Goal: Task Accomplishment & Management: Use online tool/utility

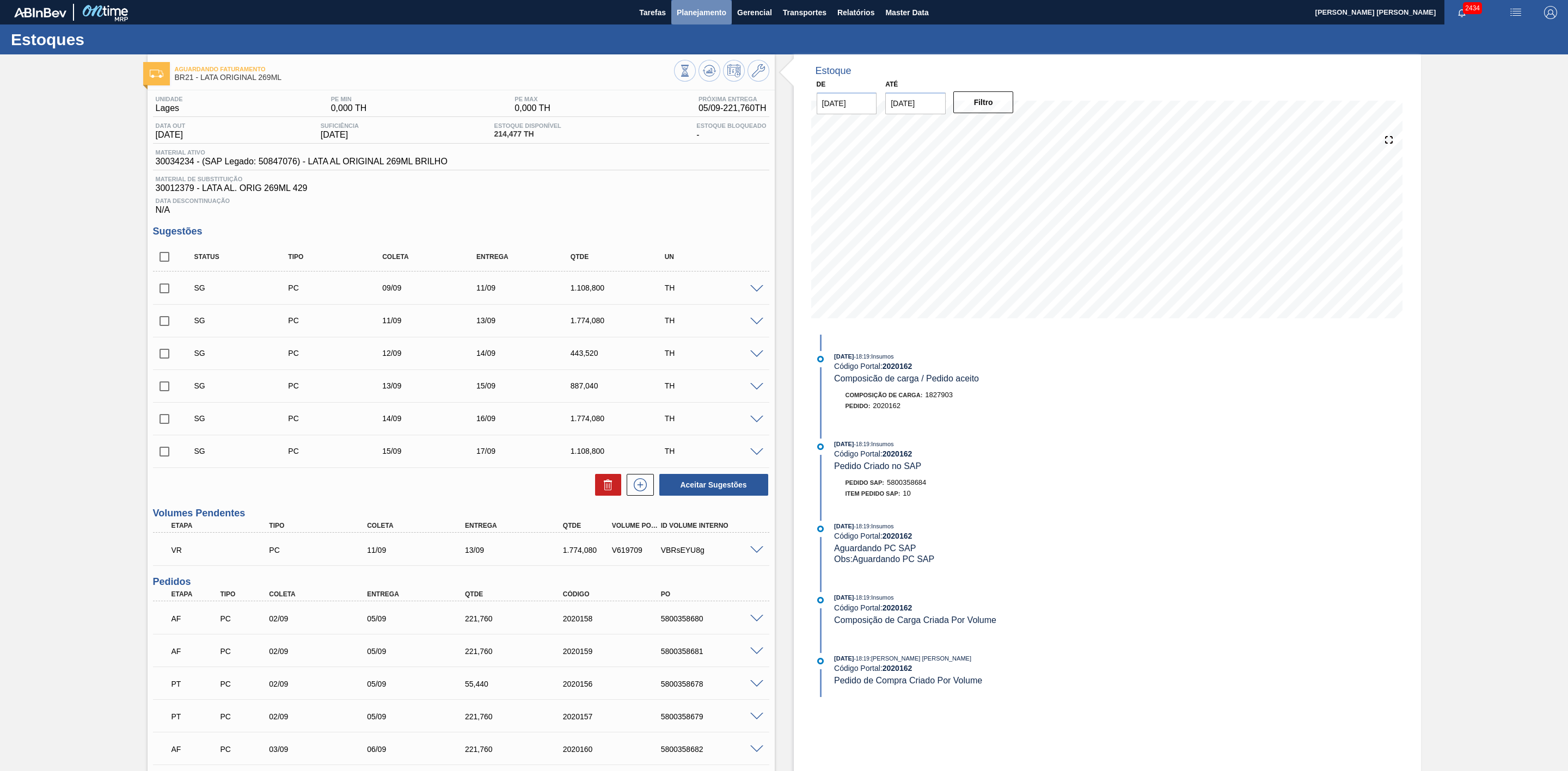
click at [696, 12] on span "Planejamento" at bounding box center [701, 12] width 49 height 13
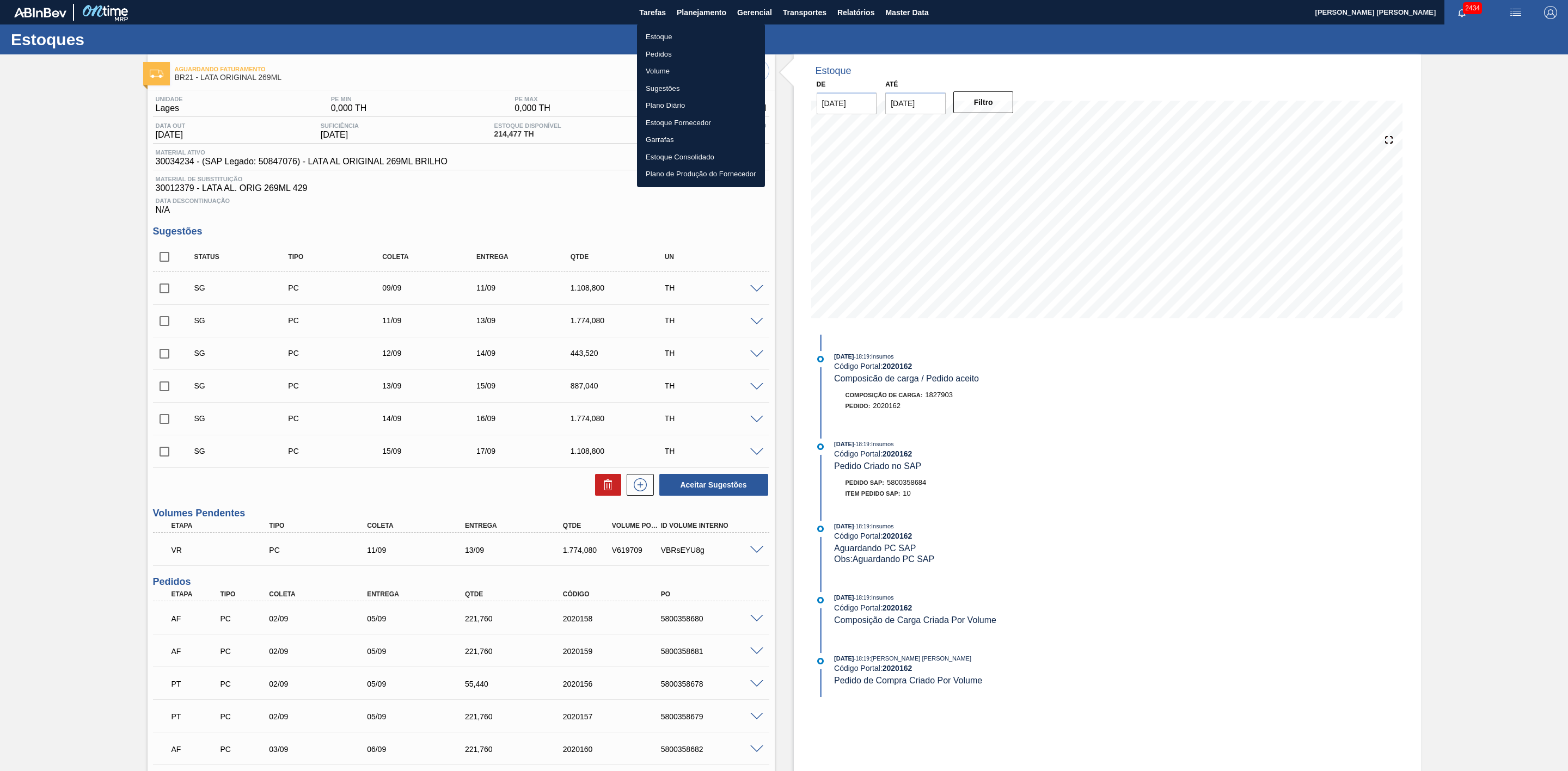
click at [665, 31] on li "Estoque" at bounding box center [701, 37] width 128 height 18
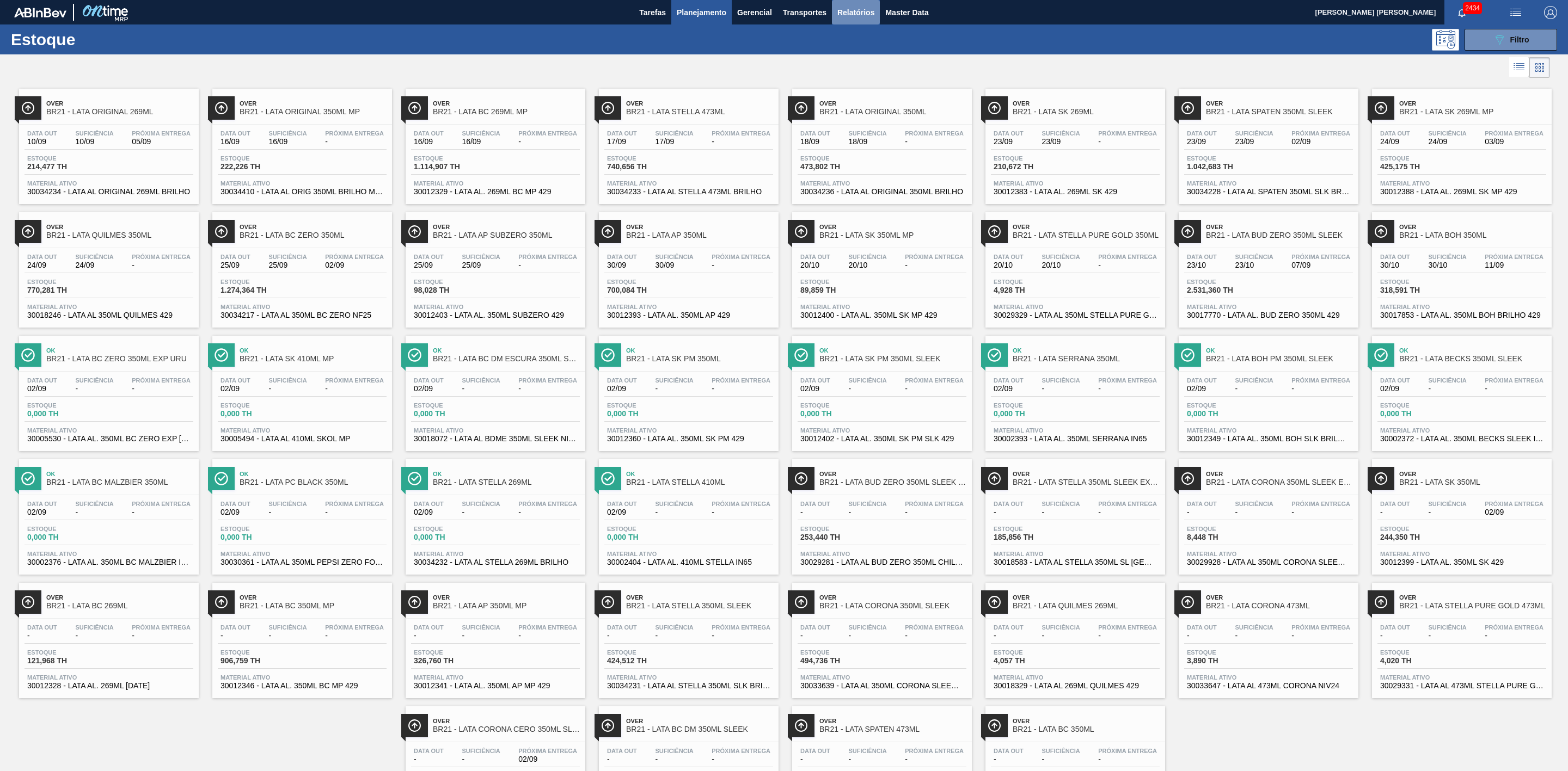
click at [872, 10] on span "Relatórios" at bounding box center [856, 12] width 37 height 13
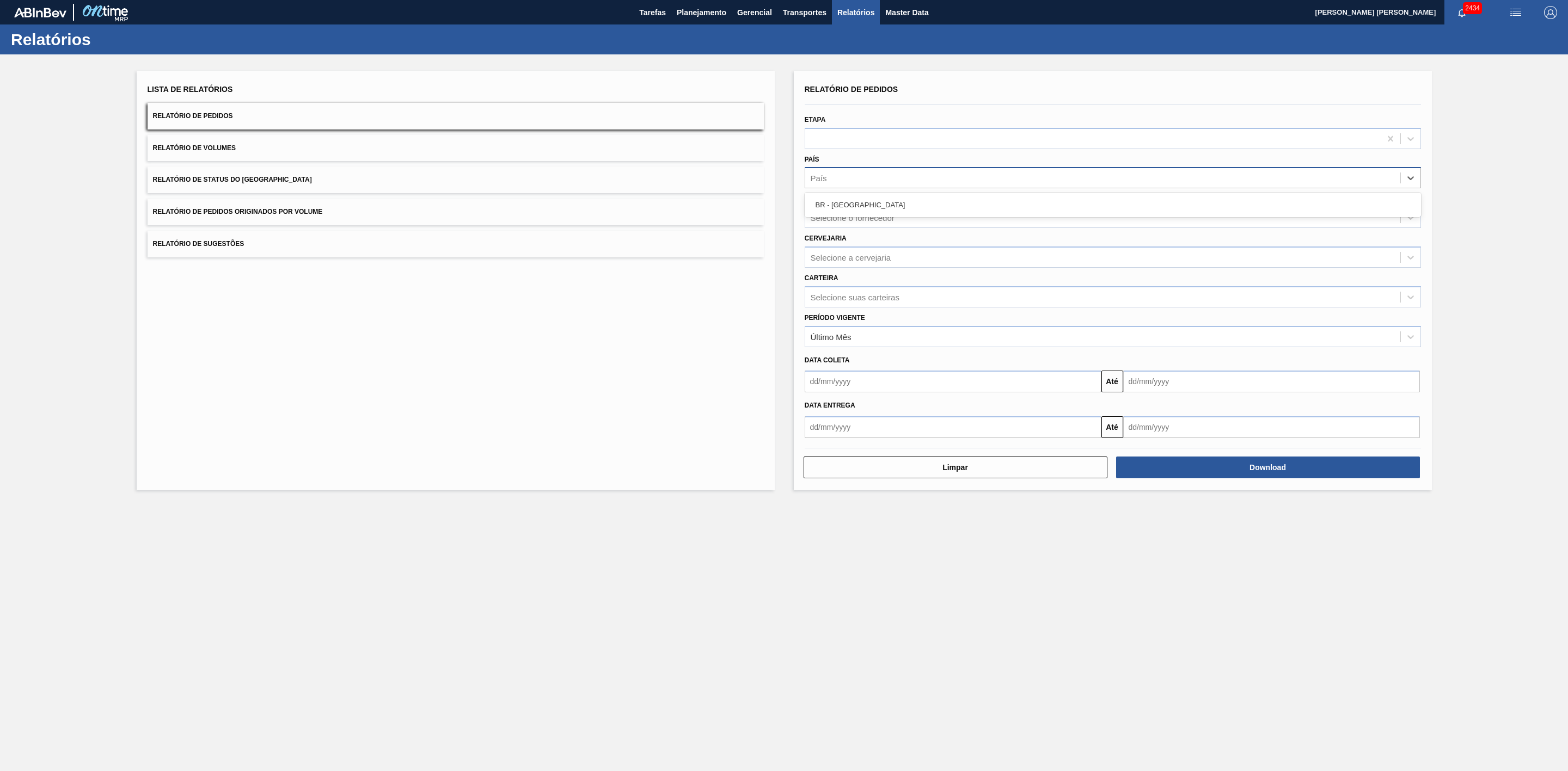
click at [866, 180] on div "País" at bounding box center [1103, 178] width 595 height 16
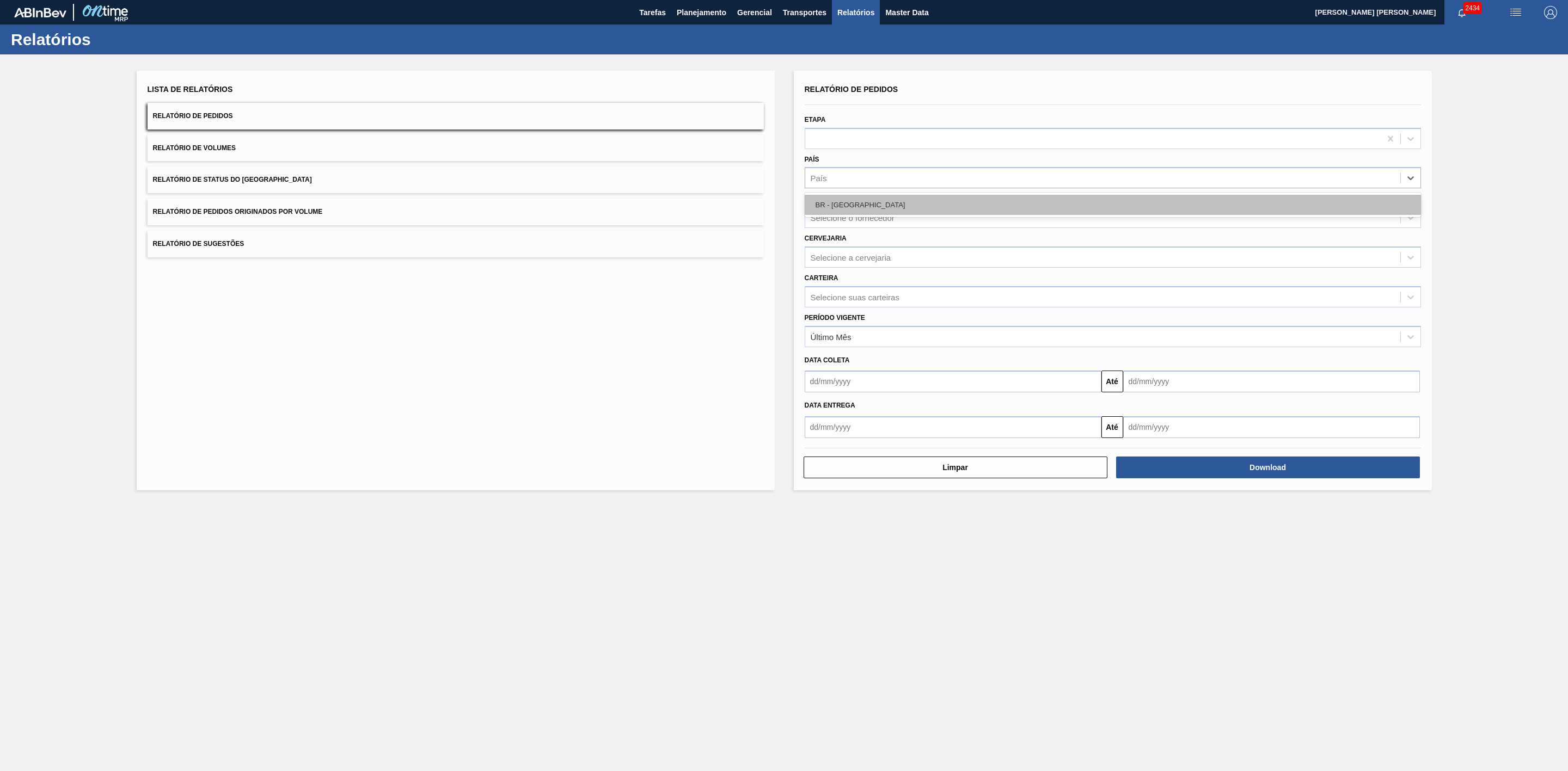
click at [856, 199] on div "BR - Brasil" at bounding box center [1113, 204] width 617 height 20
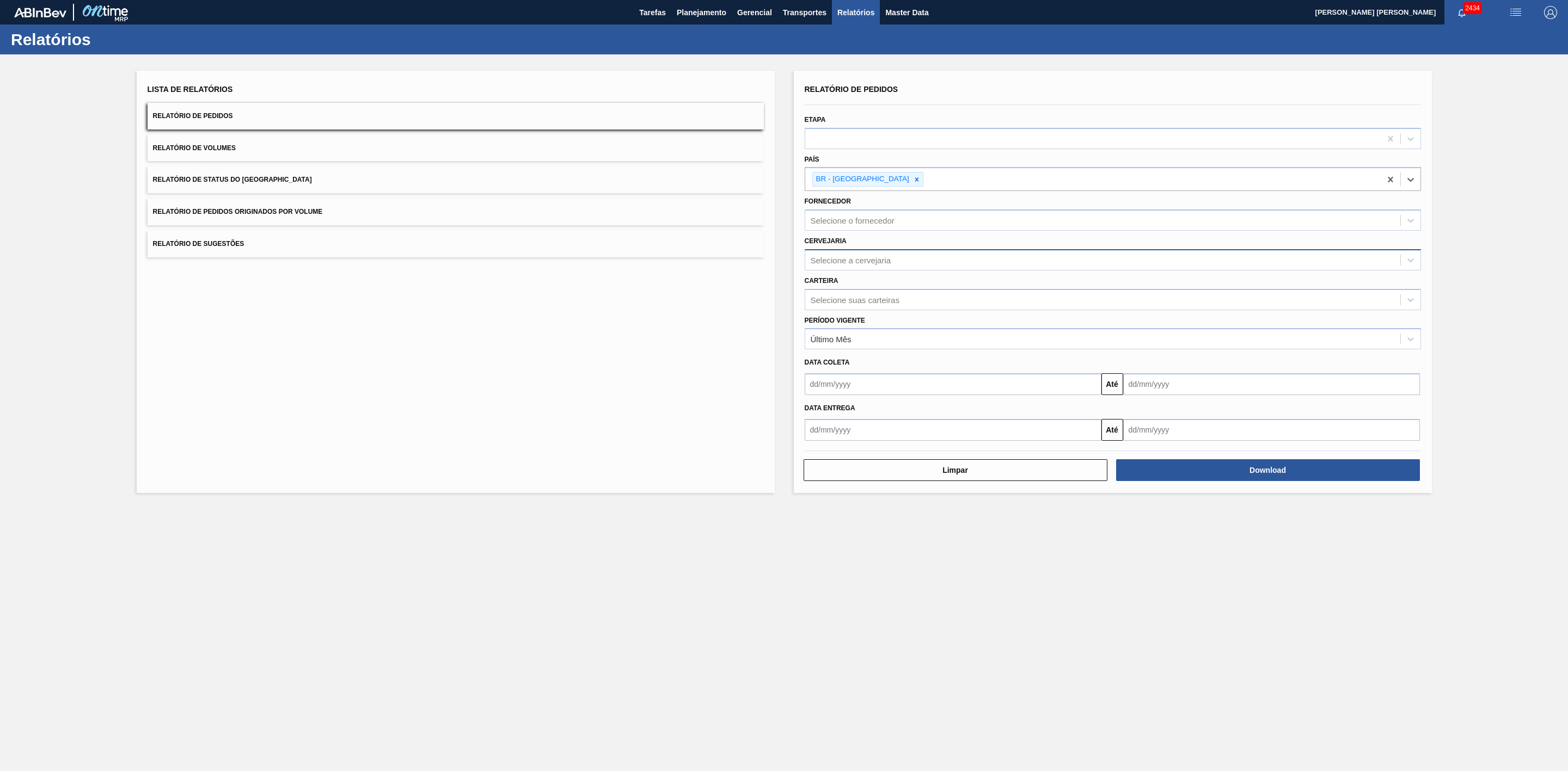
click at [849, 256] on div "Selecione a cervejaria" at bounding box center [851, 259] width 80 height 9
type input "09"
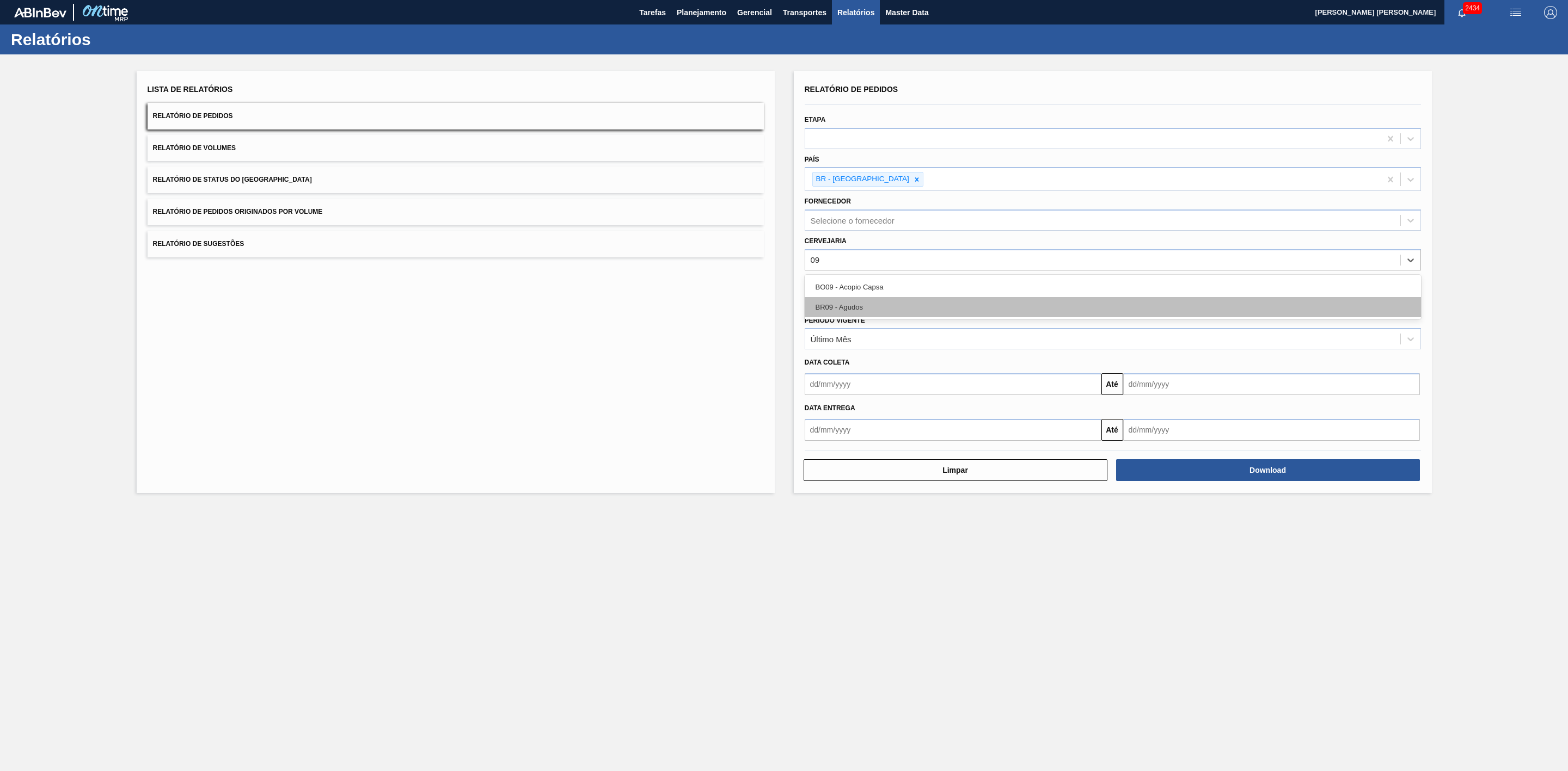
click at [844, 306] on div "BR09 - Agudos" at bounding box center [1113, 307] width 617 height 20
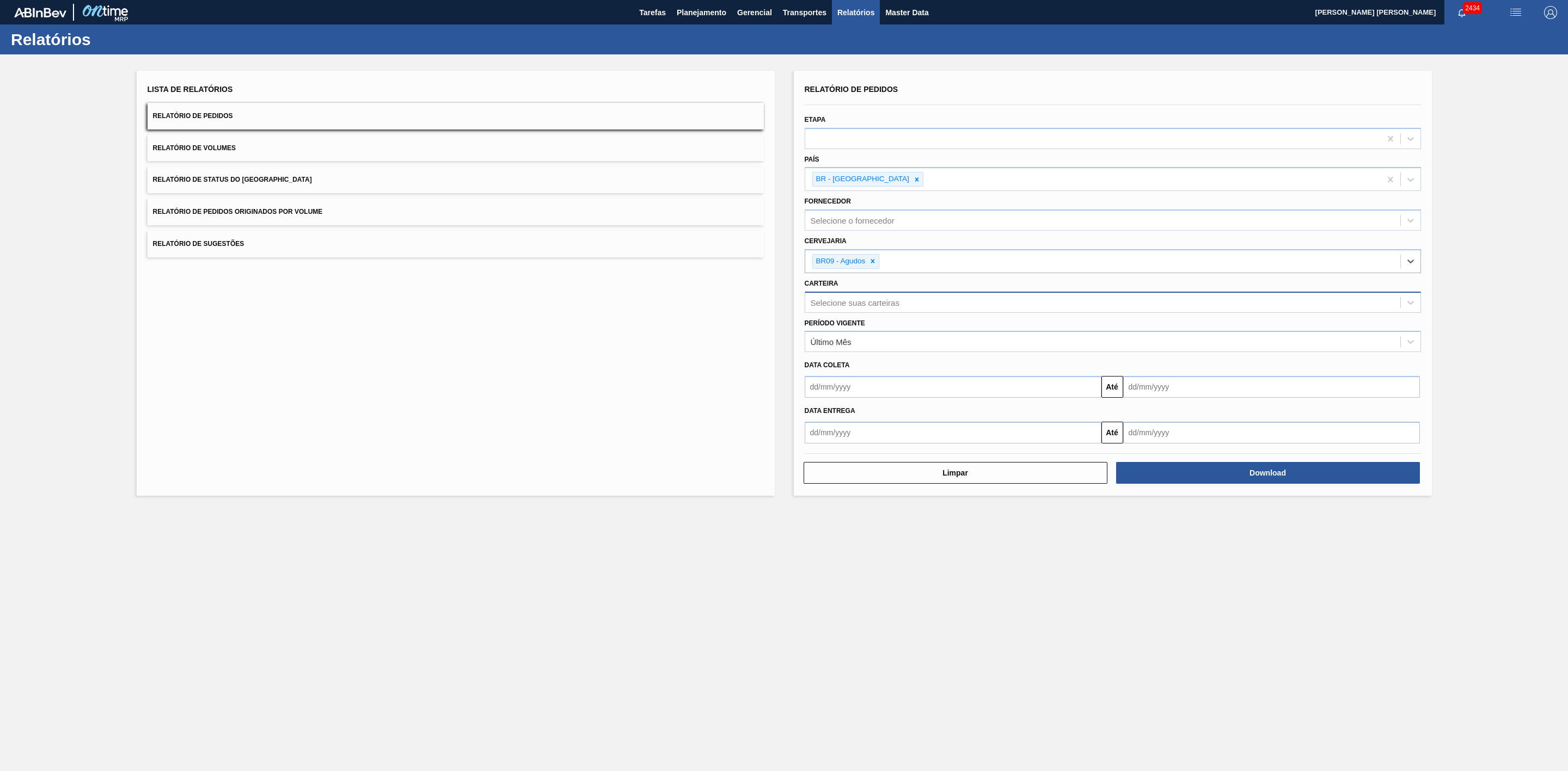
click at [856, 301] on div "Selecione suas carteiras" at bounding box center [855, 302] width 89 height 9
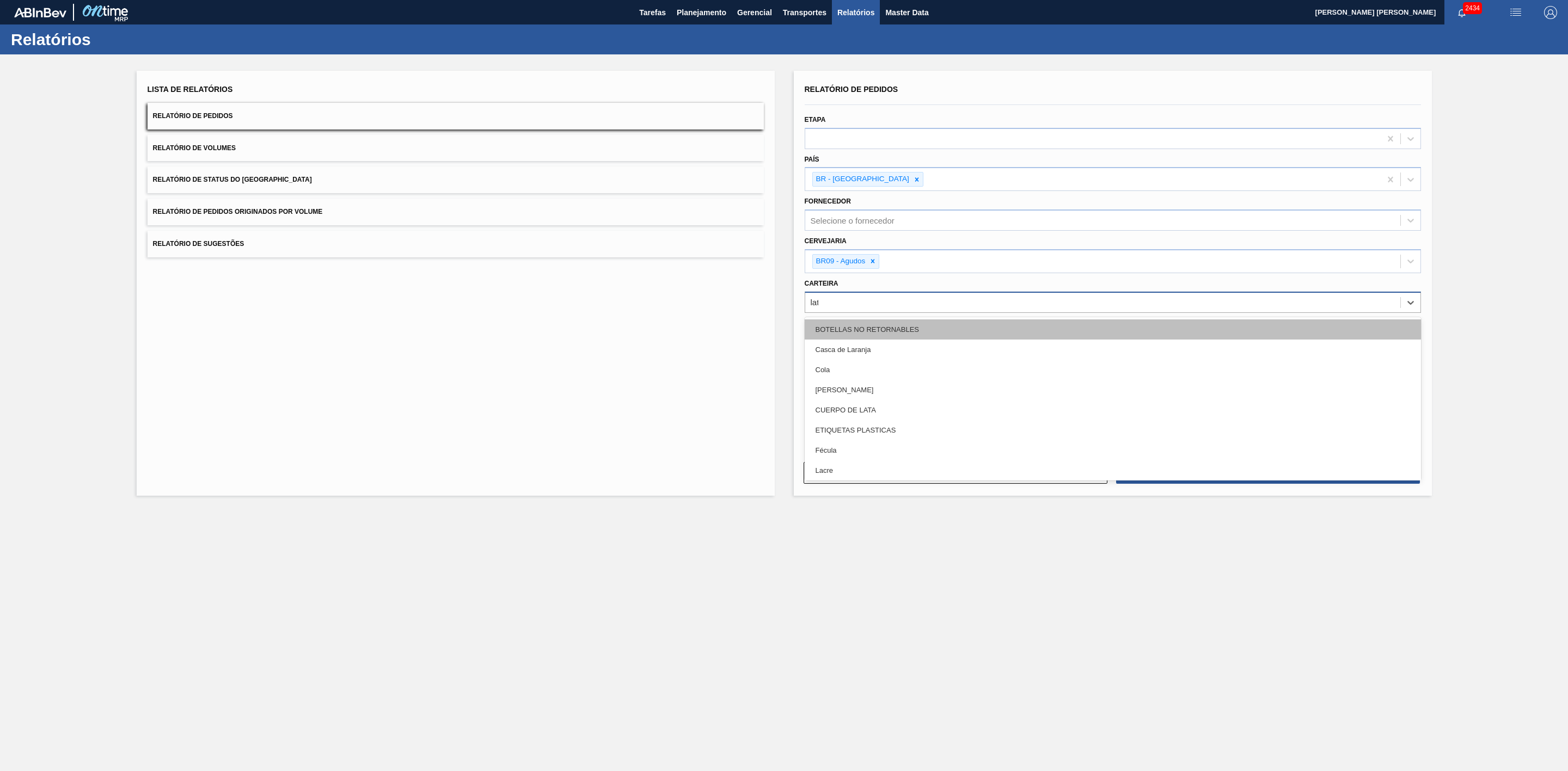
type input "lata"
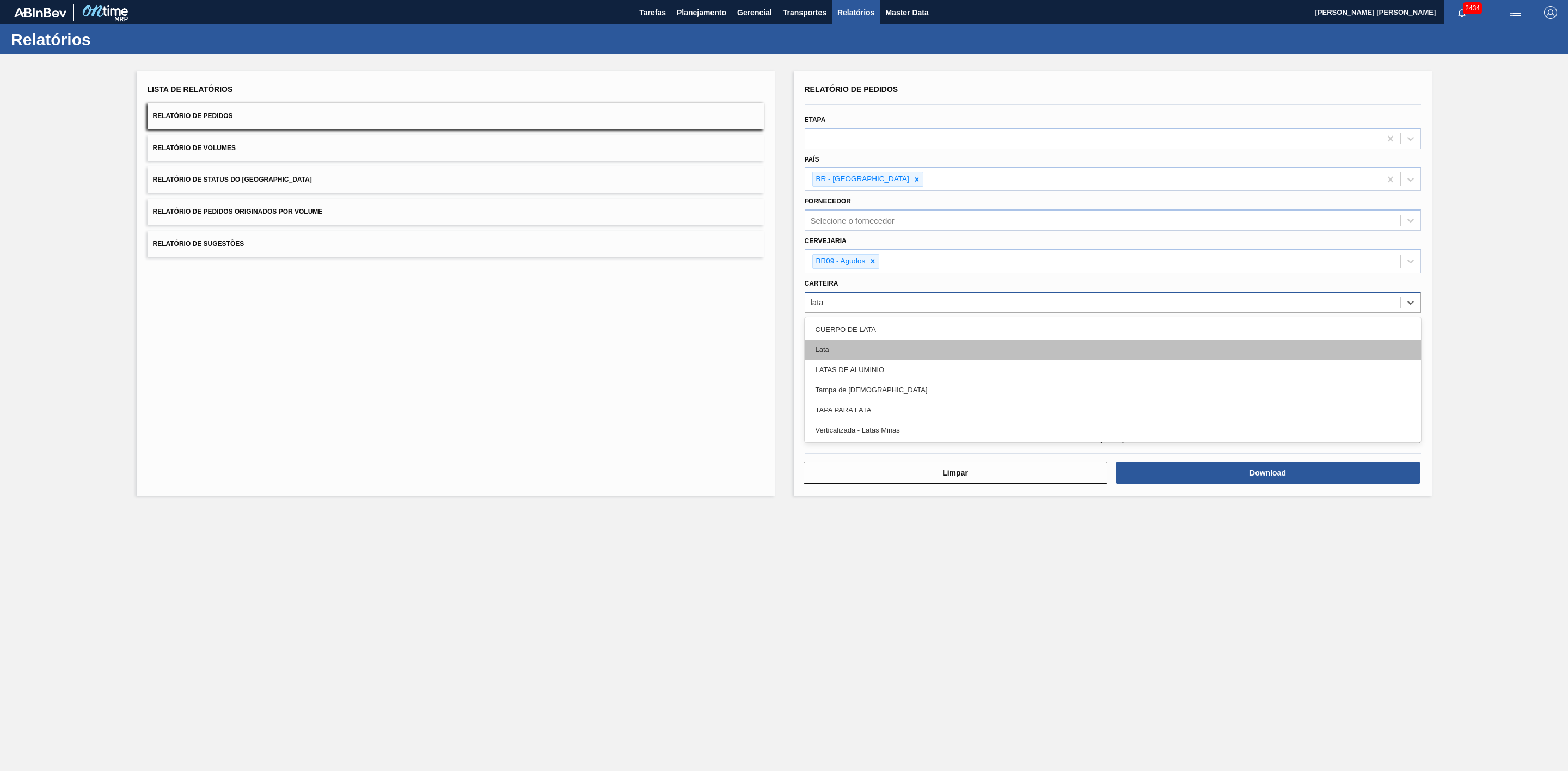
click at [828, 351] on div "Lata" at bounding box center [1113, 349] width 617 height 20
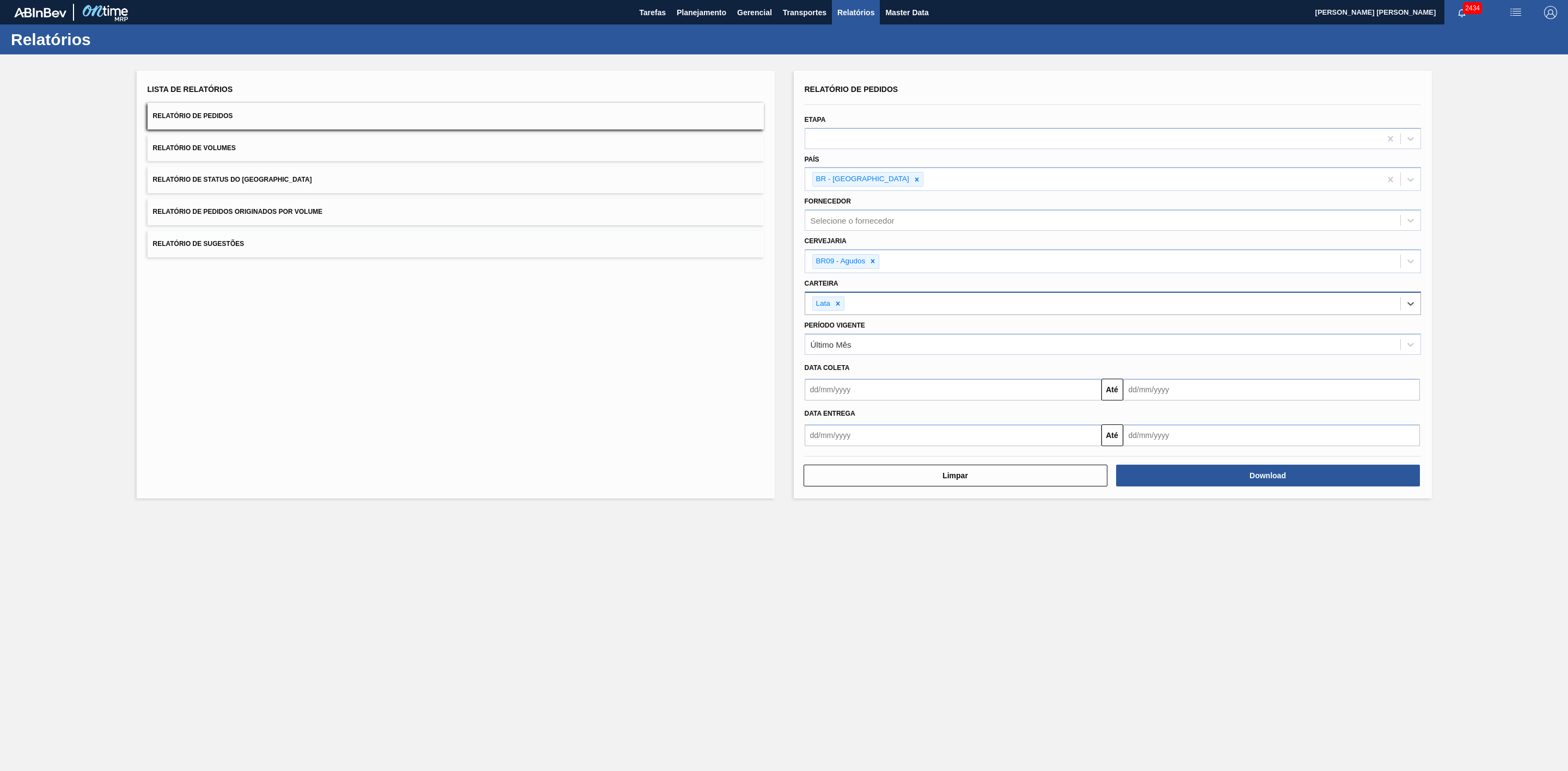
click at [855, 392] on input "text" at bounding box center [953, 390] width 296 height 22
click at [823, 415] on div "setembro 2025" at bounding box center [870, 415] width 131 height 9
click at [871, 455] on div "3" at bounding box center [870, 451] width 15 height 15
type input "03/09/2025"
drag, startPoint x: 1153, startPoint y: 389, endPoint x: 1147, endPoint y: 392, distance: 6.7
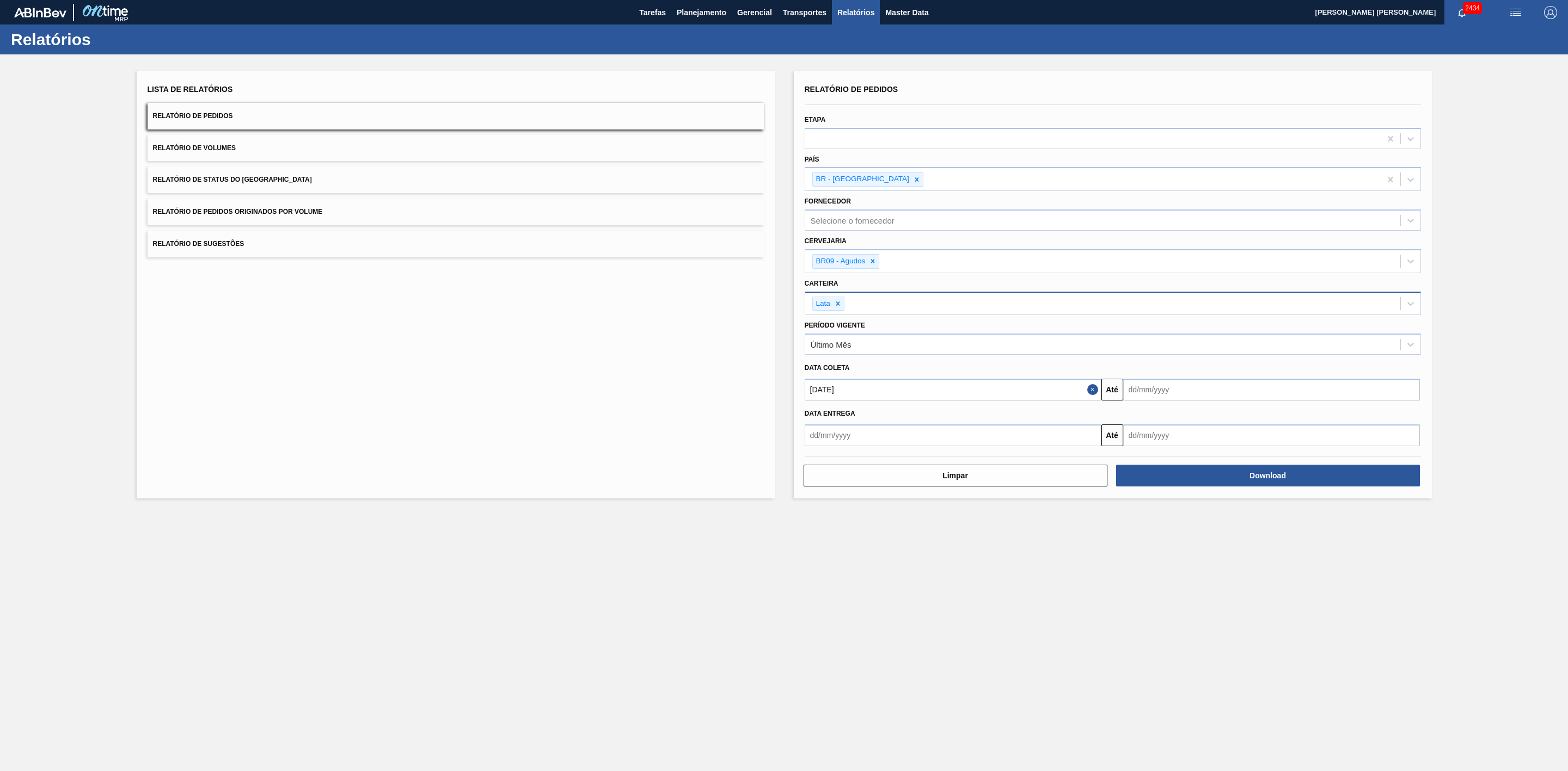
click at [1153, 389] on input "text" at bounding box center [1271, 390] width 296 height 22
click at [1133, 466] on div "7" at bounding box center [1136, 469] width 15 height 15
type input "07/09/2025"
click at [1178, 481] on button "Download" at bounding box center [1268, 476] width 304 height 22
click at [690, 15] on span "Planejamento" at bounding box center [701, 12] width 49 height 13
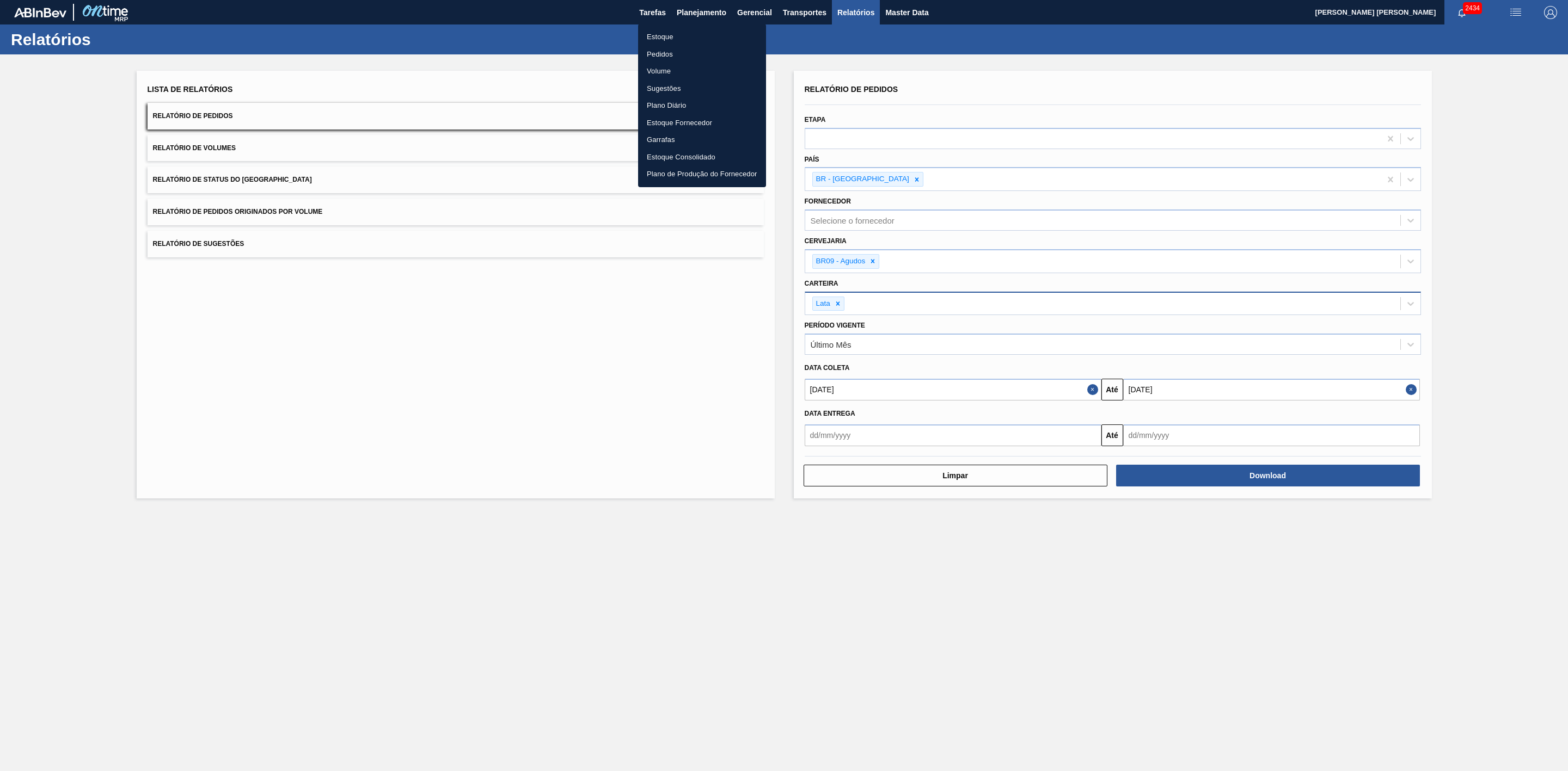
click at [660, 37] on li "Estoque" at bounding box center [702, 37] width 128 height 18
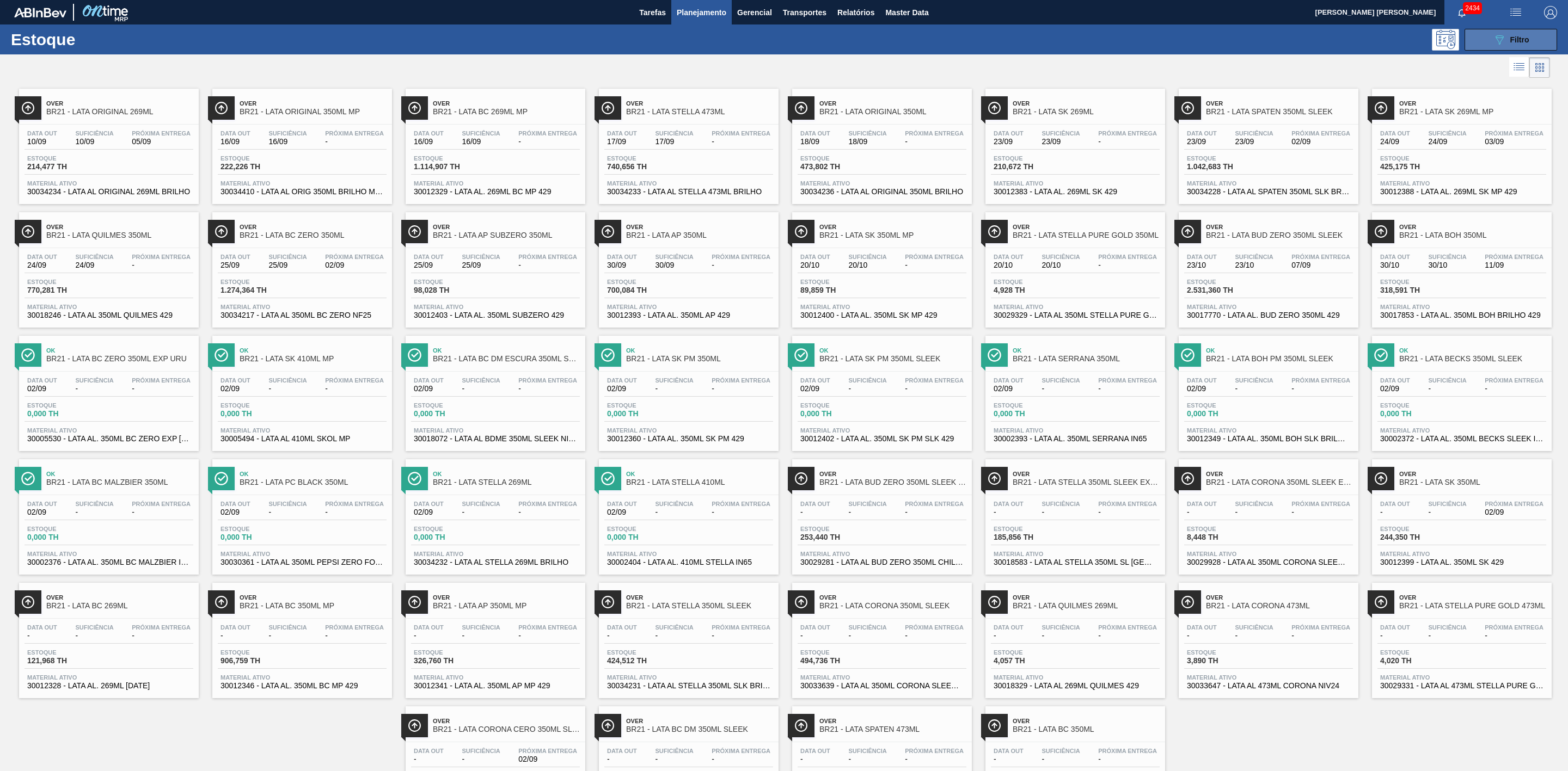
click at [1493, 33] on icon "089F7B8B-B2A5-4AFE-B5C0-19BA573D28AC" at bounding box center [1499, 40] width 13 height 13
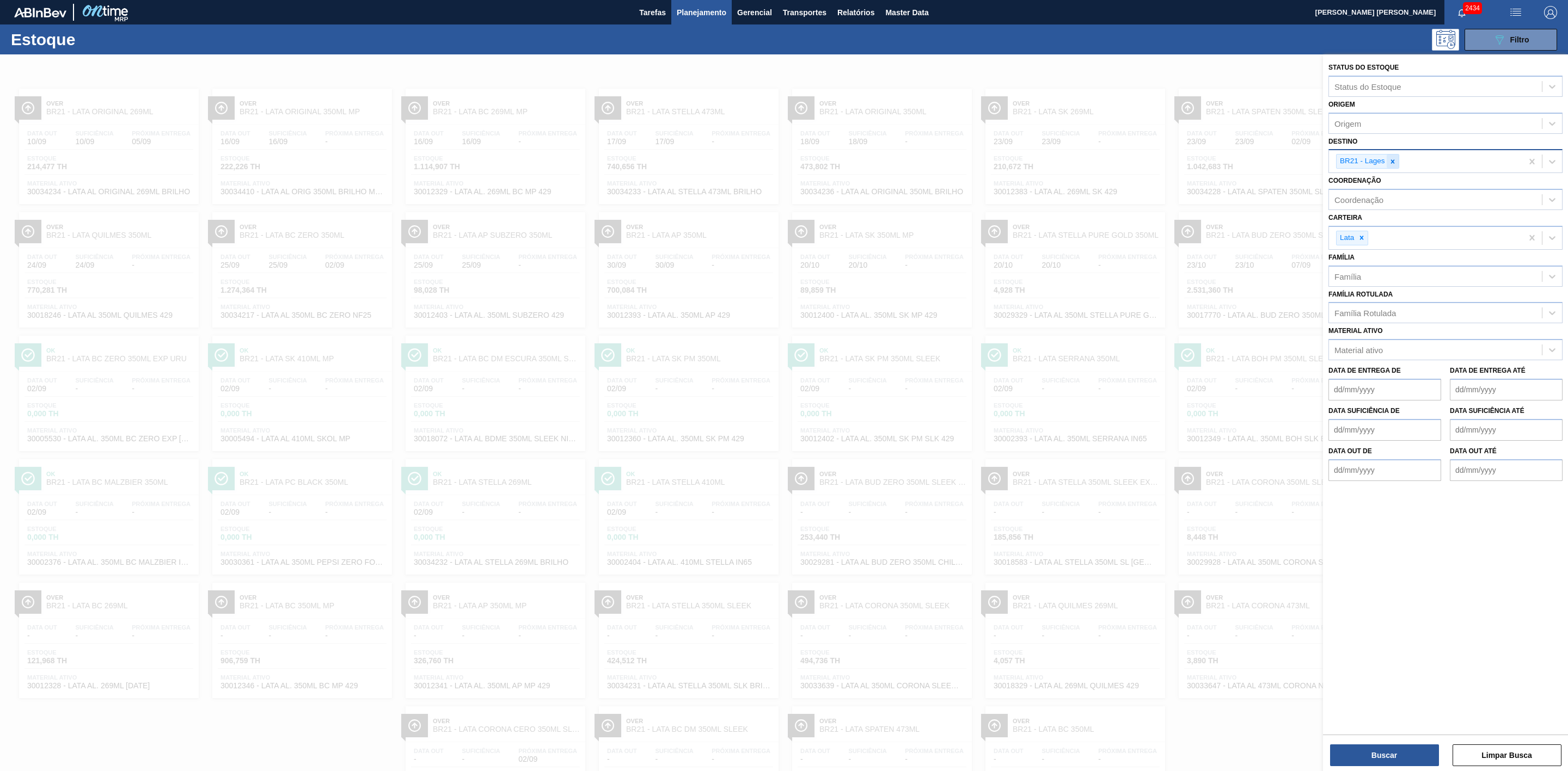
click at [1391, 158] on icon at bounding box center [1393, 161] width 8 height 8
type input "09"
click at [1356, 208] on div "BR09 - Agudos" at bounding box center [1445, 207] width 234 height 20
click at [1370, 753] on button "Buscar" at bounding box center [1384, 756] width 109 height 22
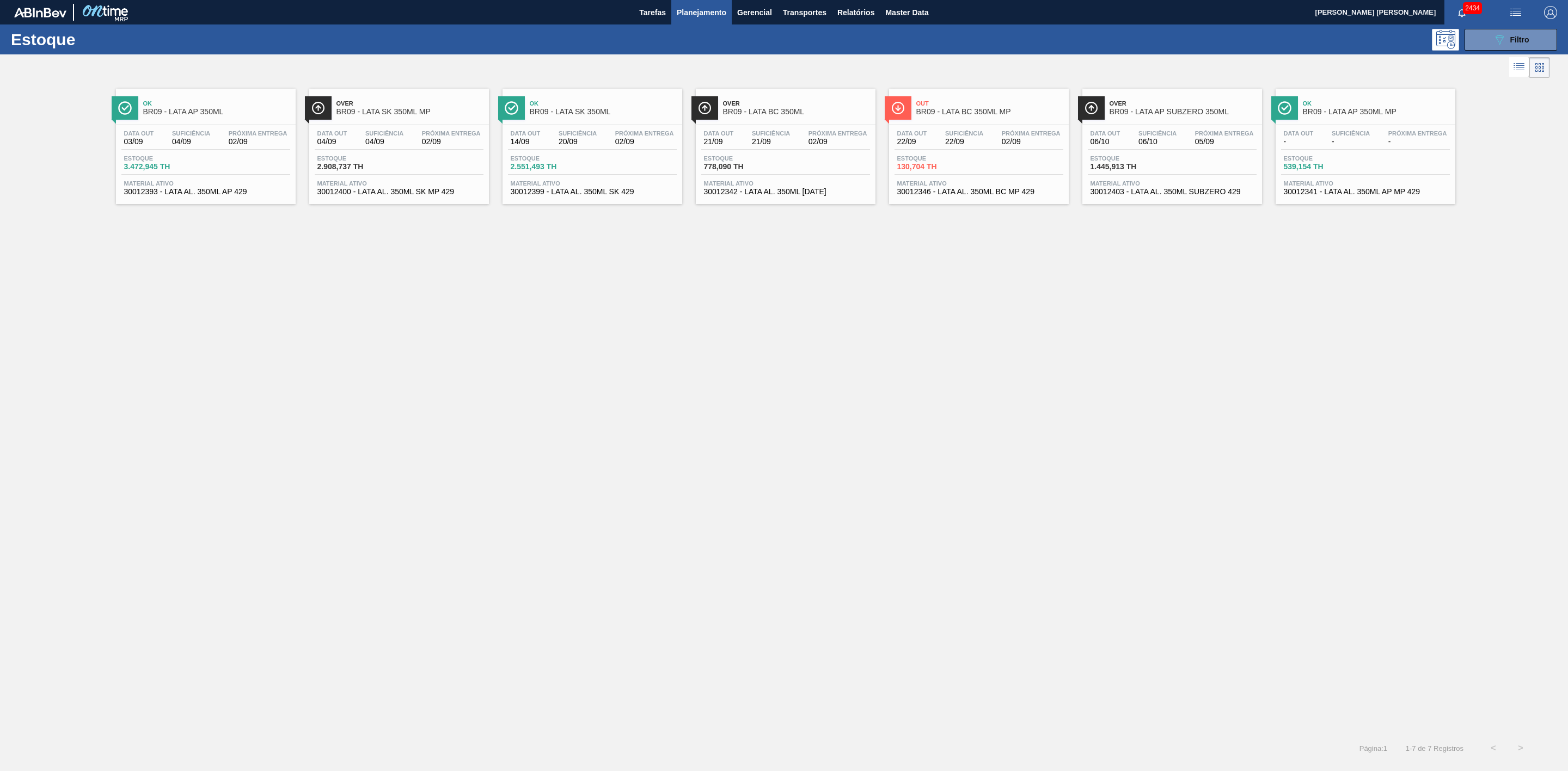
click at [791, 99] on div "Over BR09 - LATA BC 350ML" at bounding box center [797, 108] width 147 height 24
click at [861, 13] on span "Relatórios" at bounding box center [856, 12] width 37 height 13
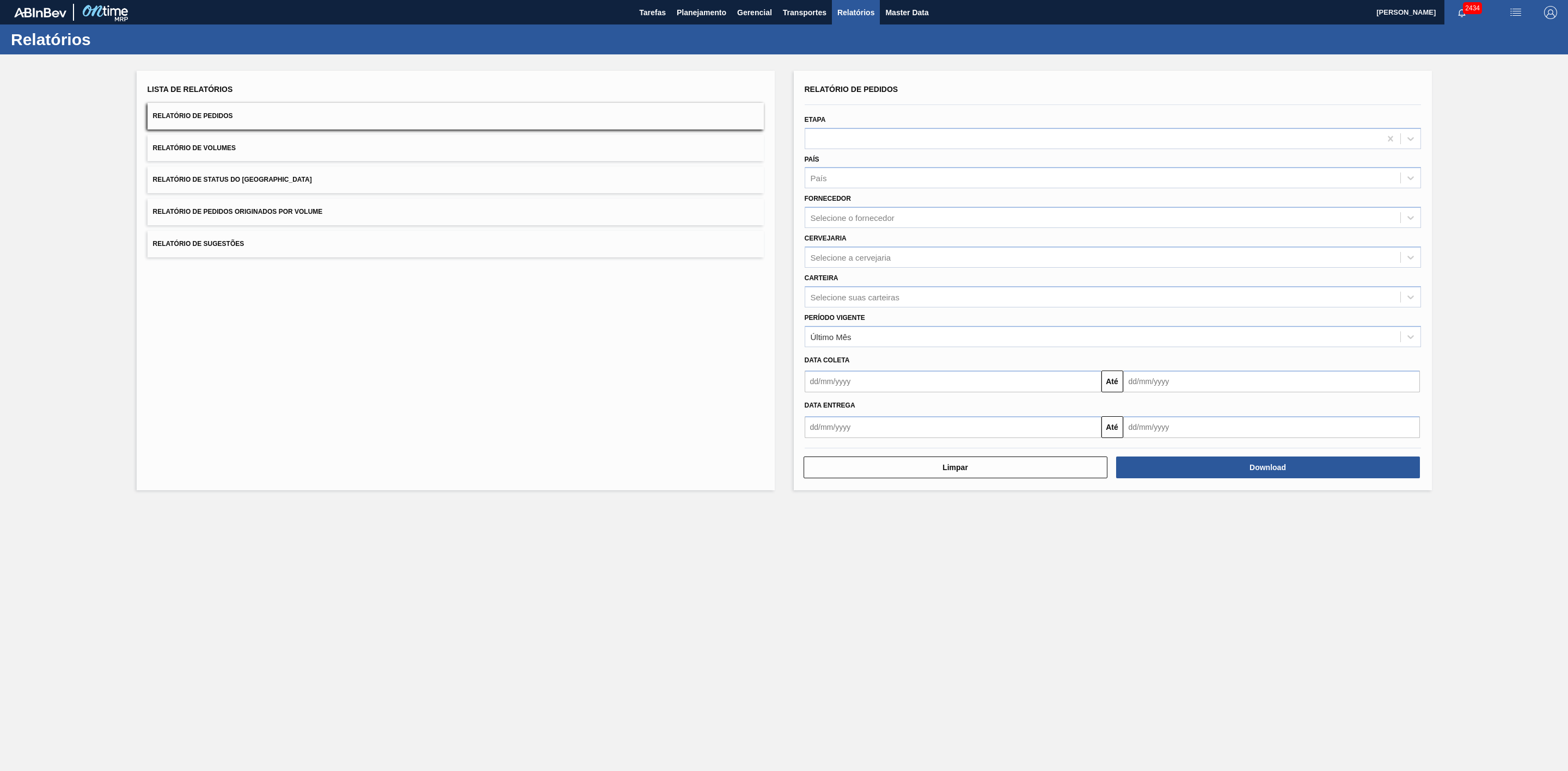
click at [247, 180] on span "Relatório de Status do Estoque" at bounding box center [232, 180] width 159 height 8
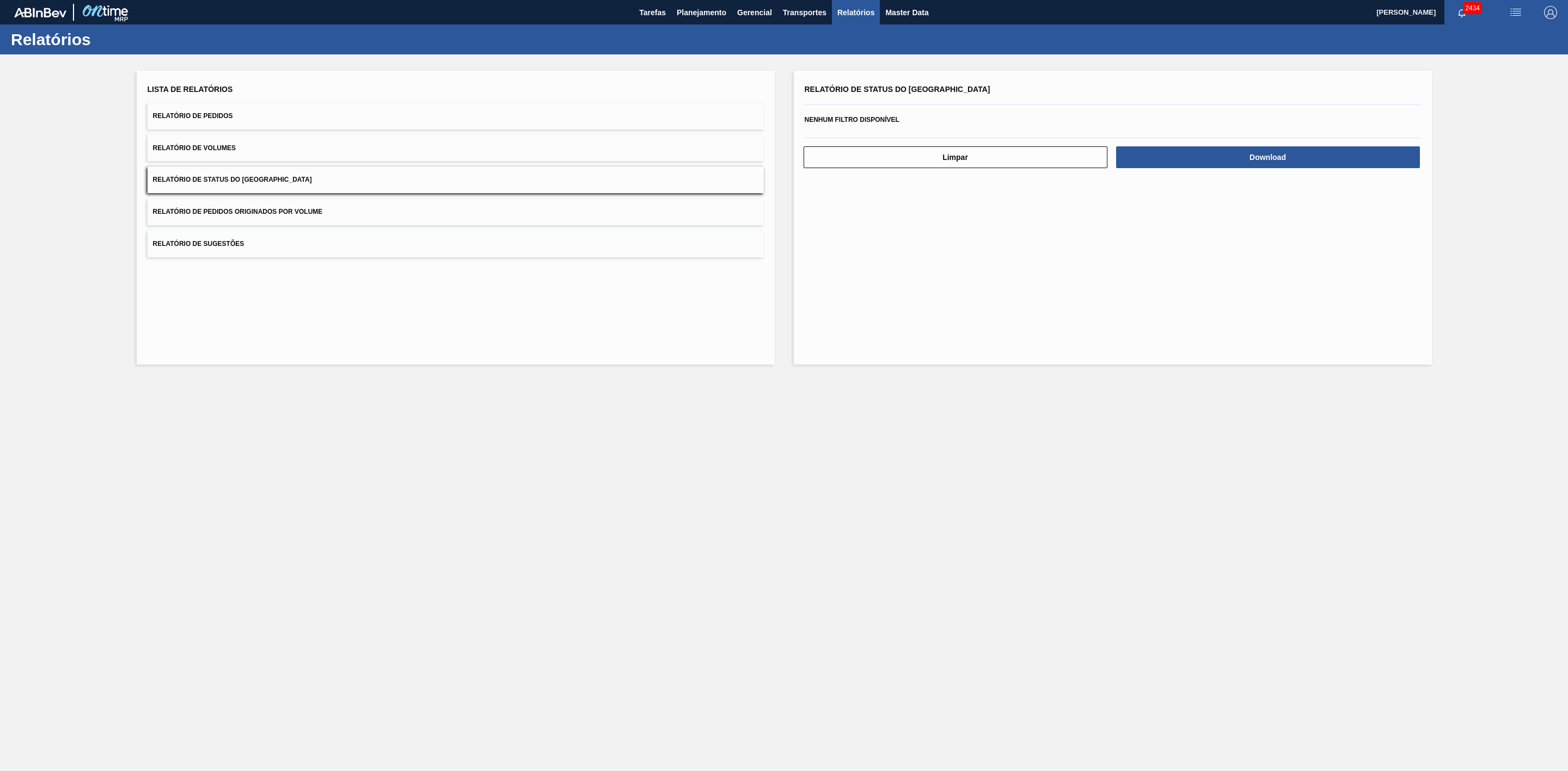
click at [916, 113] on div "Nenhum filtro disponível" at bounding box center [1113, 120] width 617 height 16
click at [1209, 164] on button "Download" at bounding box center [1268, 158] width 304 height 22
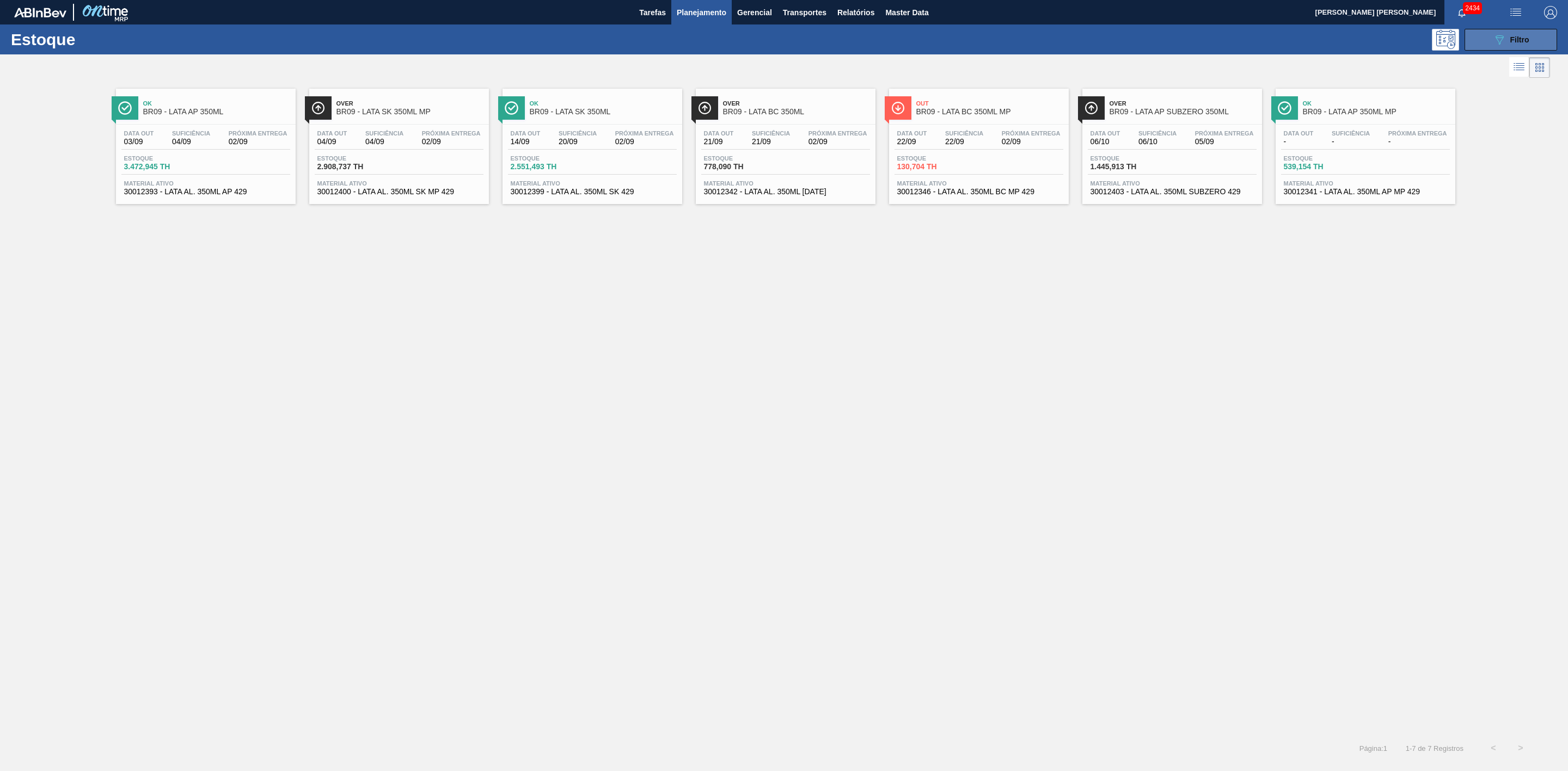
click at [1504, 44] on icon "089F7B8B-B2A5-4AFE-B5C0-19BA573D28AC" at bounding box center [1499, 40] width 13 height 13
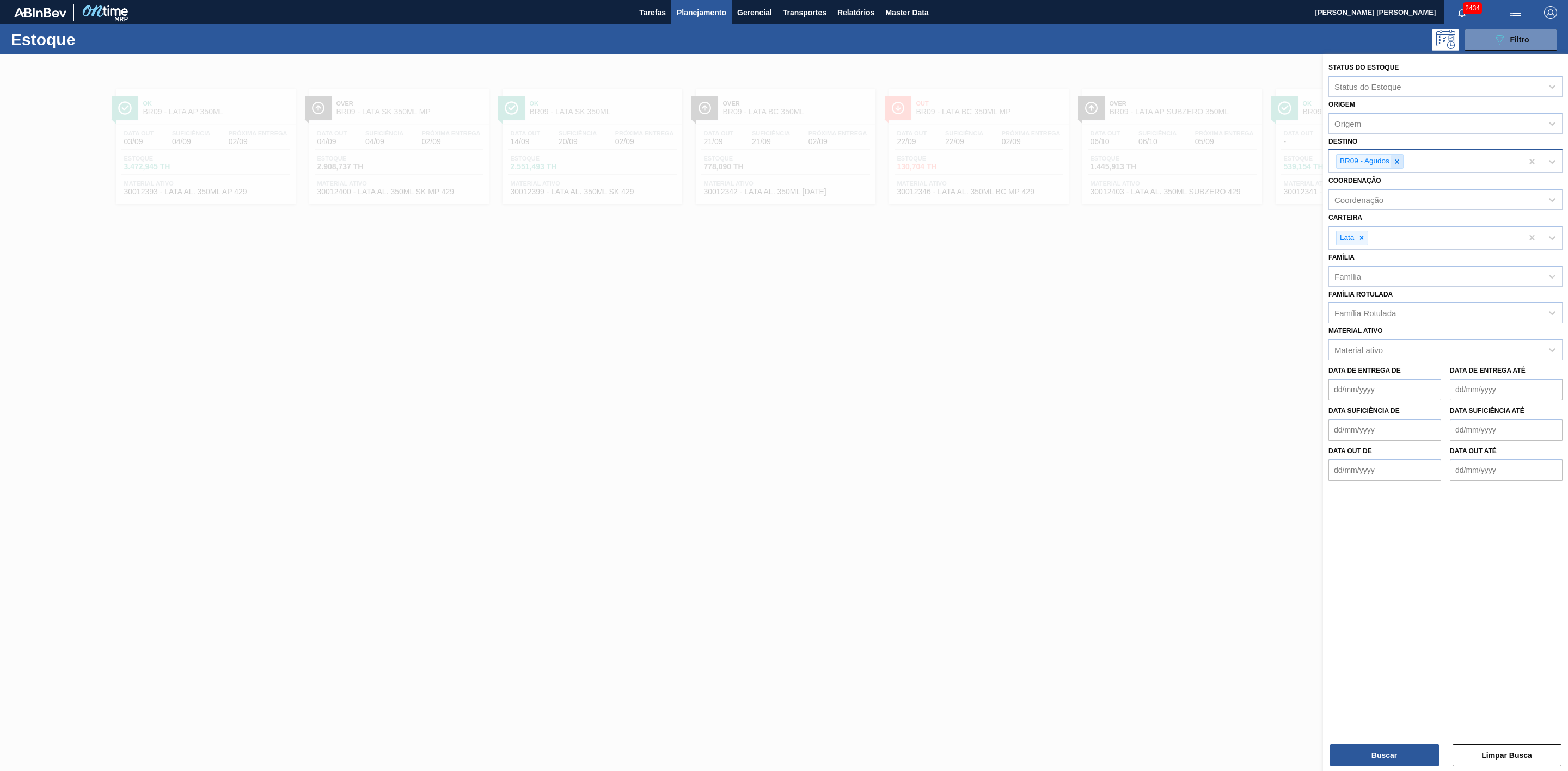
click at [1401, 163] on div at bounding box center [1397, 161] width 12 height 13
type input "22"
click at [1371, 186] on div "BR22 - Viamão" at bounding box center [1445, 187] width 234 height 20
click at [1372, 750] on button "Buscar" at bounding box center [1384, 756] width 109 height 22
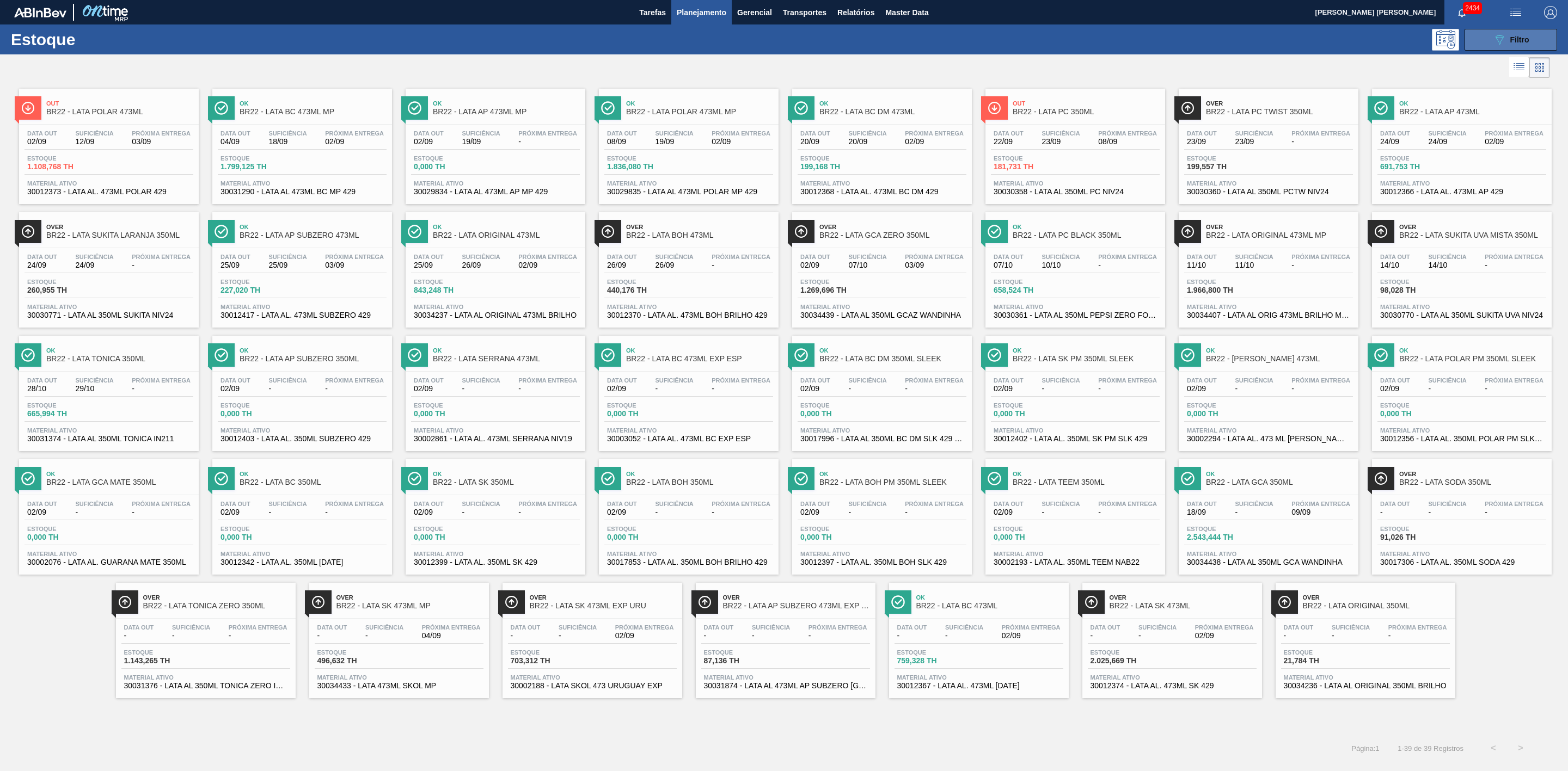
click at [1493, 43] on icon "089F7B8B-B2A5-4AFE-B5C0-19BA573D28AC" at bounding box center [1499, 40] width 13 height 13
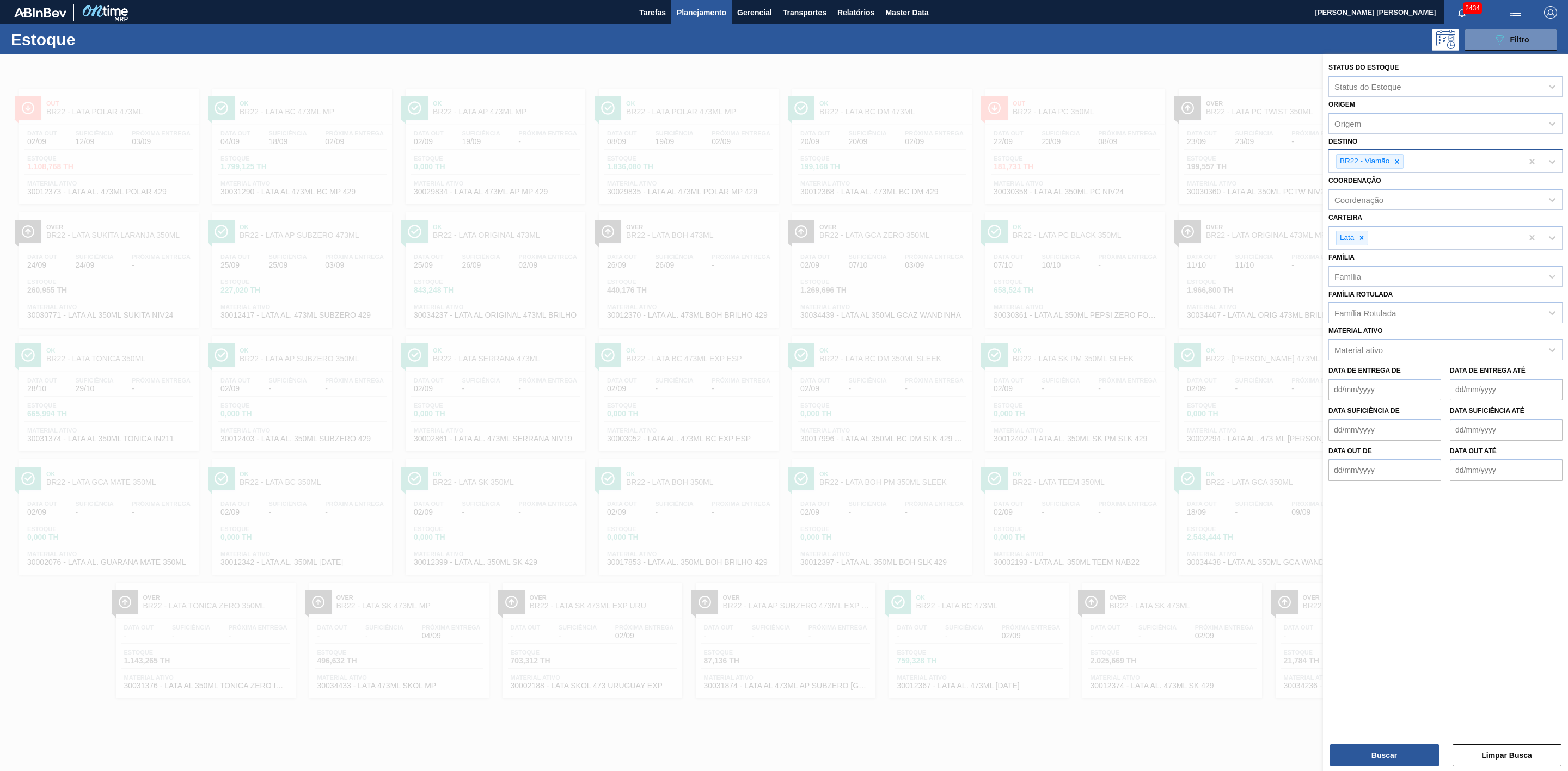
click at [1124, 67] on div at bounding box center [784, 439] width 1568 height 771
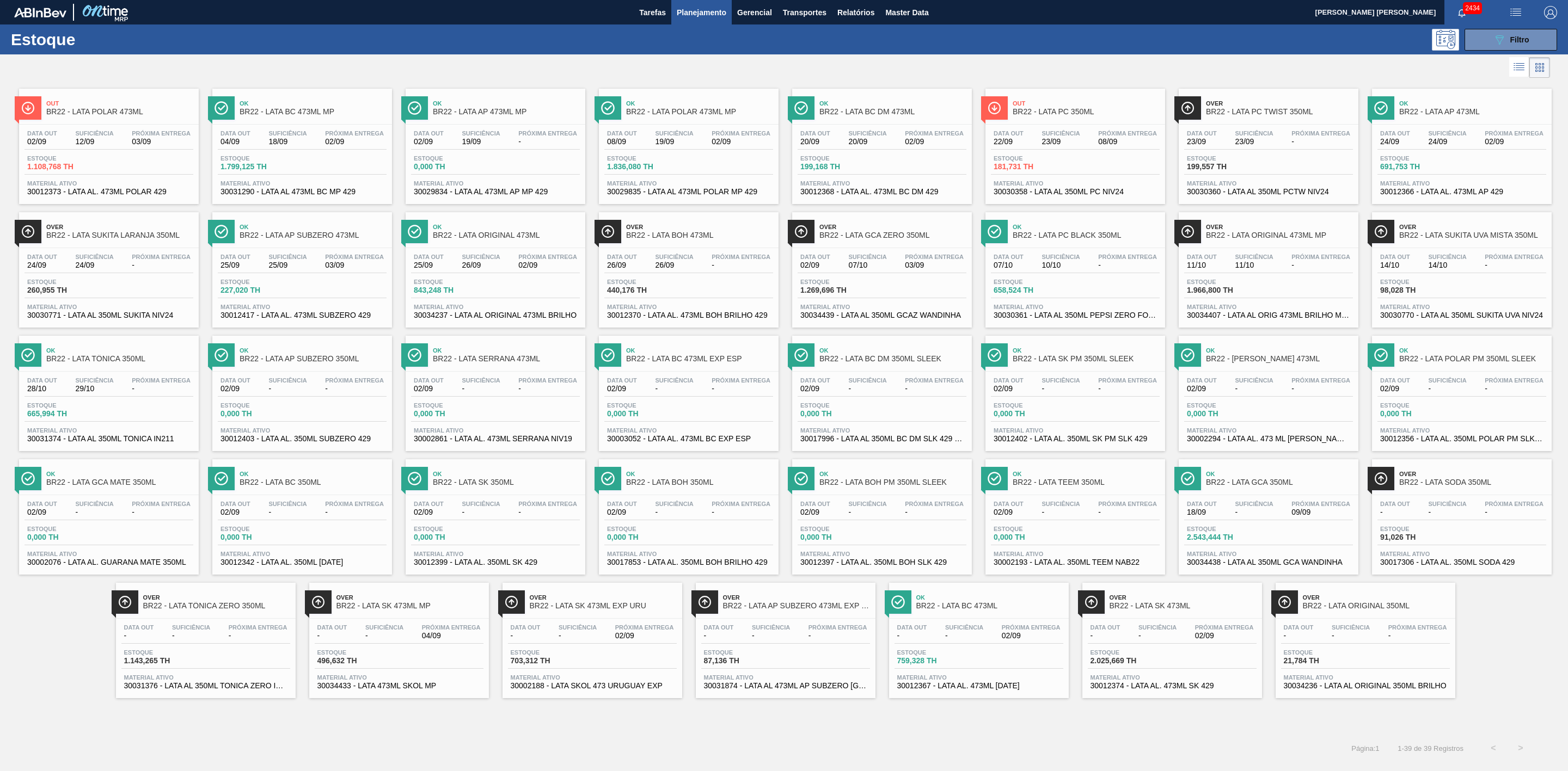
click at [1037, 100] on span "Out" at bounding box center [1087, 103] width 147 height 7
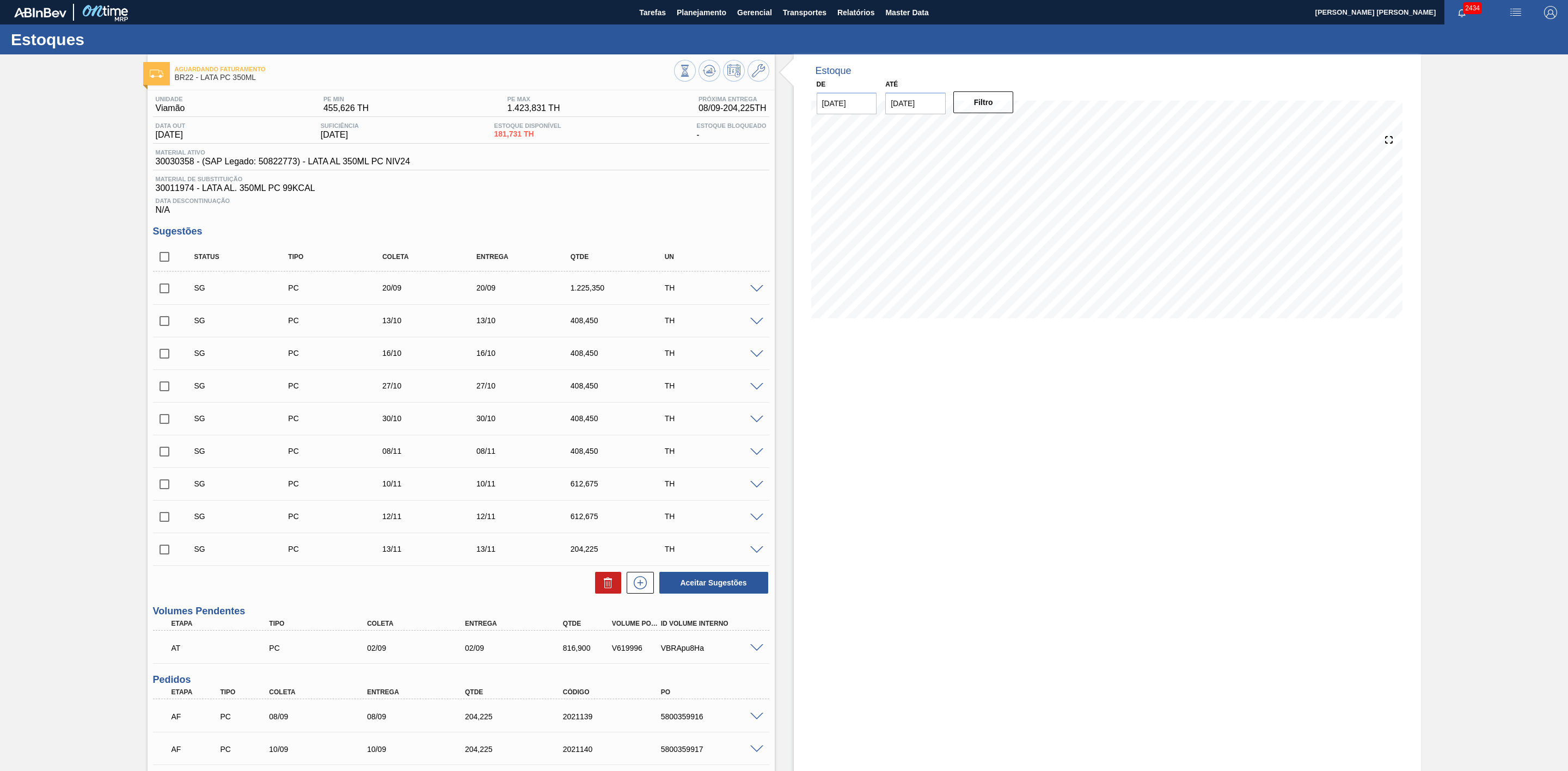
click at [1517, 8] on img "button" at bounding box center [1515, 12] width 13 height 13
click at [1494, 32] on li "Pedido Contingência" at bounding box center [1510, 38] width 100 height 19
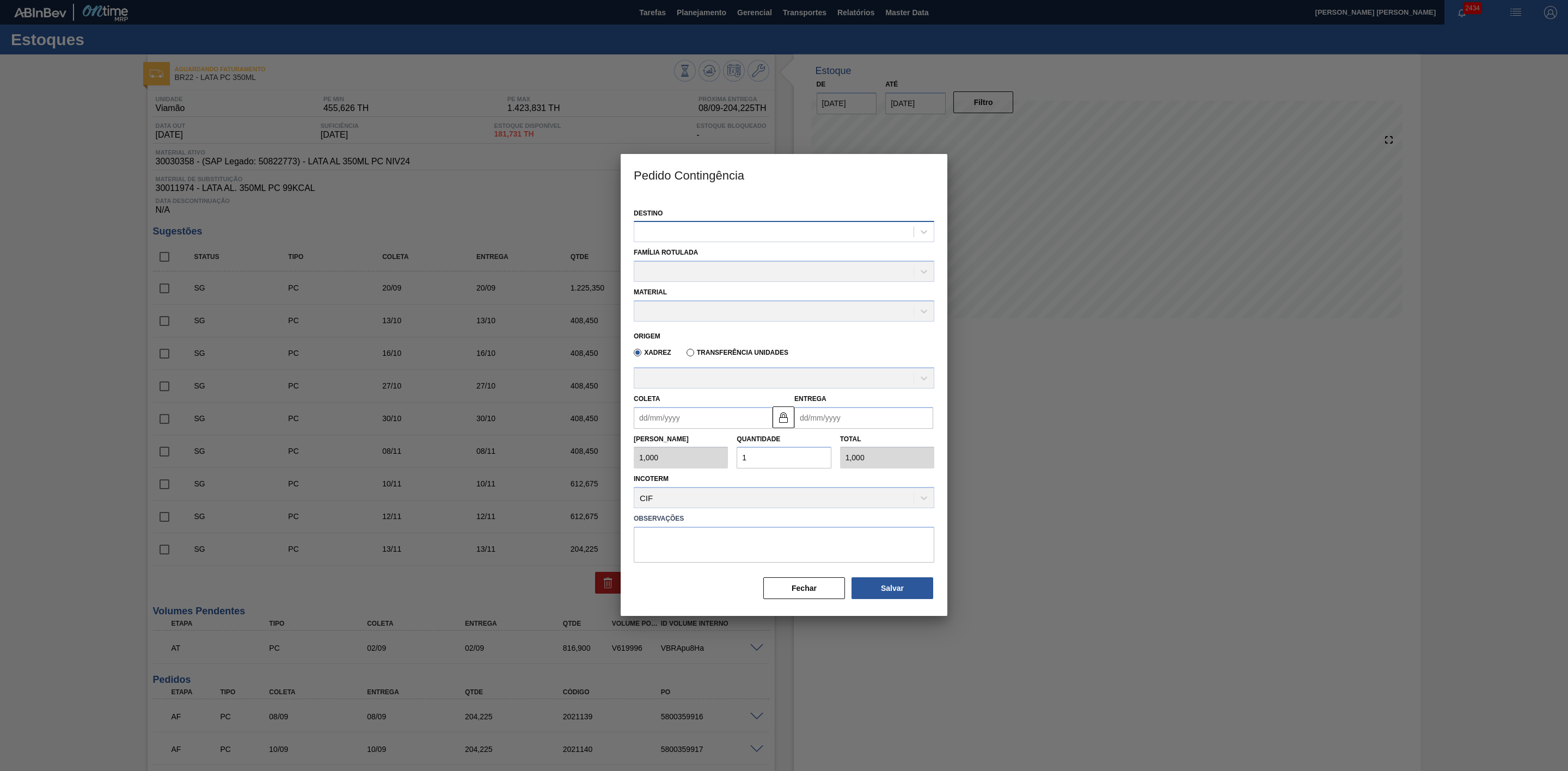
click at [735, 234] on div at bounding box center [774, 232] width 279 height 16
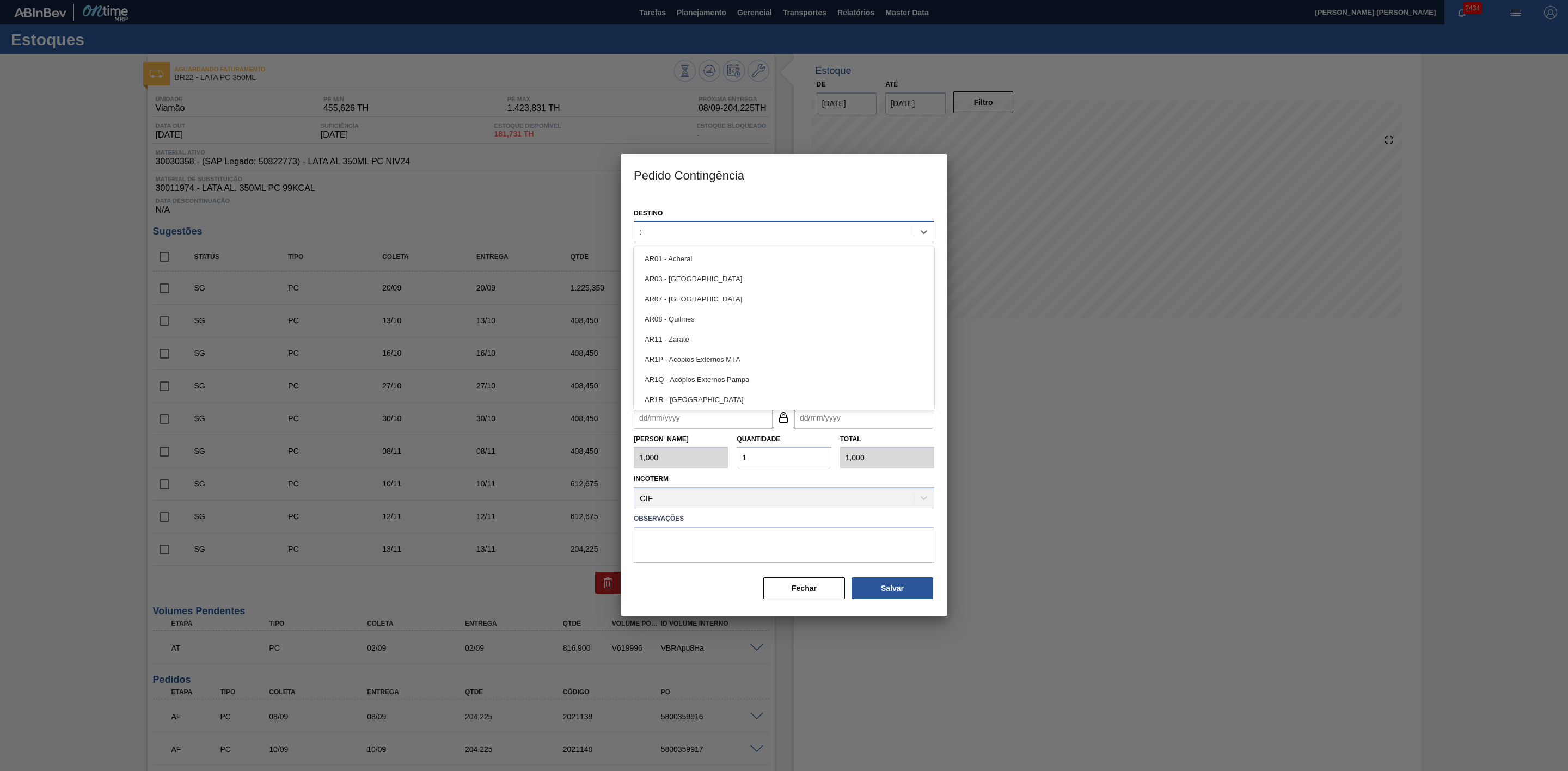
type input "22"
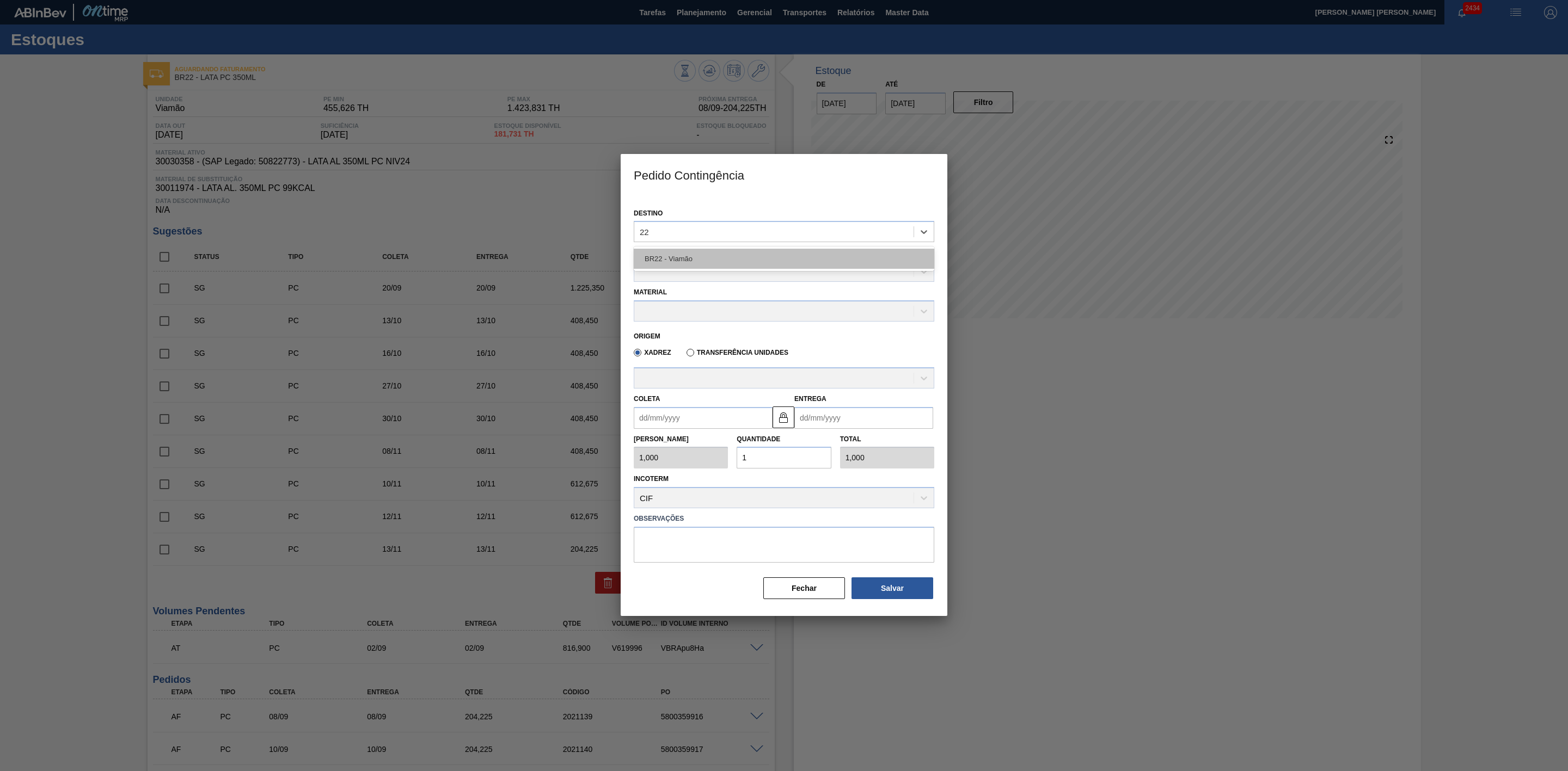
click at [688, 254] on div "BR22 - Viamão" at bounding box center [784, 259] width 301 height 20
click at [688, 270] on div at bounding box center [774, 273] width 279 height 16
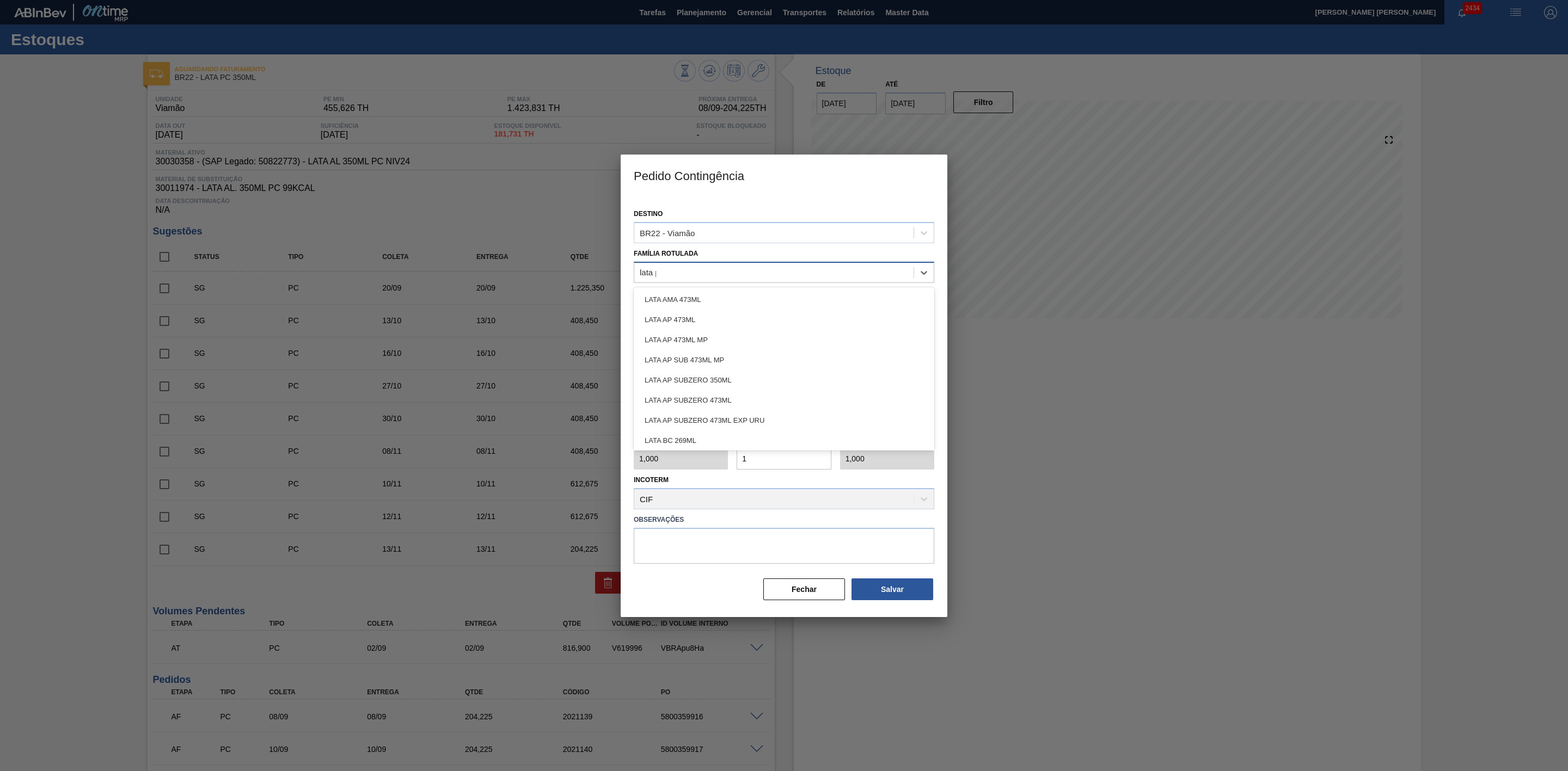
type Rotulada "lata pc"
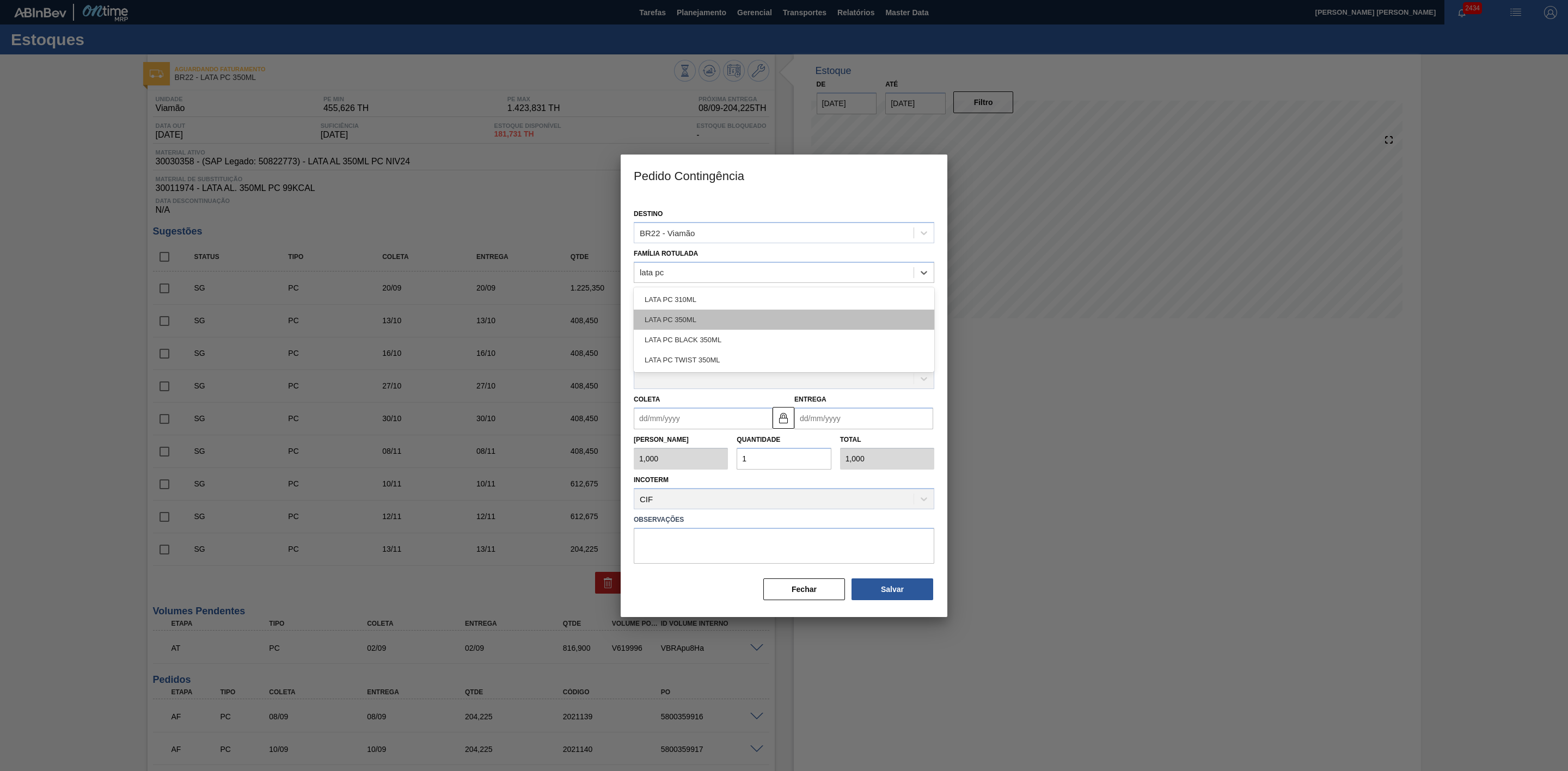
click at [701, 318] on div "LATA PC 350ML" at bounding box center [784, 319] width 301 height 20
click at [684, 304] on div at bounding box center [774, 312] width 279 height 16
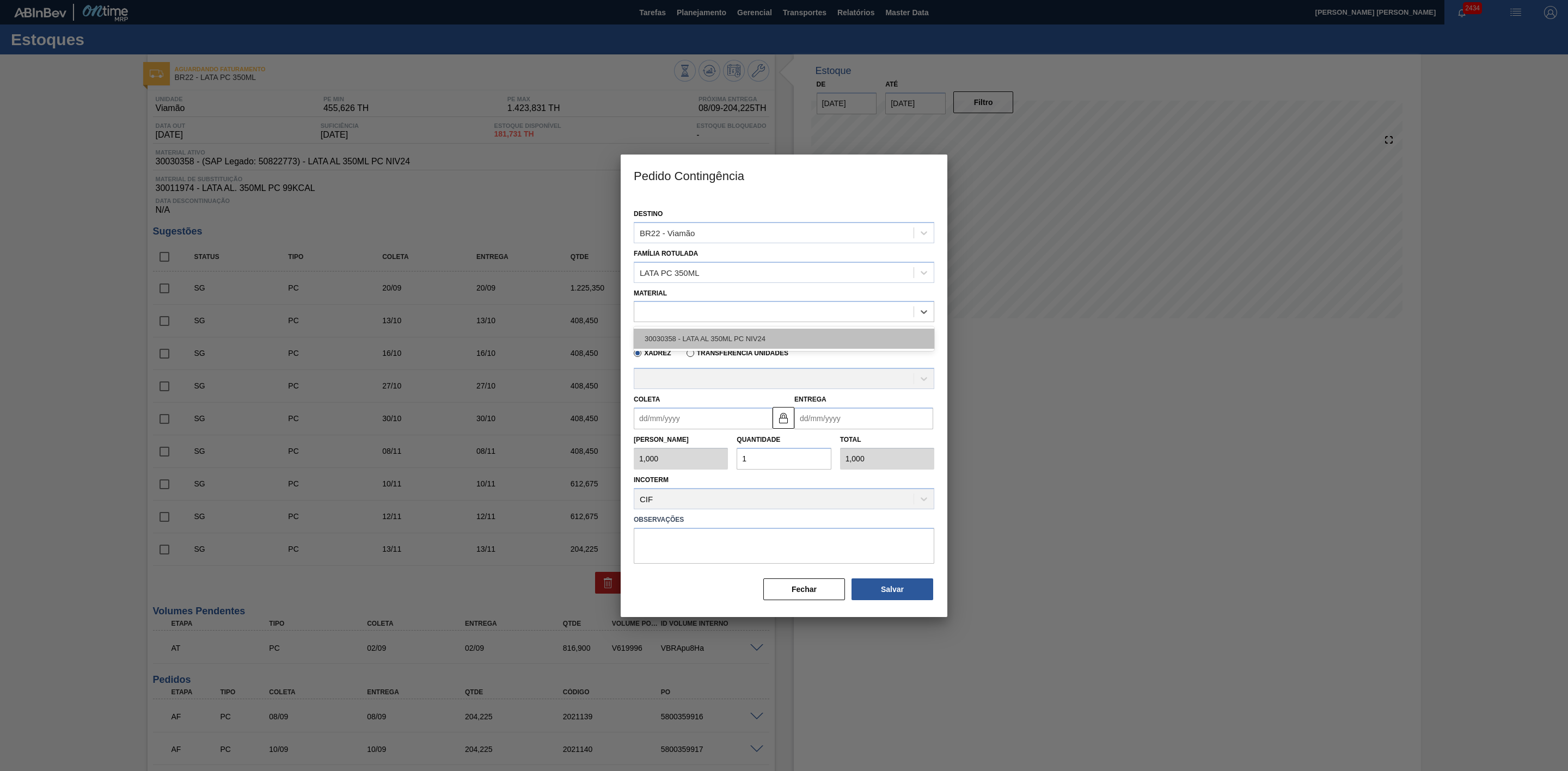
click at [704, 335] on div "30030358 - LATA AL 350ML PC NIV24" at bounding box center [784, 338] width 301 height 20
type input "8,169"
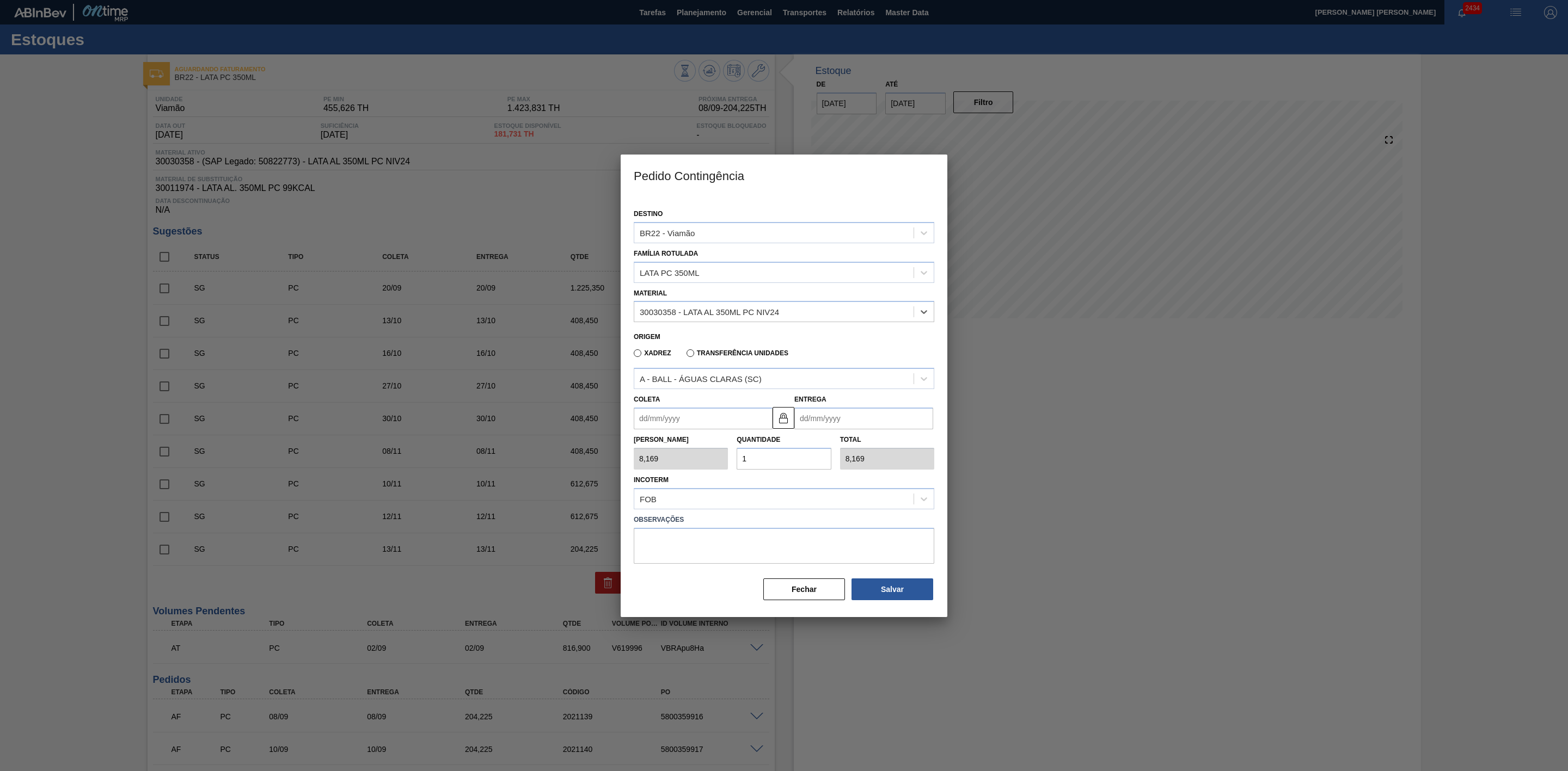
click at [677, 422] on input "Coleta" at bounding box center [703, 419] width 139 height 22
click at [680, 482] on div "2" at bounding box center [682, 480] width 15 height 15
type input "[DATE]"
click at [725, 457] on div "Tam Lote 8,169 Quantidade 1 Total 8,169" at bounding box center [784, 450] width 309 height 40
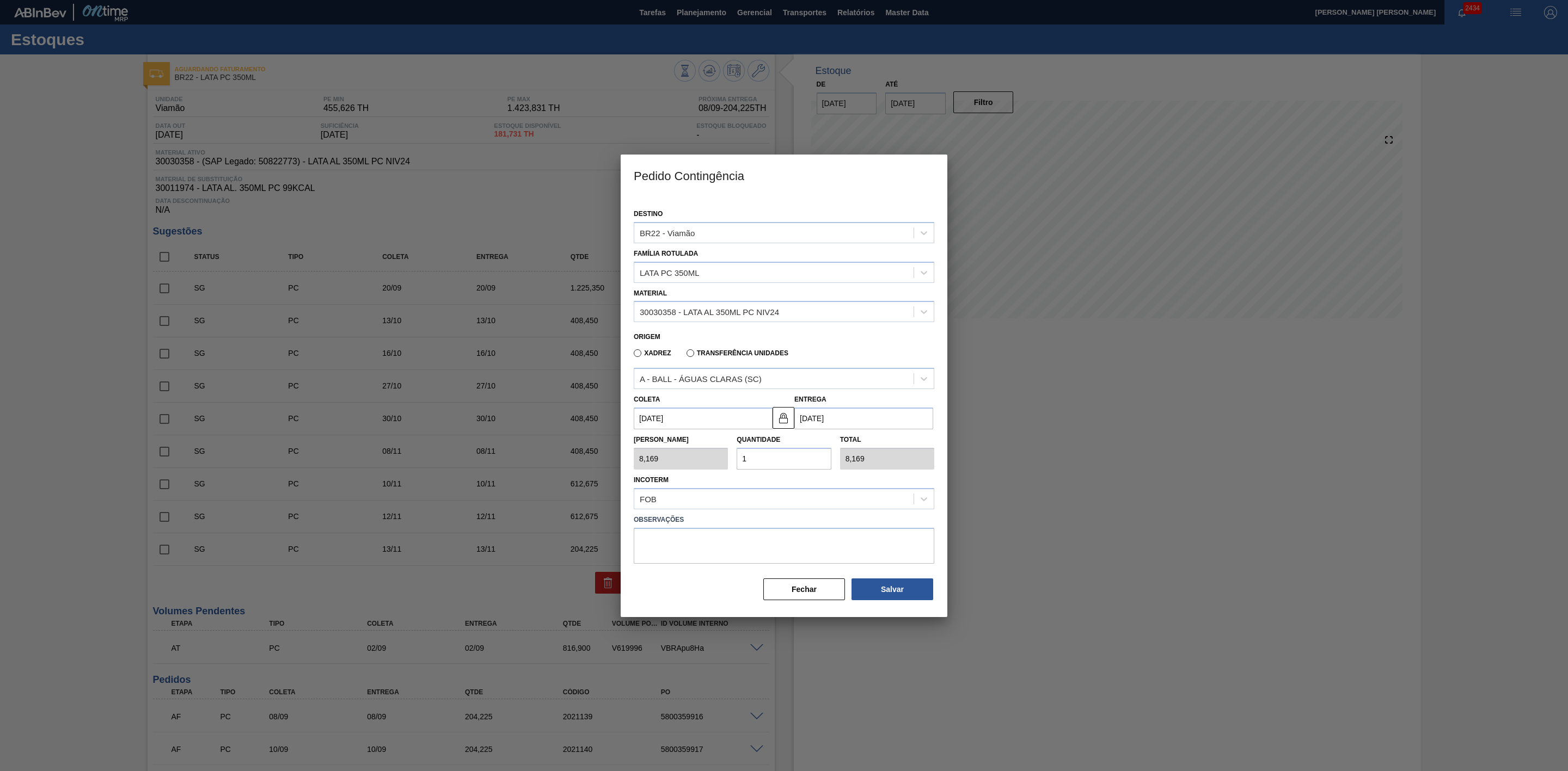
type input "2"
type input "16,338"
type input "25"
type input "204,225"
type input "25"
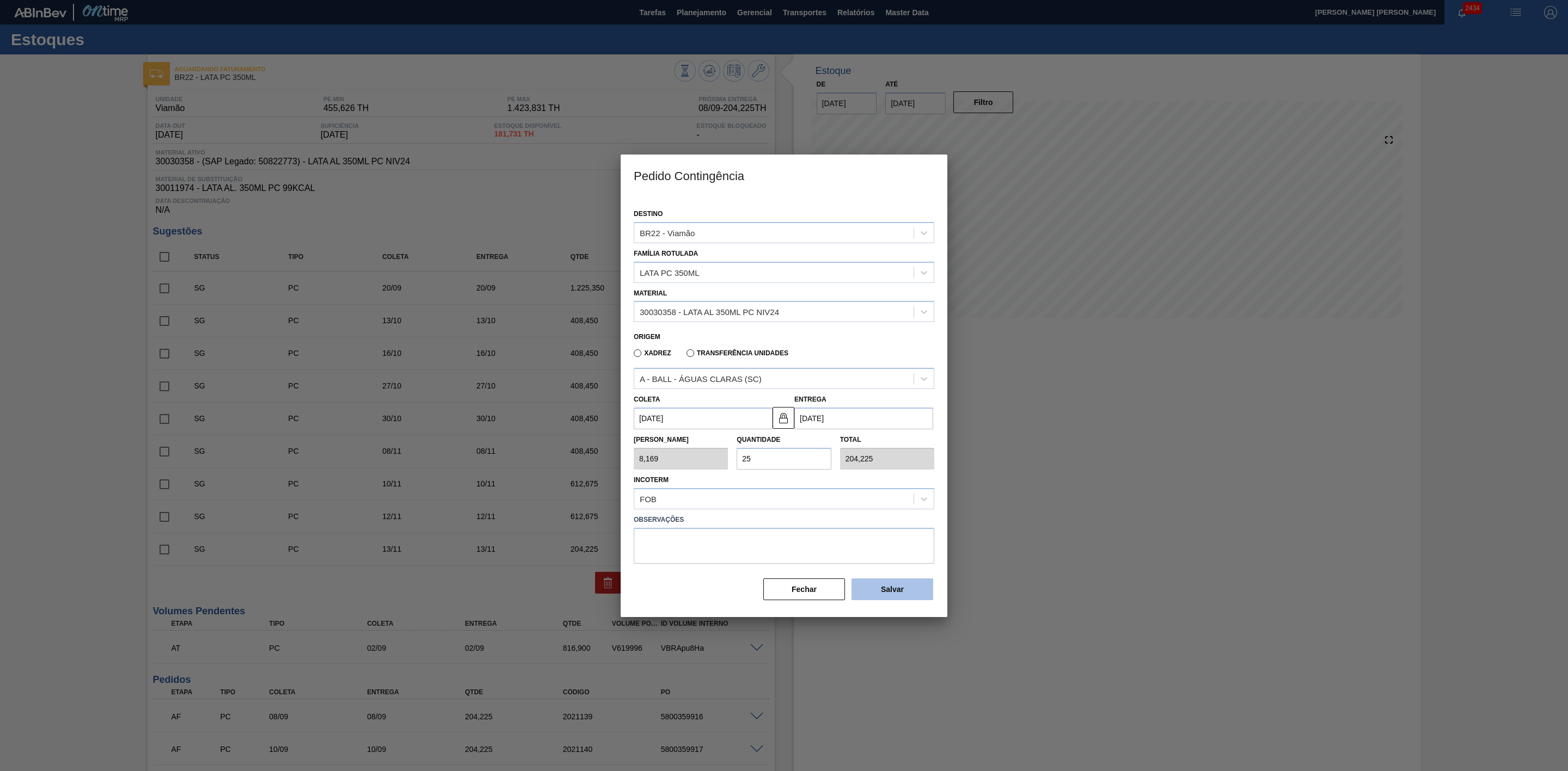
click at [905, 588] on button "Salvar" at bounding box center [892, 590] width 82 height 22
click at [1024, 565] on div at bounding box center [784, 385] width 1568 height 771
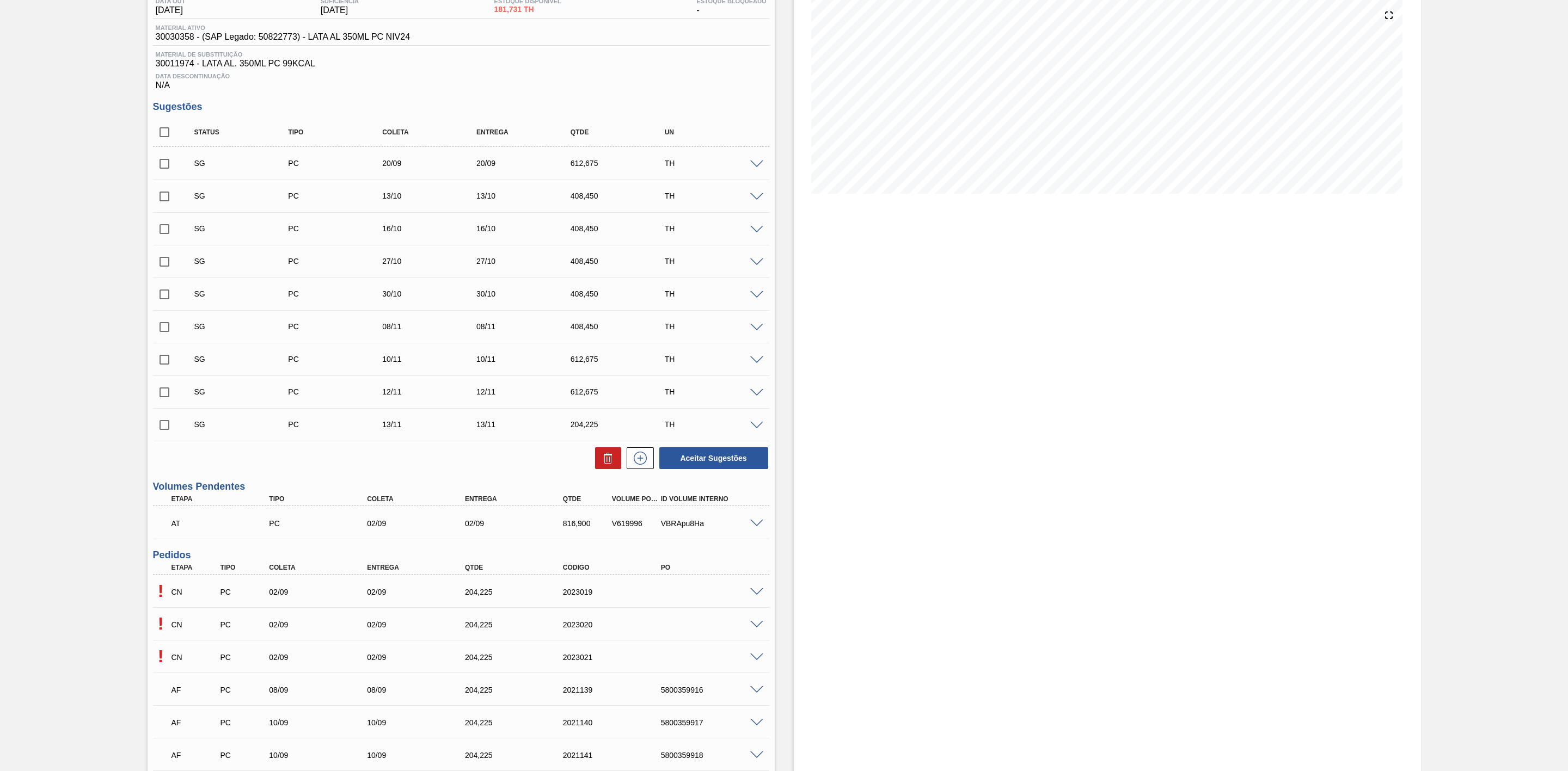
scroll to position [245, 0]
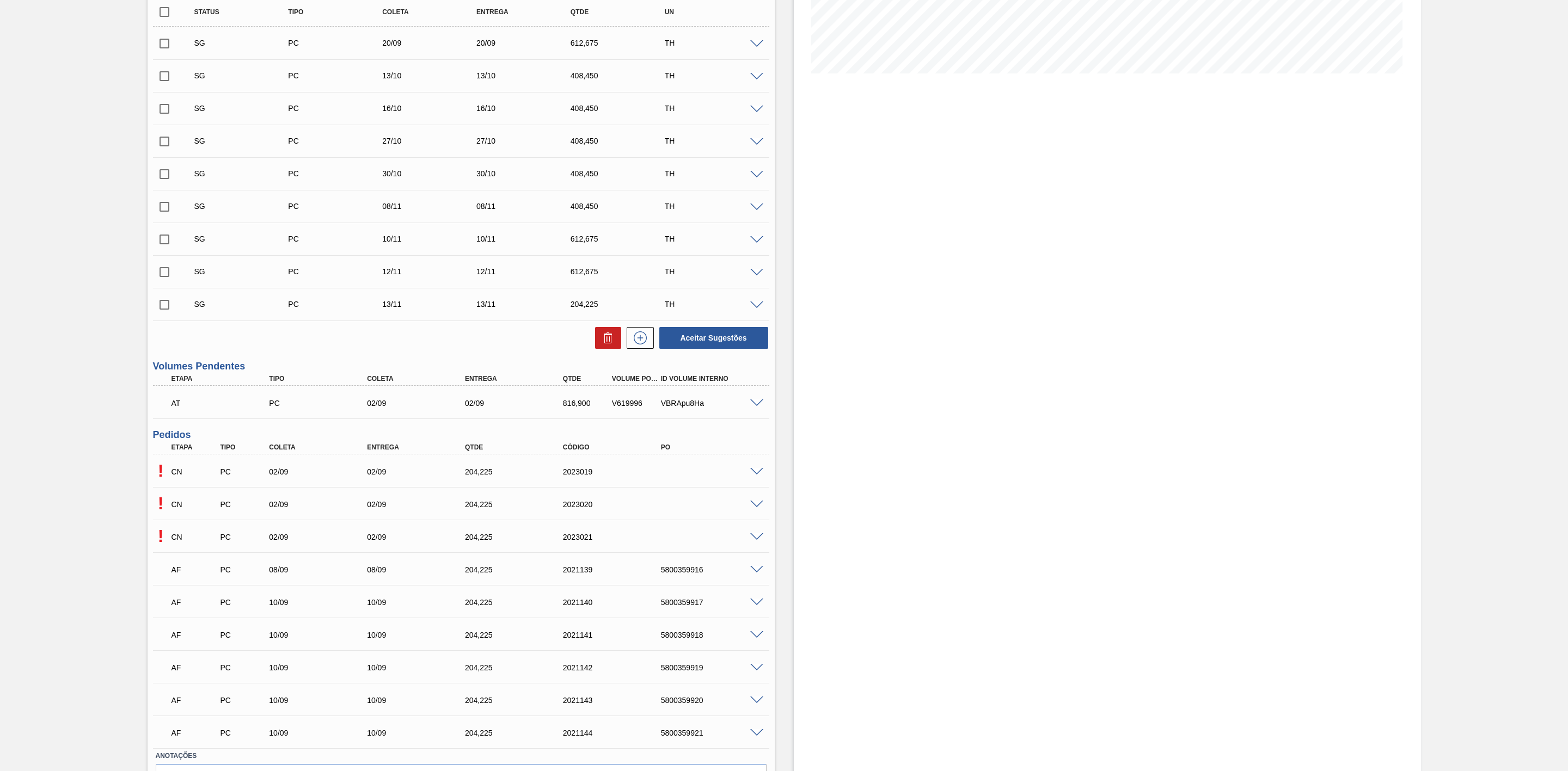
click at [754, 475] on span at bounding box center [757, 472] width 13 height 8
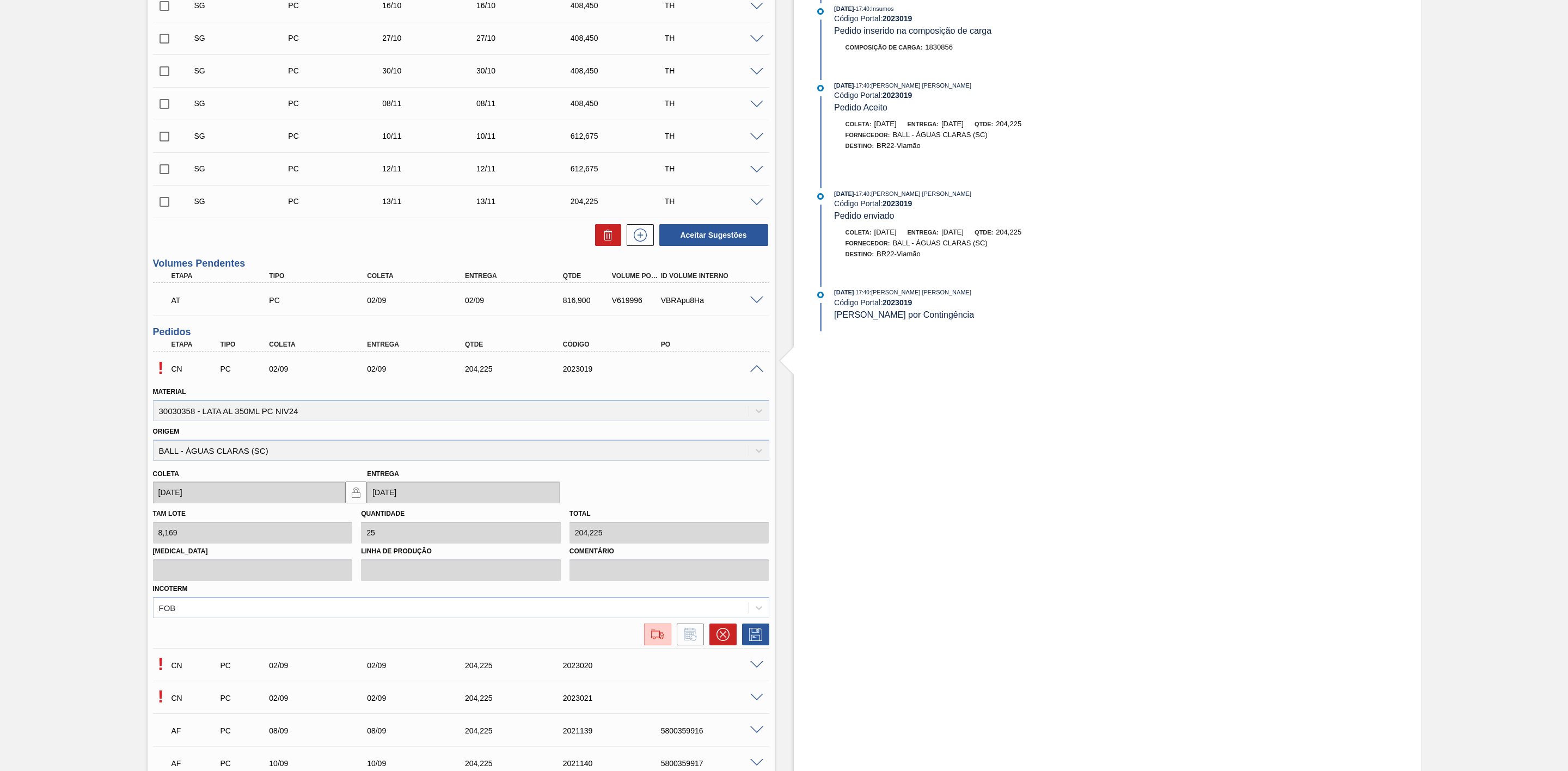
scroll to position [490, 0]
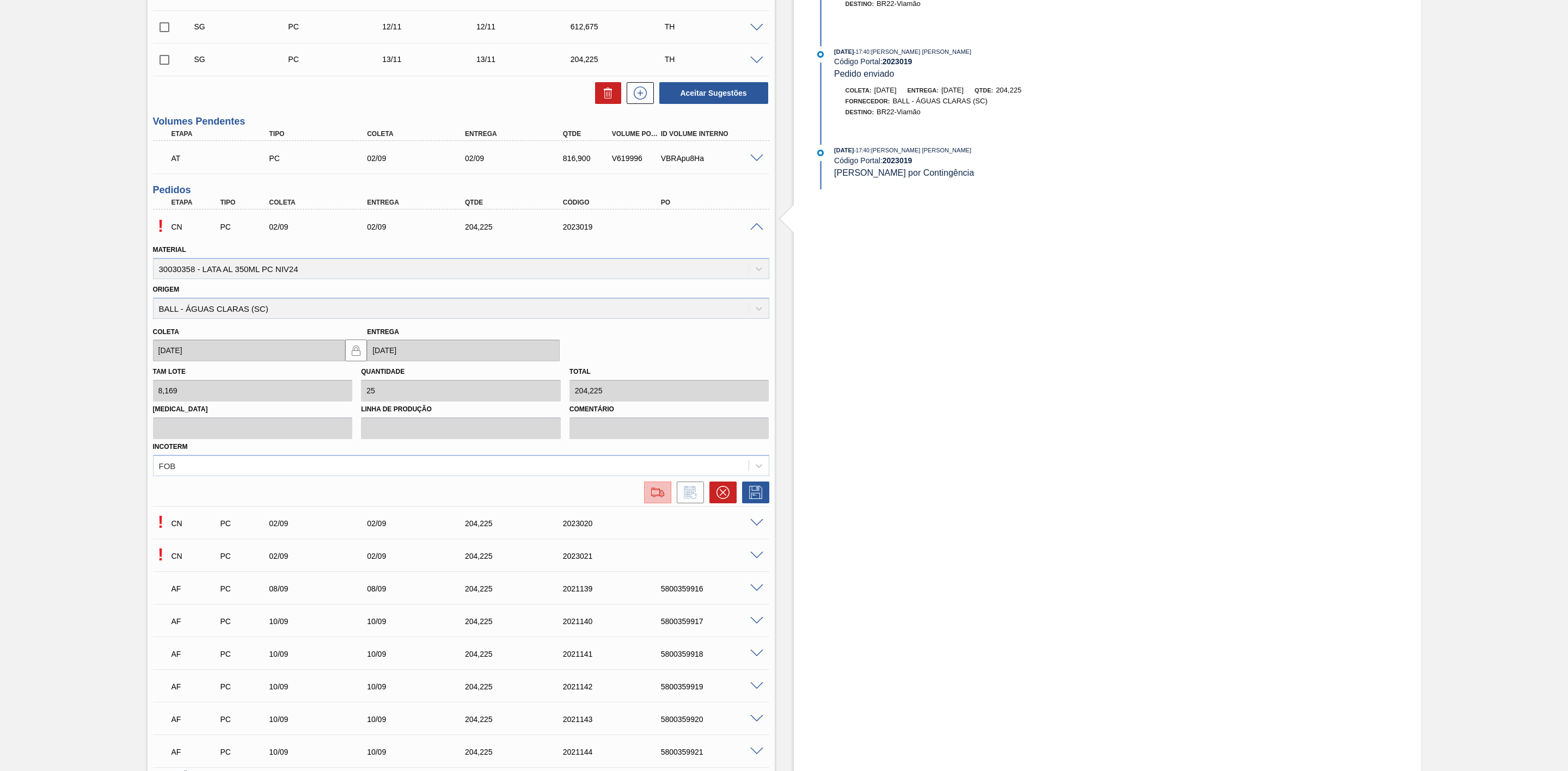
click at [657, 499] on img at bounding box center [657, 492] width 18 height 13
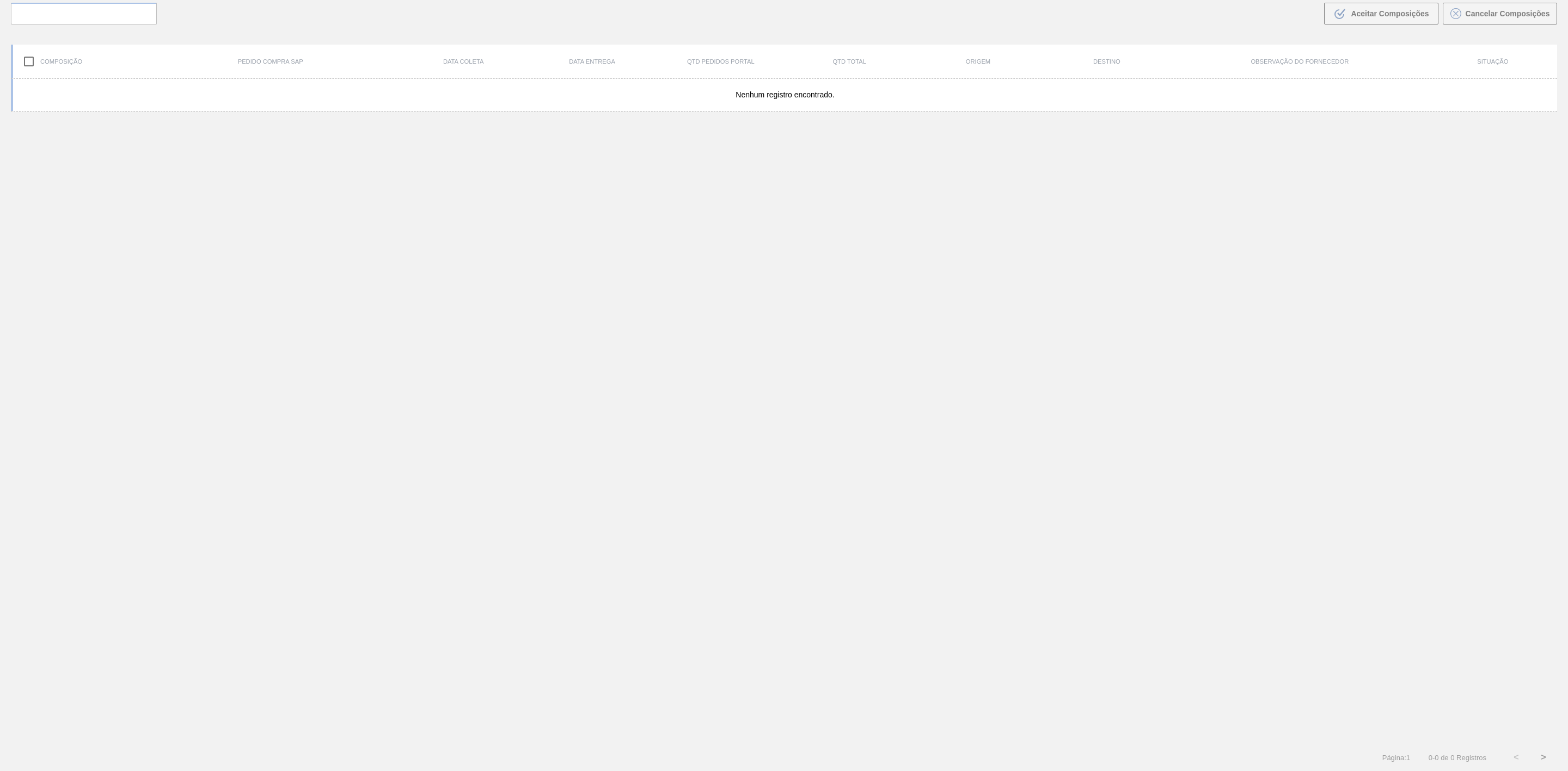
scroll to position [78, 0]
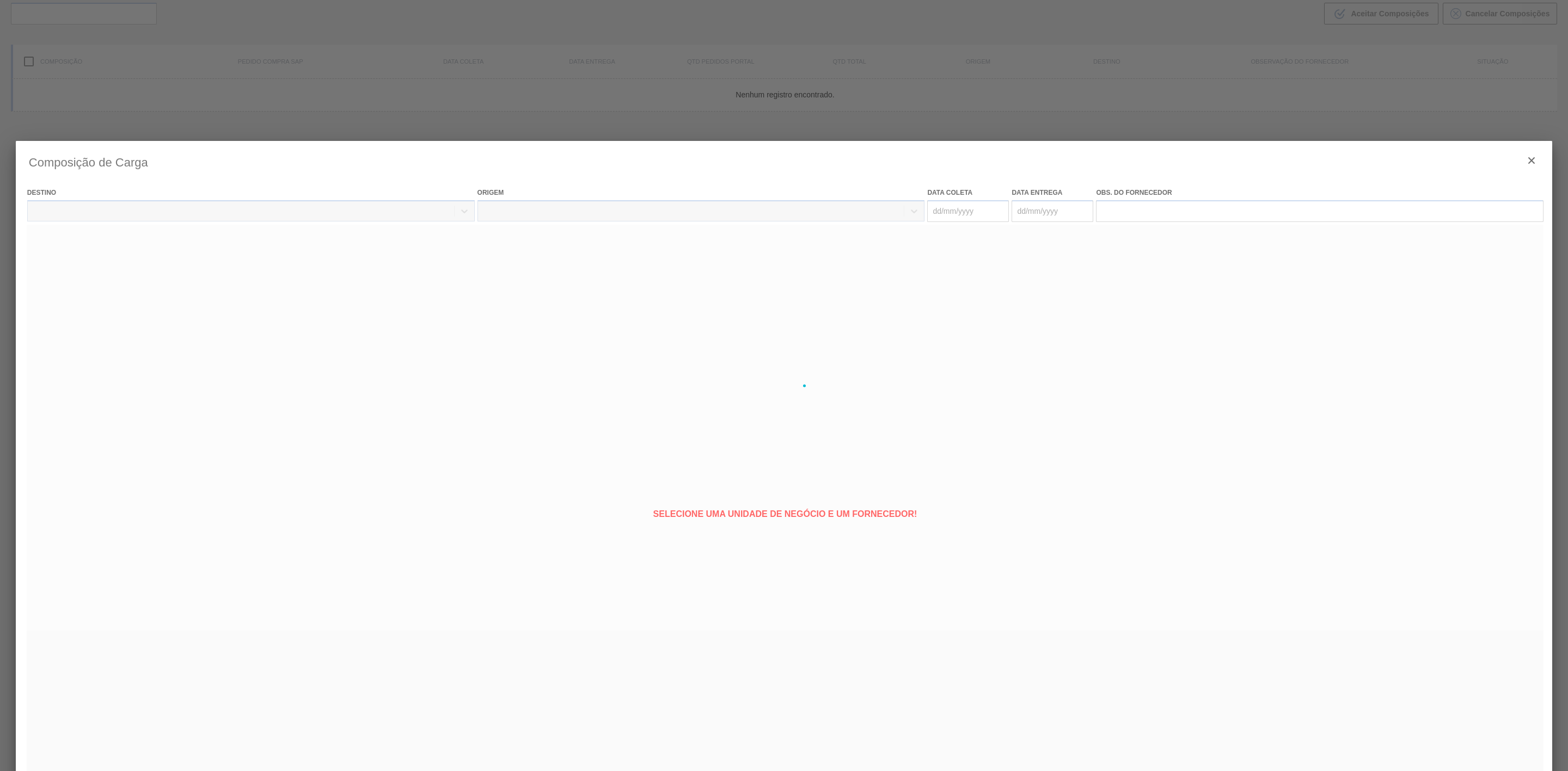
type coleta "02/09/2025"
type entrega "02/09/2025"
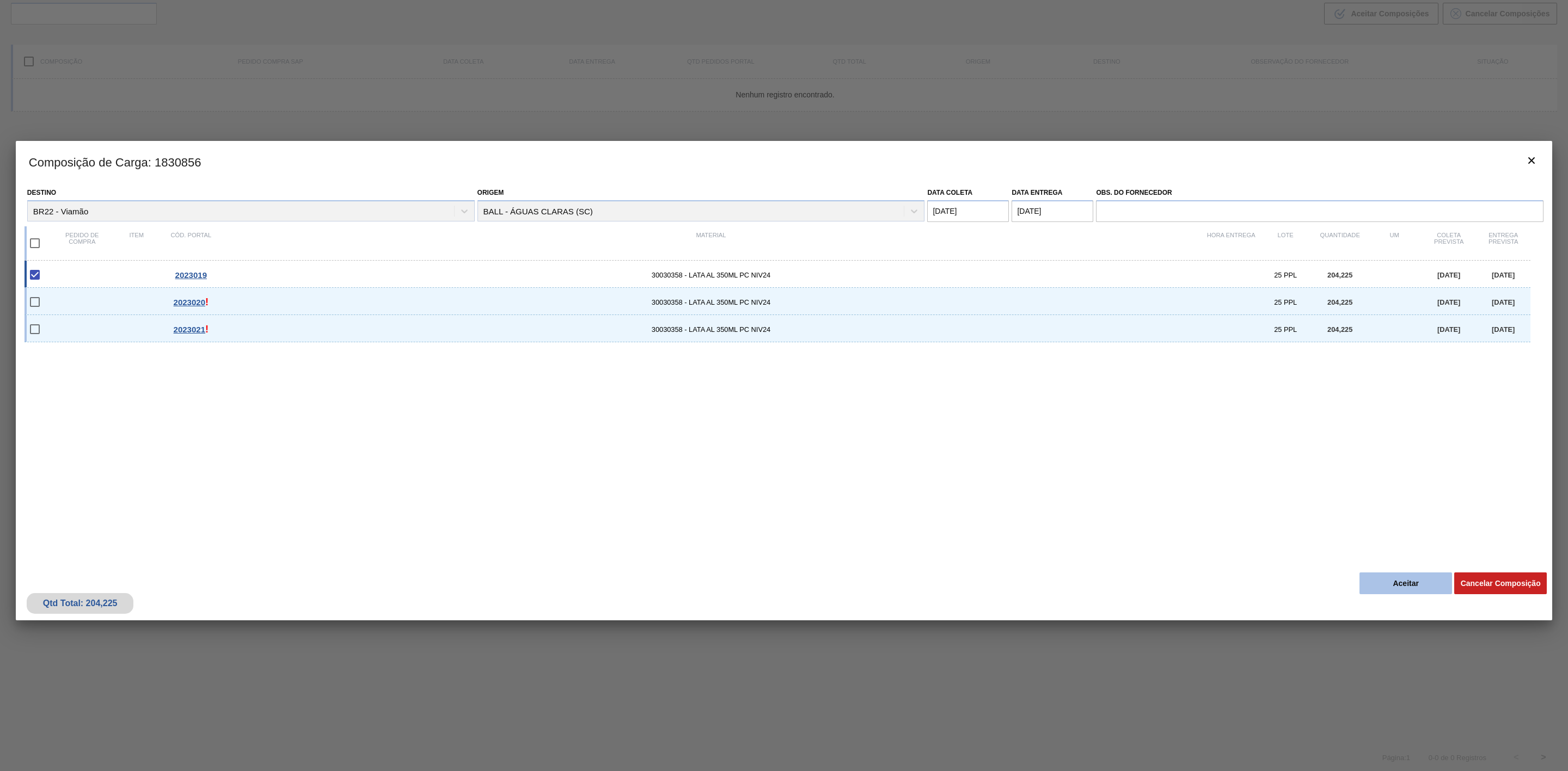
click at [1392, 582] on button "Aceitar" at bounding box center [1405, 584] width 93 height 22
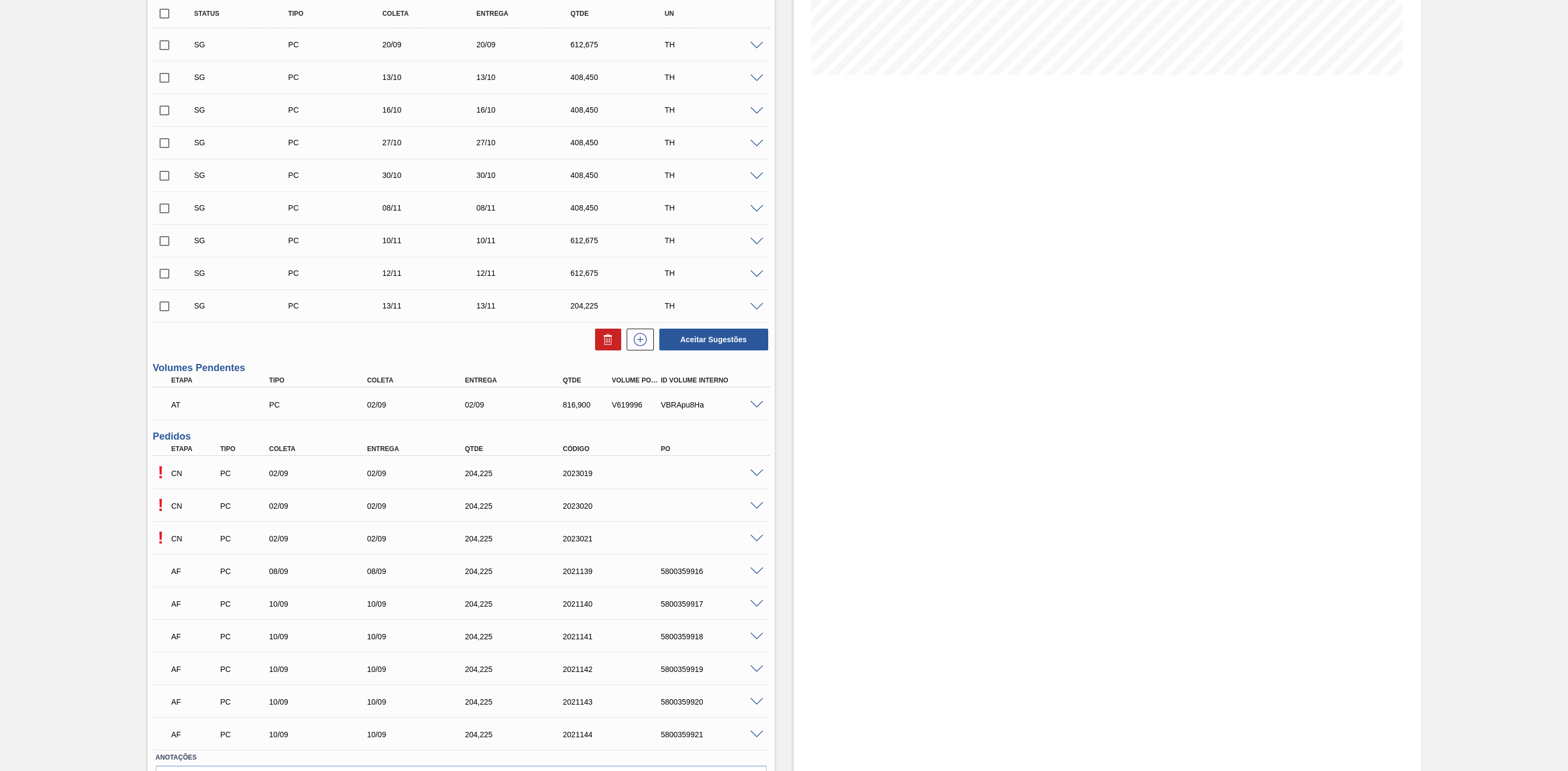
scroll to position [245, 0]
click at [752, 508] on span at bounding box center [757, 504] width 13 height 8
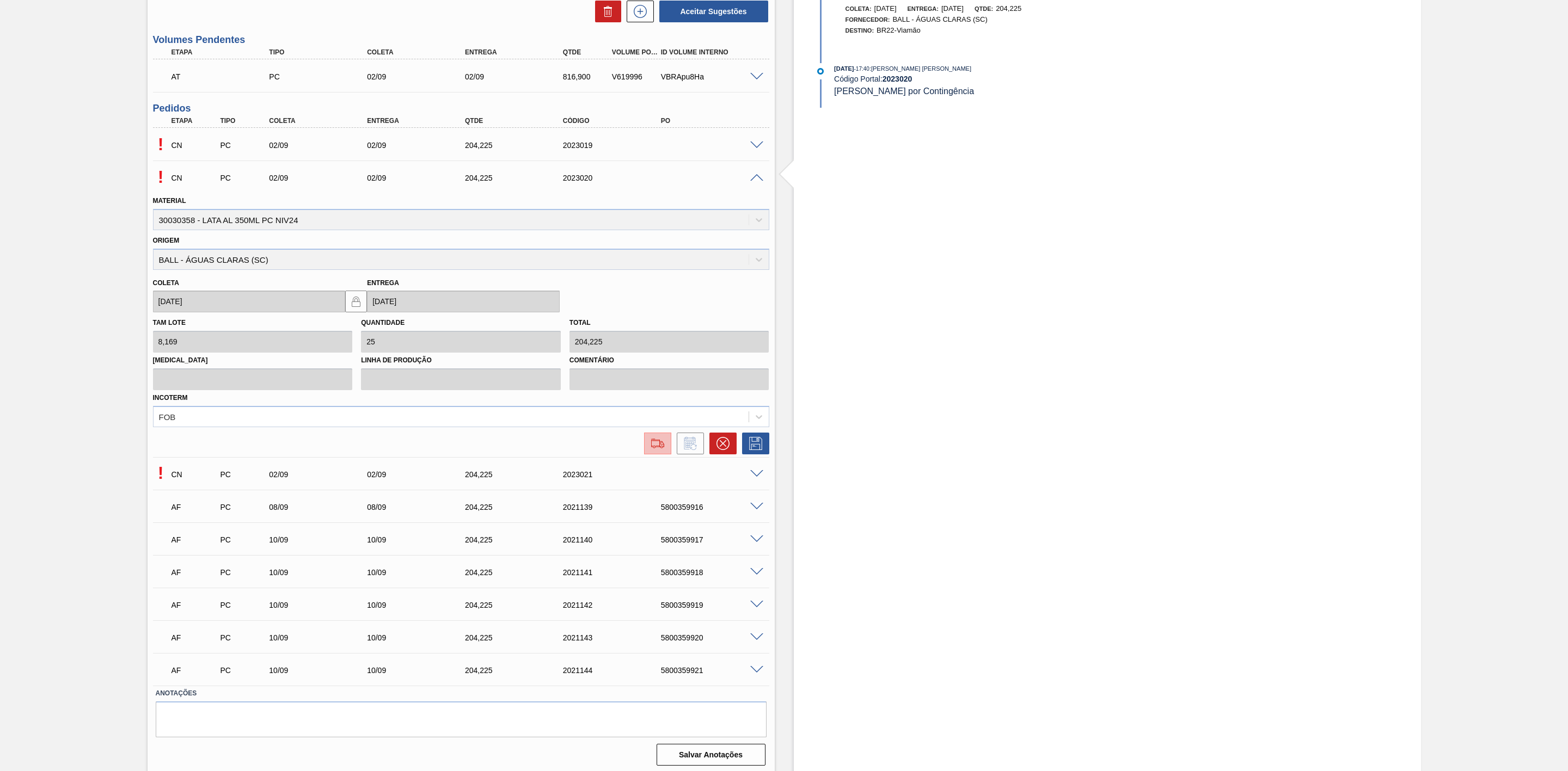
click at [648, 450] on div at bounding box center [657, 443] width 19 height 13
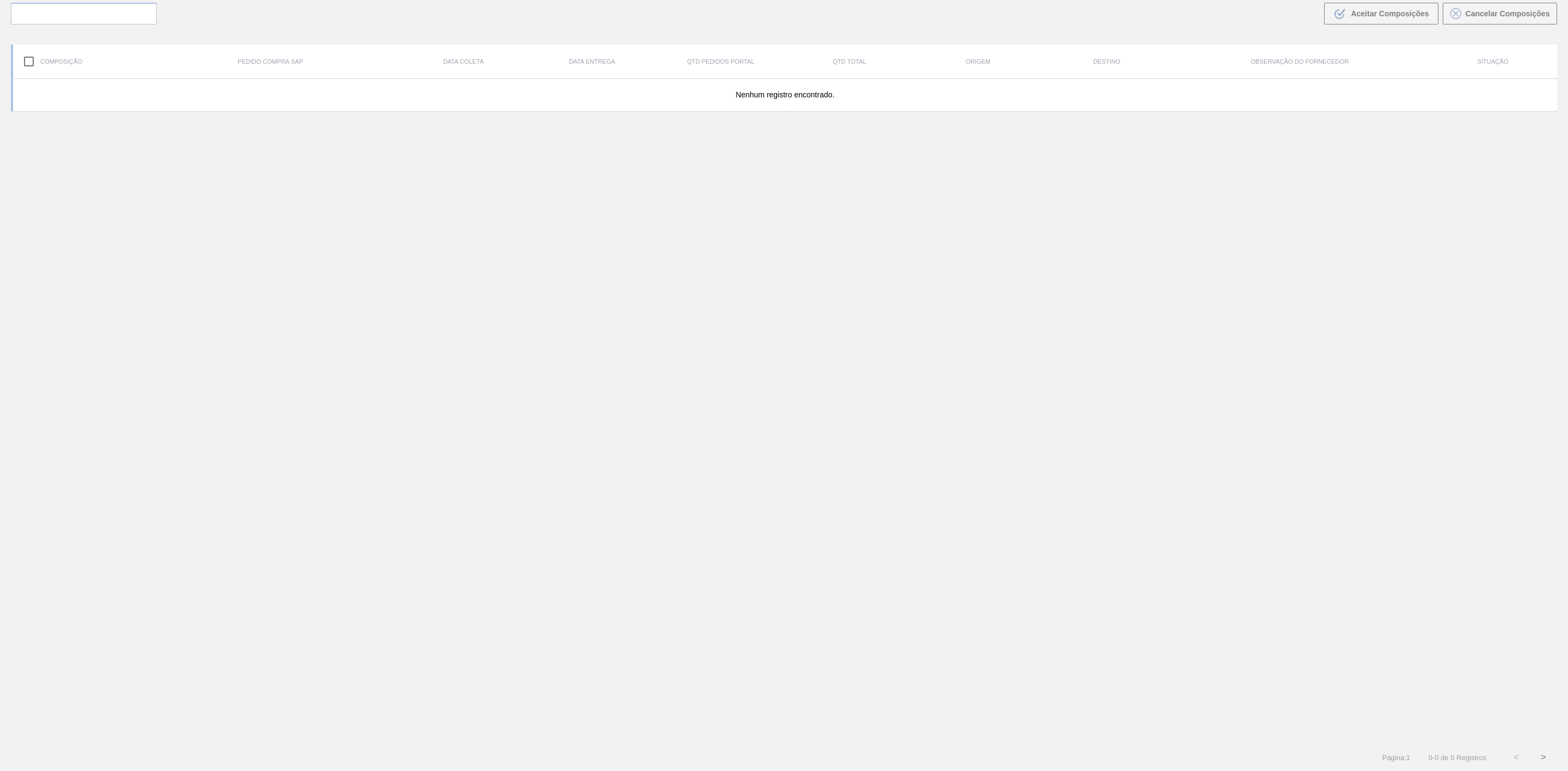
scroll to position [78, 0]
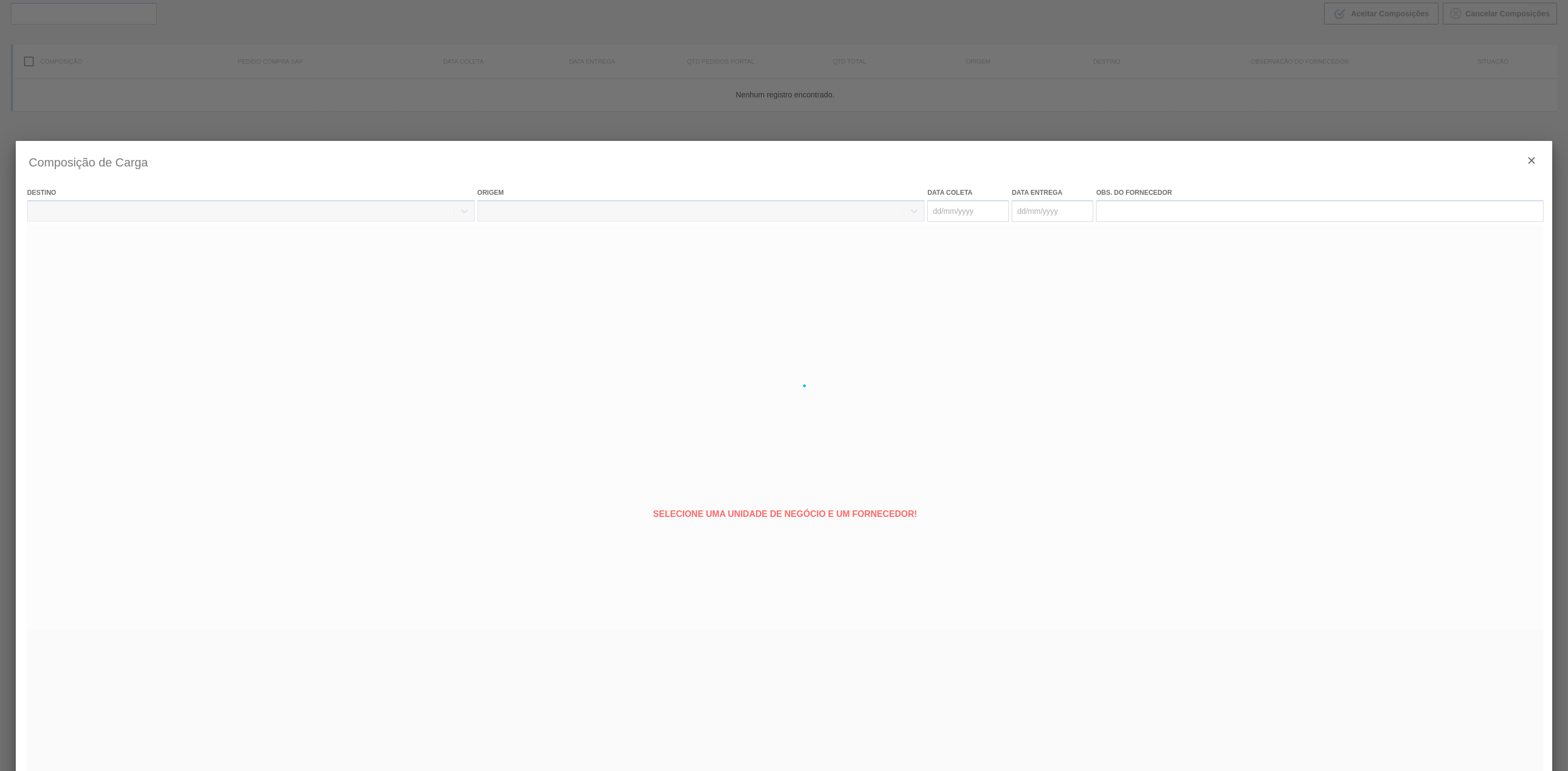
type coleta "02/09/2025"
type entrega "02/09/2025"
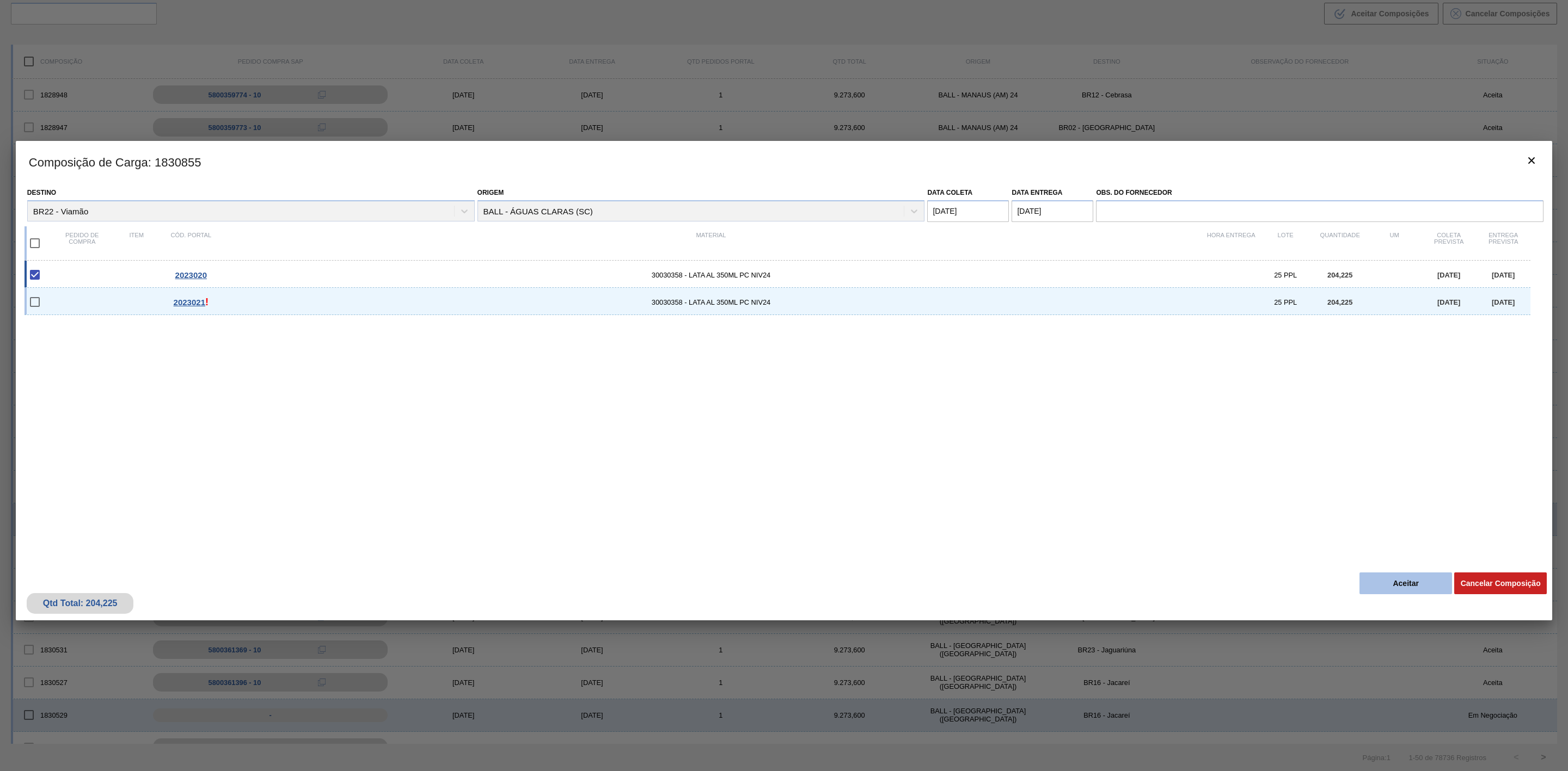
click at [1404, 588] on button "Aceitar" at bounding box center [1405, 584] width 93 height 22
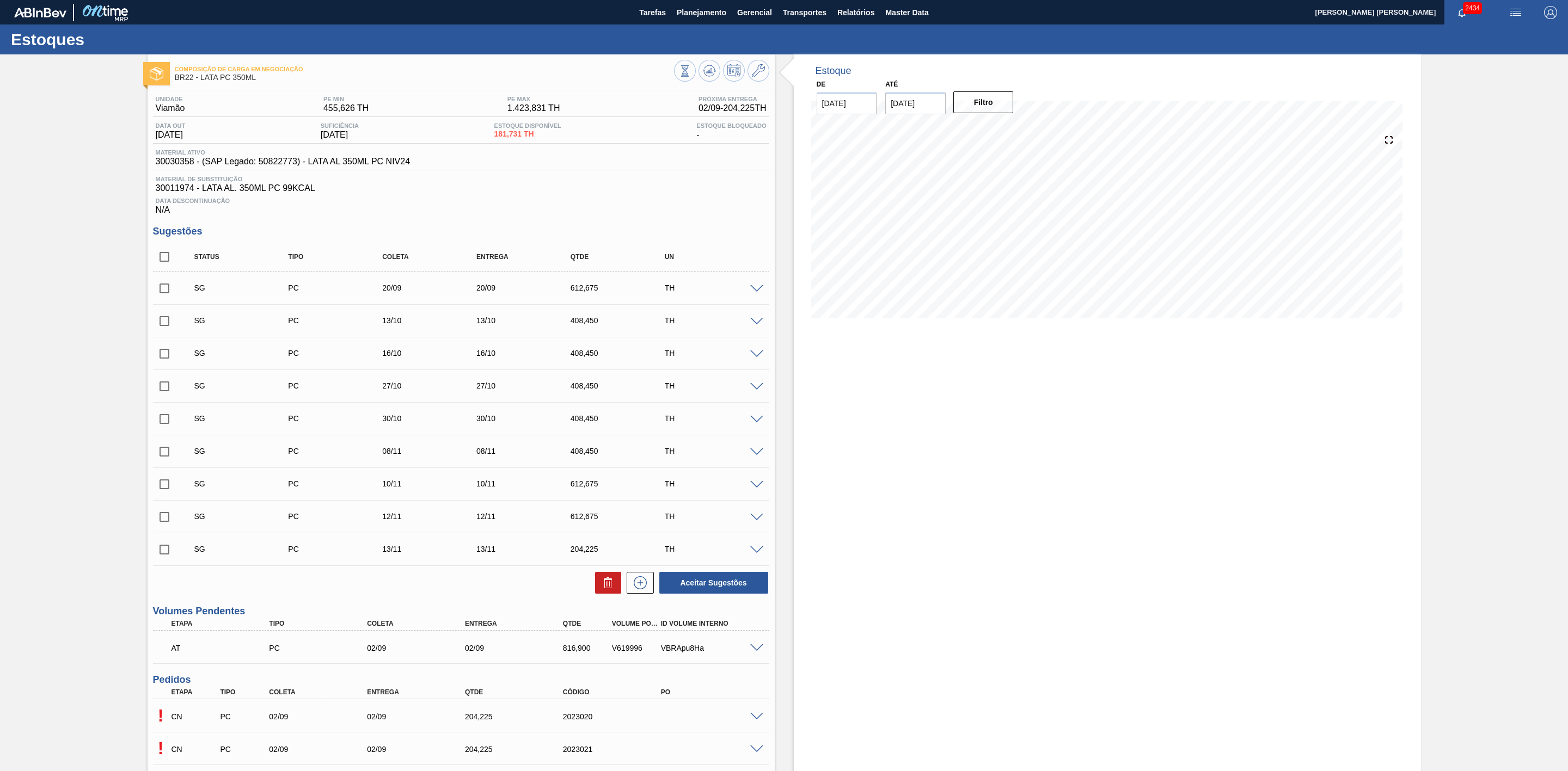
scroll to position [245, 0]
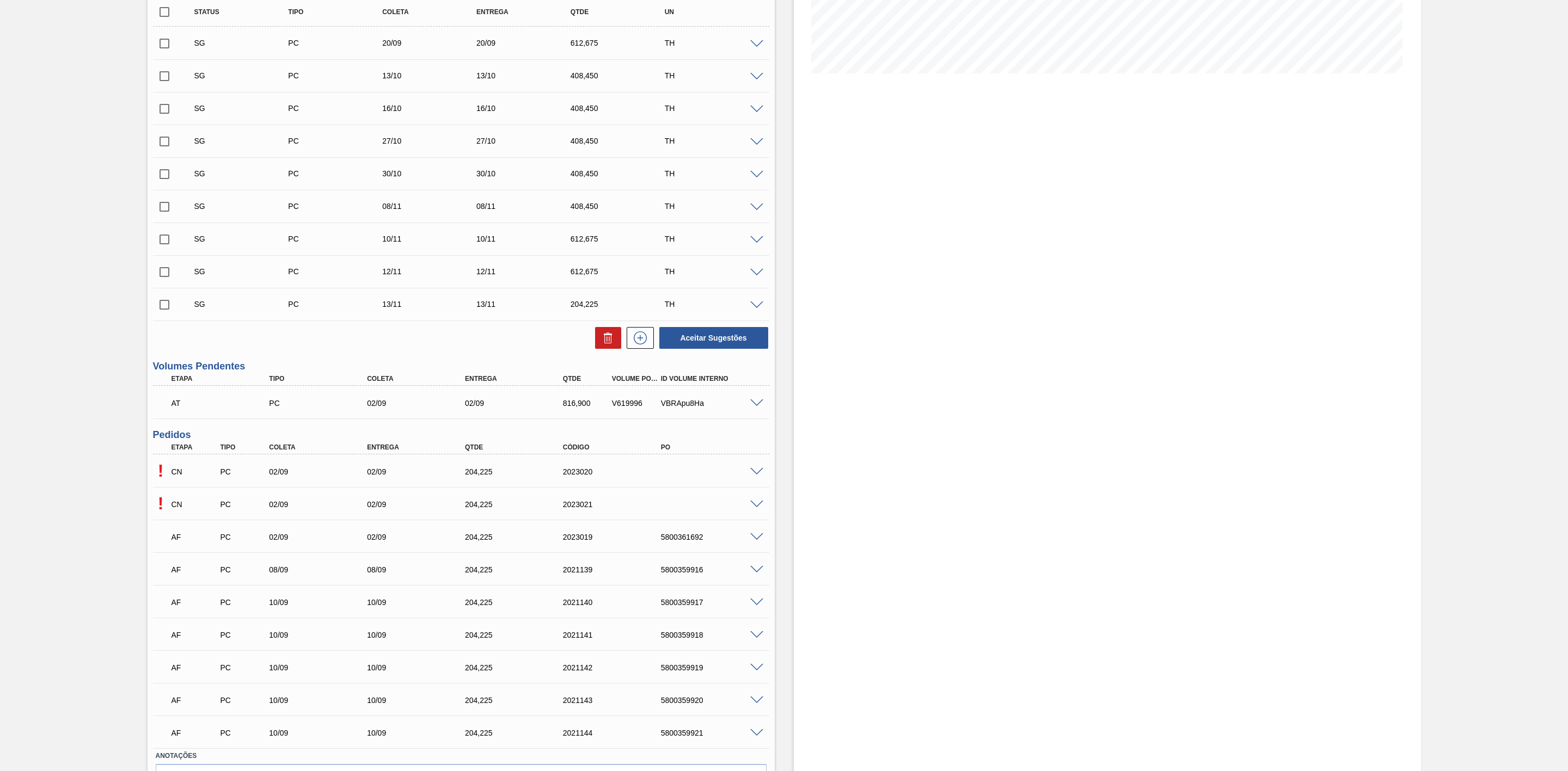
click at [755, 509] on span at bounding box center [757, 504] width 13 height 8
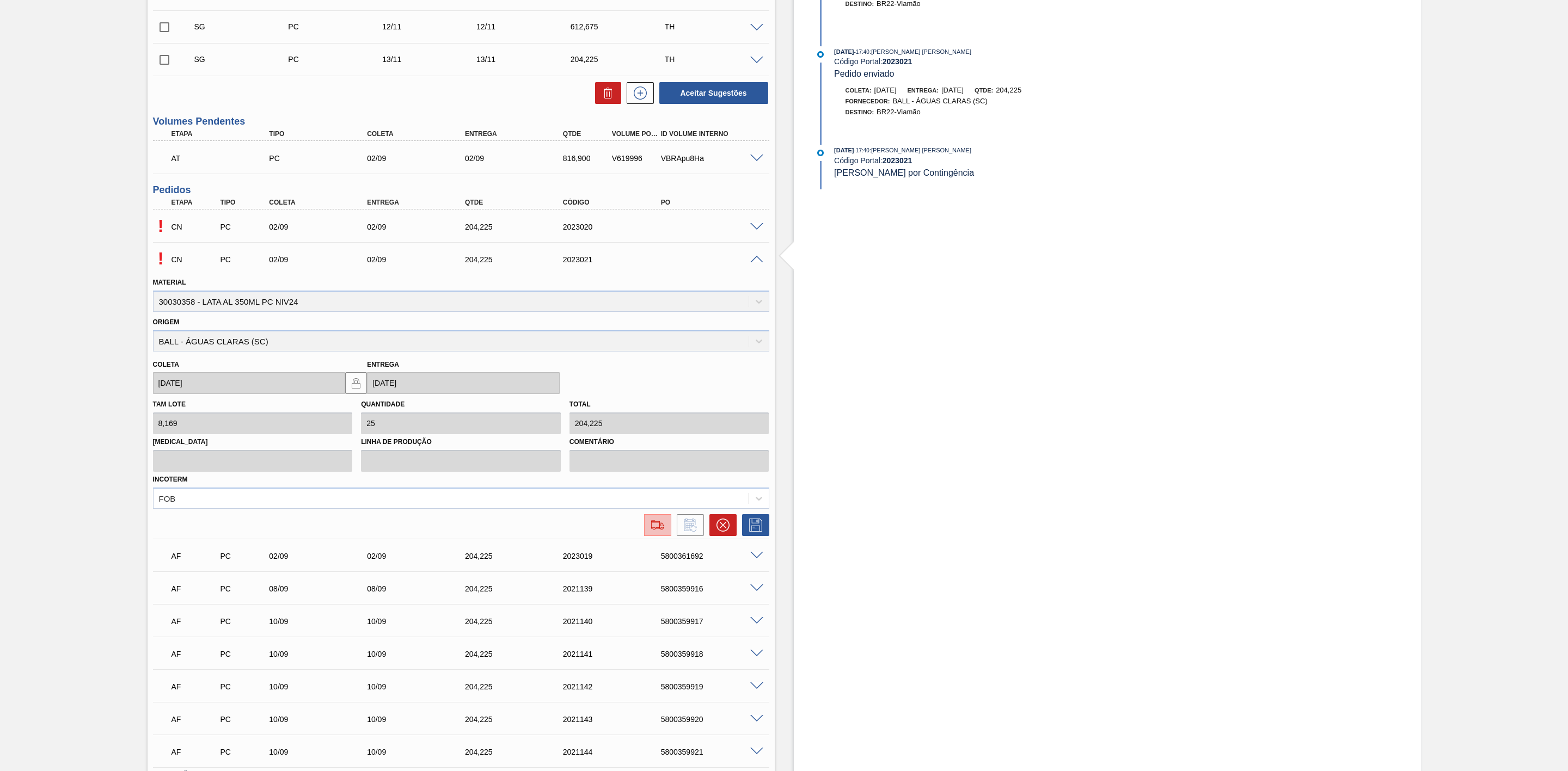
click at [660, 526] on img at bounding box center [657, 525] width 18 height 13
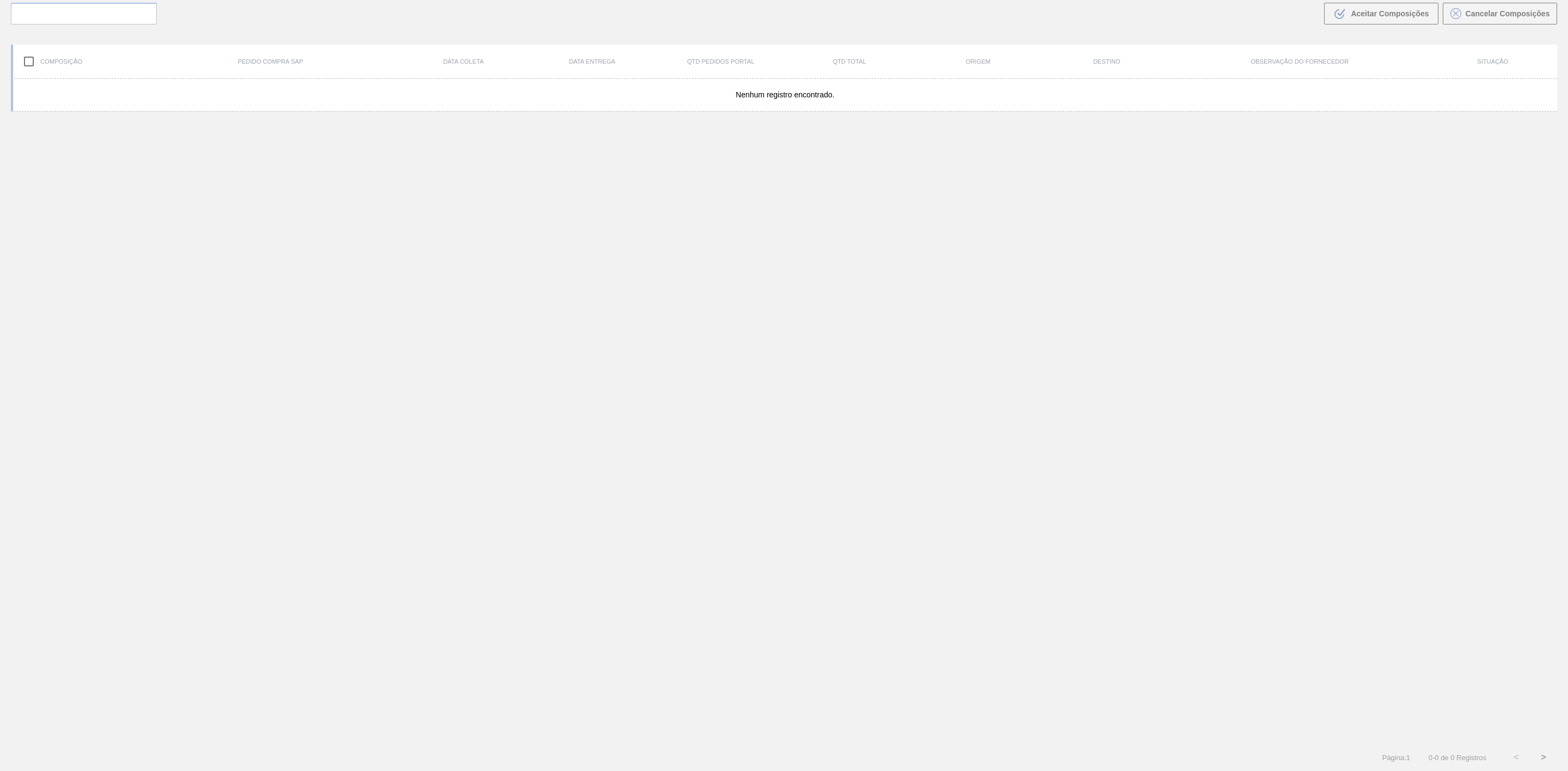
scroll to position [78, 0]
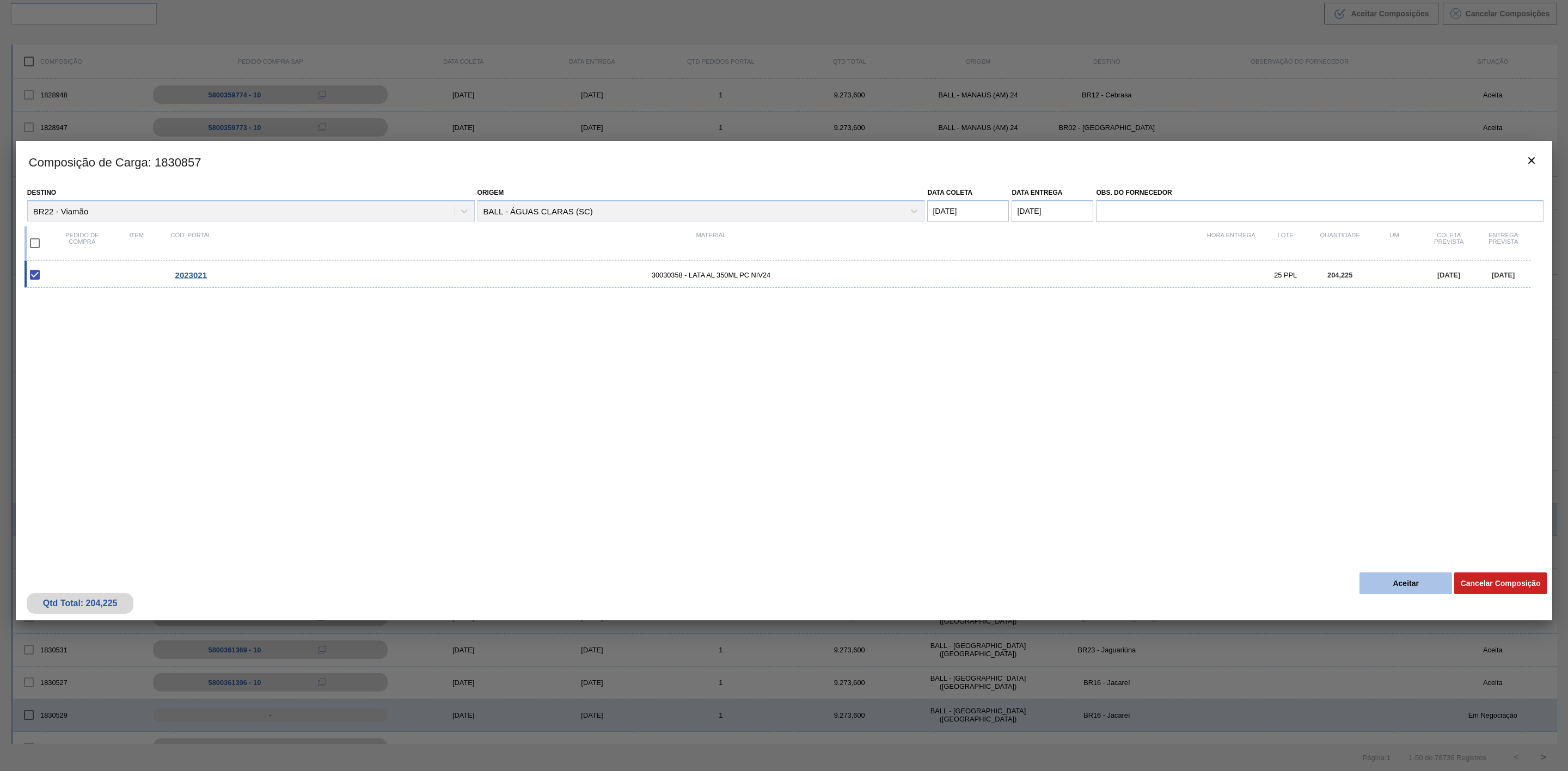
click at [1415, 587] on button "Aceitar" at bounding box center [1405, 584] width 93 height 22
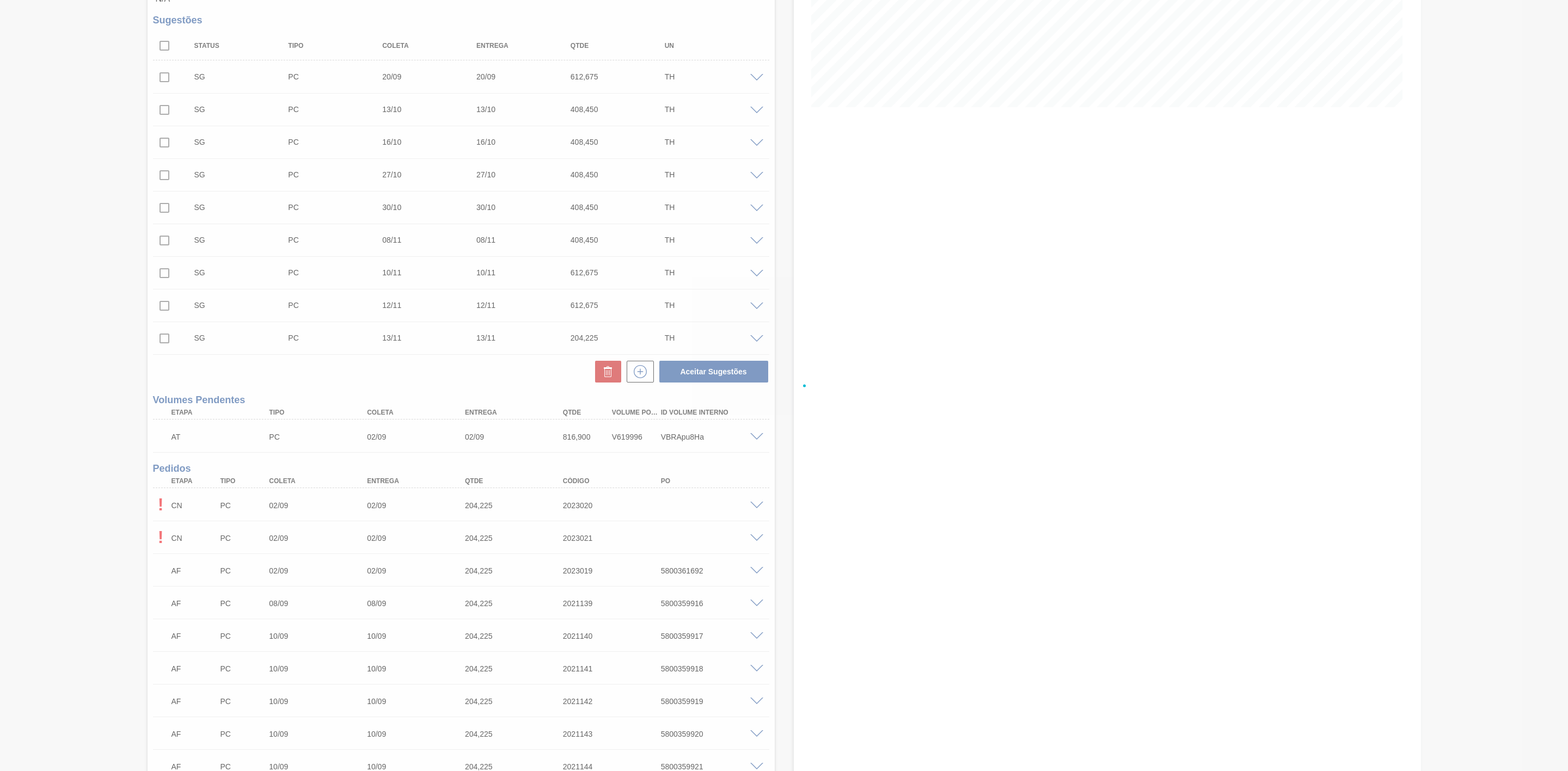
scroll to position [245, 0]
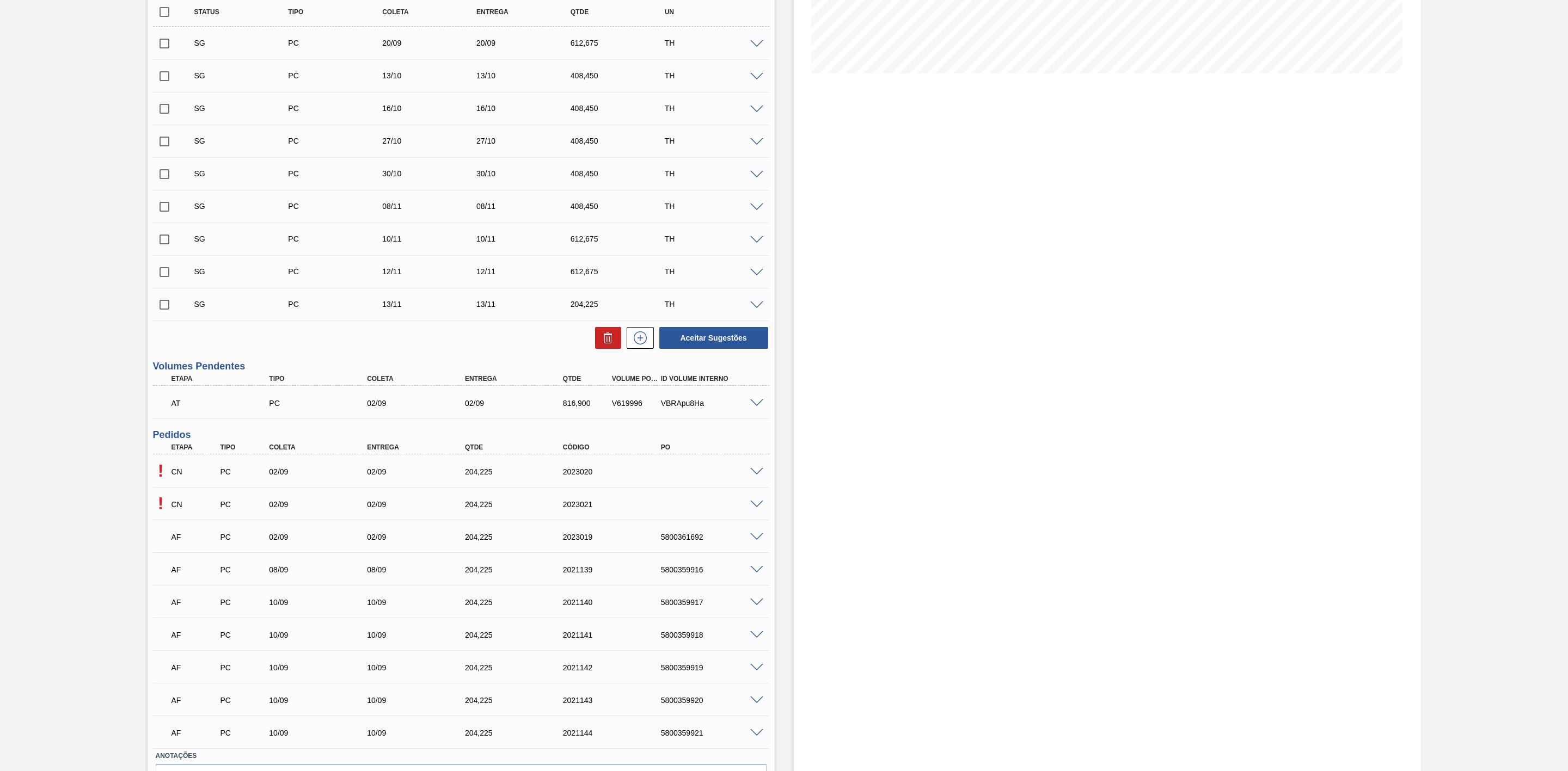
click at [688, 538] on div "5800361692" at bounding box center [714, 537] width 113 height 9
copy div "5800361692"
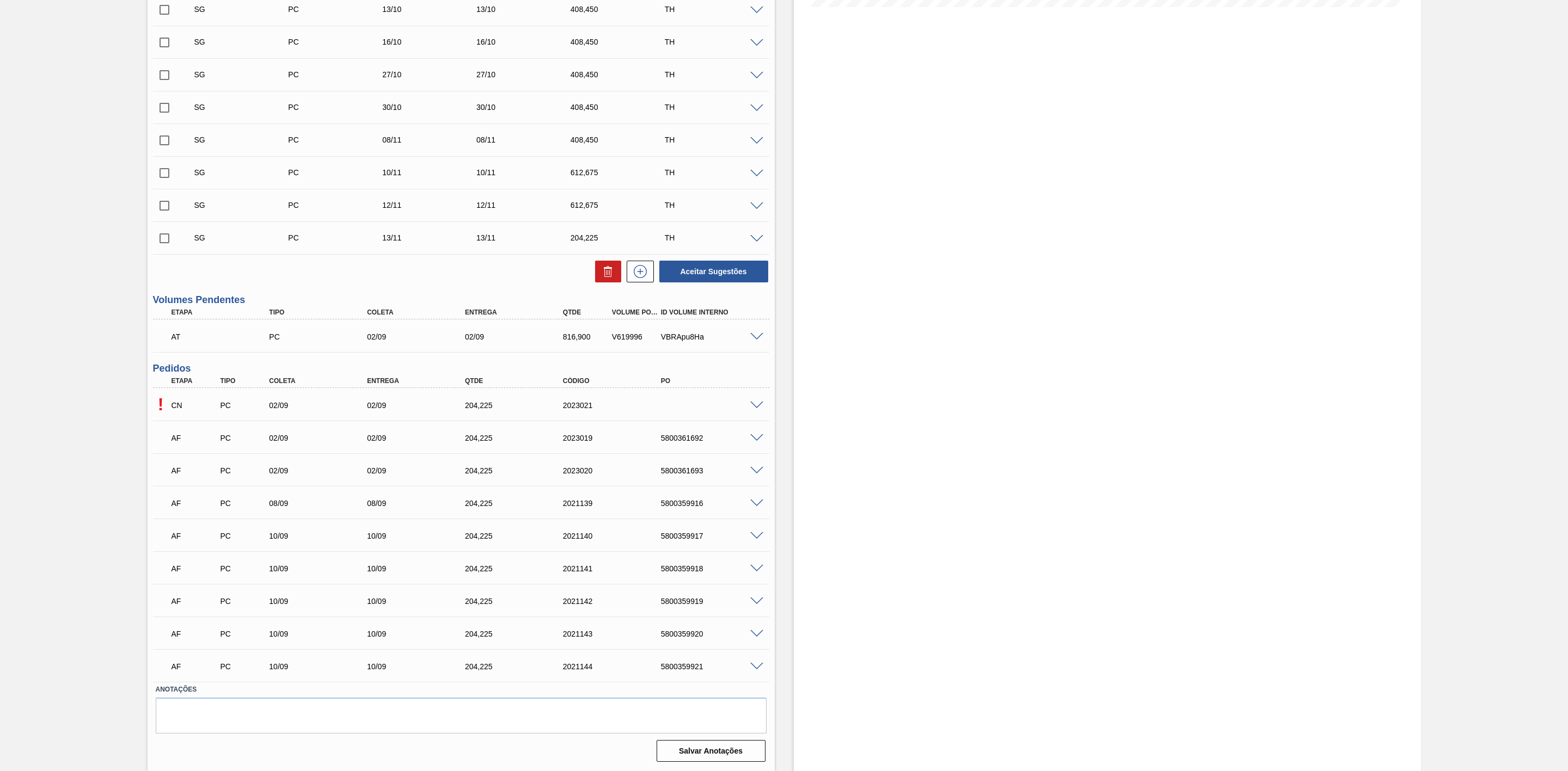
scroll to position [316, 0]
click at [683, 467] on div "5800361693" at bounding box center [714, 471] width 113 height 9
copy div "5800361693"
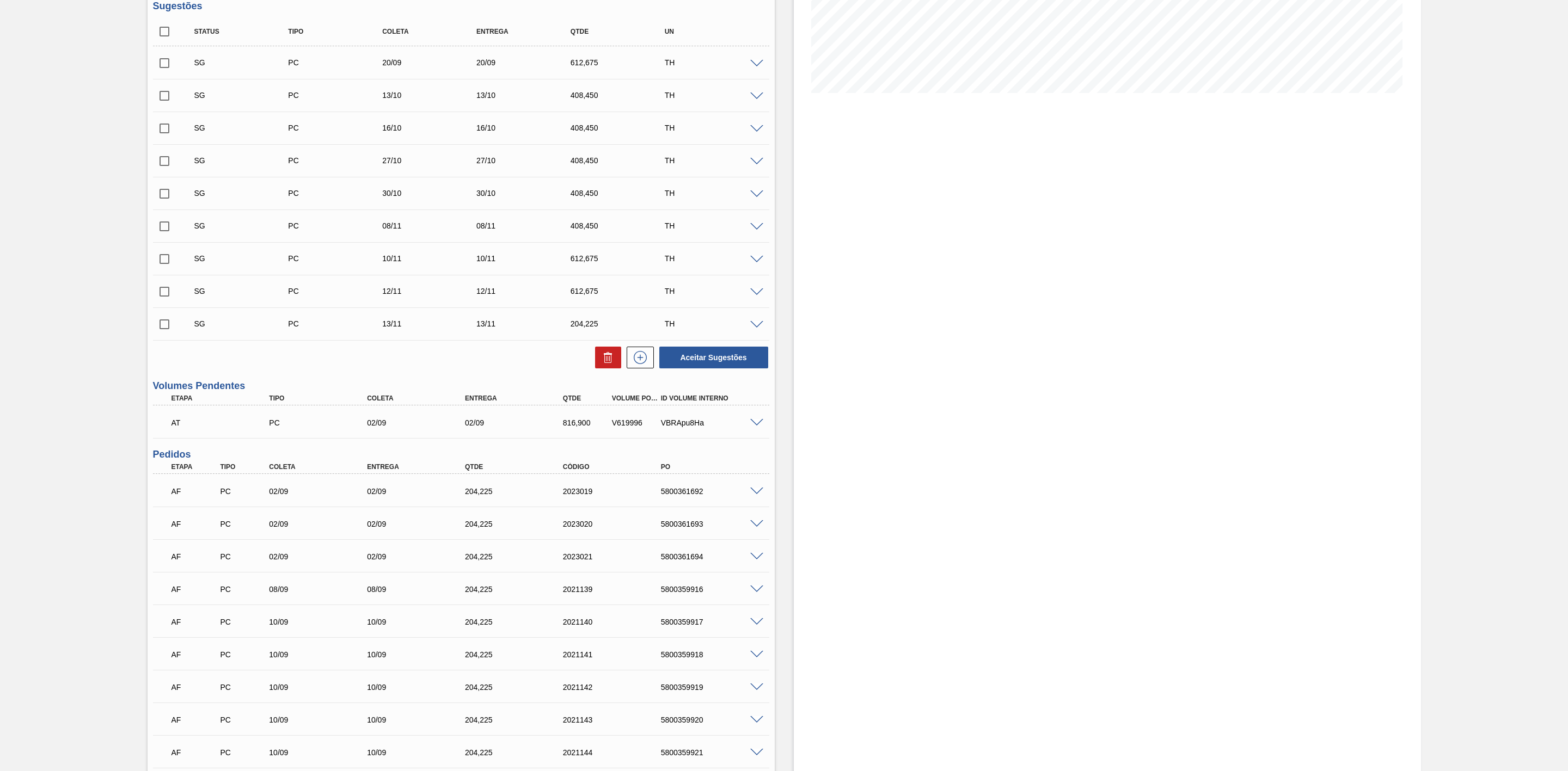
scroll to position [245, 0]
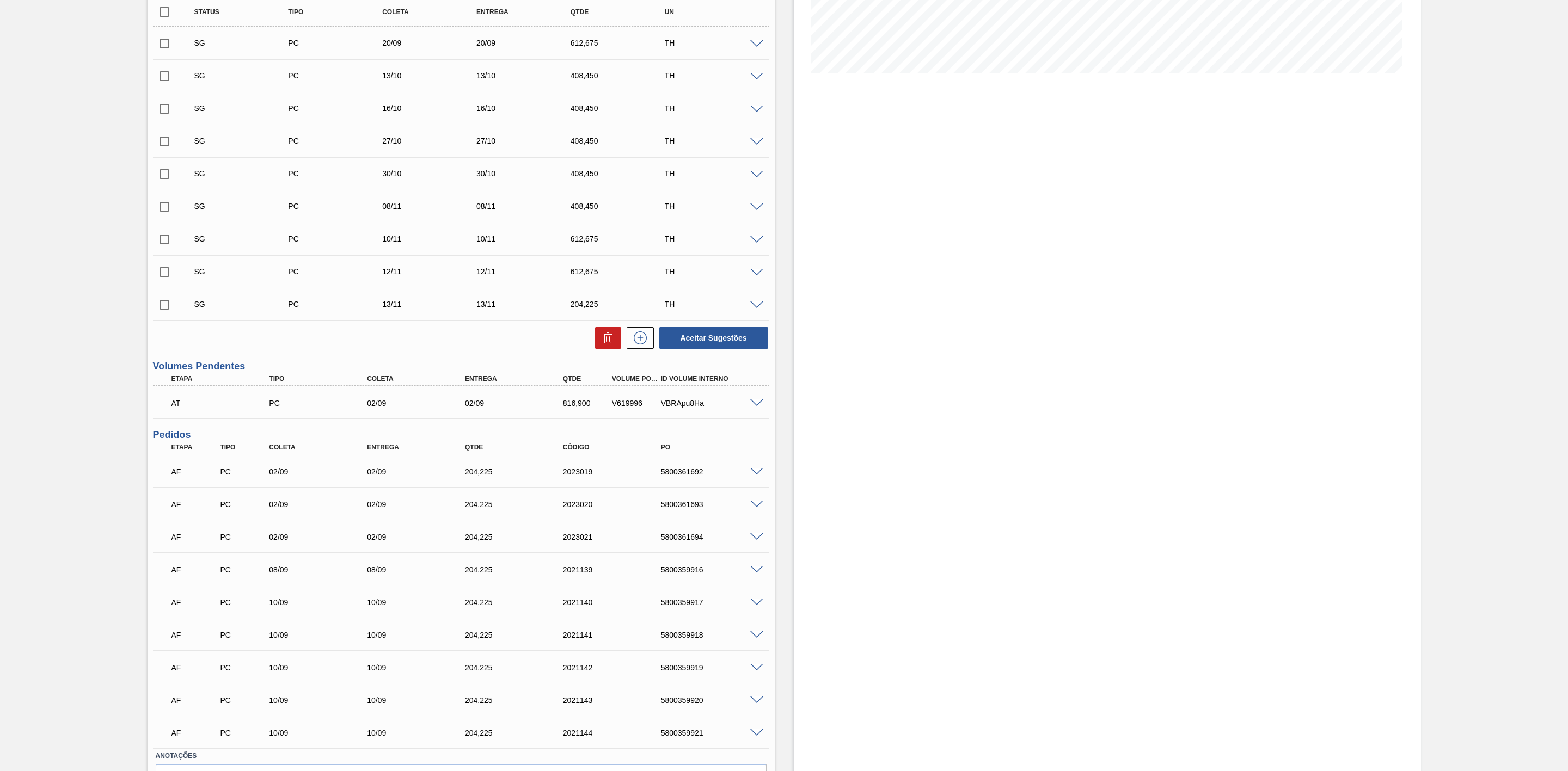
click at [687, 540] on div "5800361694" at bounding box center [714, 537] width 113 height 9
copy div "5800361694"
click at [756, 408] on span at bounding box center [757, 403] width 13 height 8
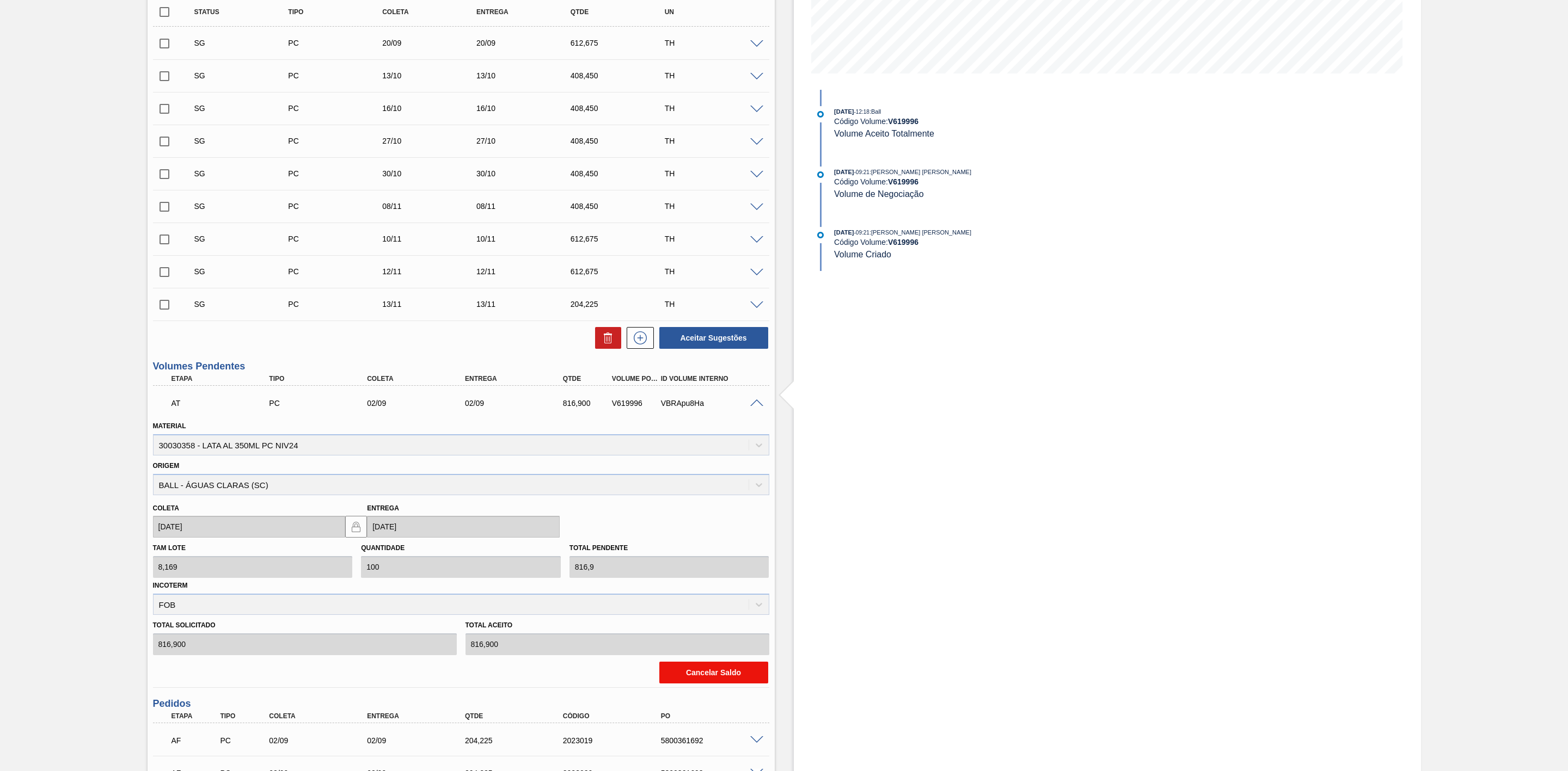
click at [703, 673] on button "Cancelar Saldo" at bounding box center [713, 673] width 109 height 22
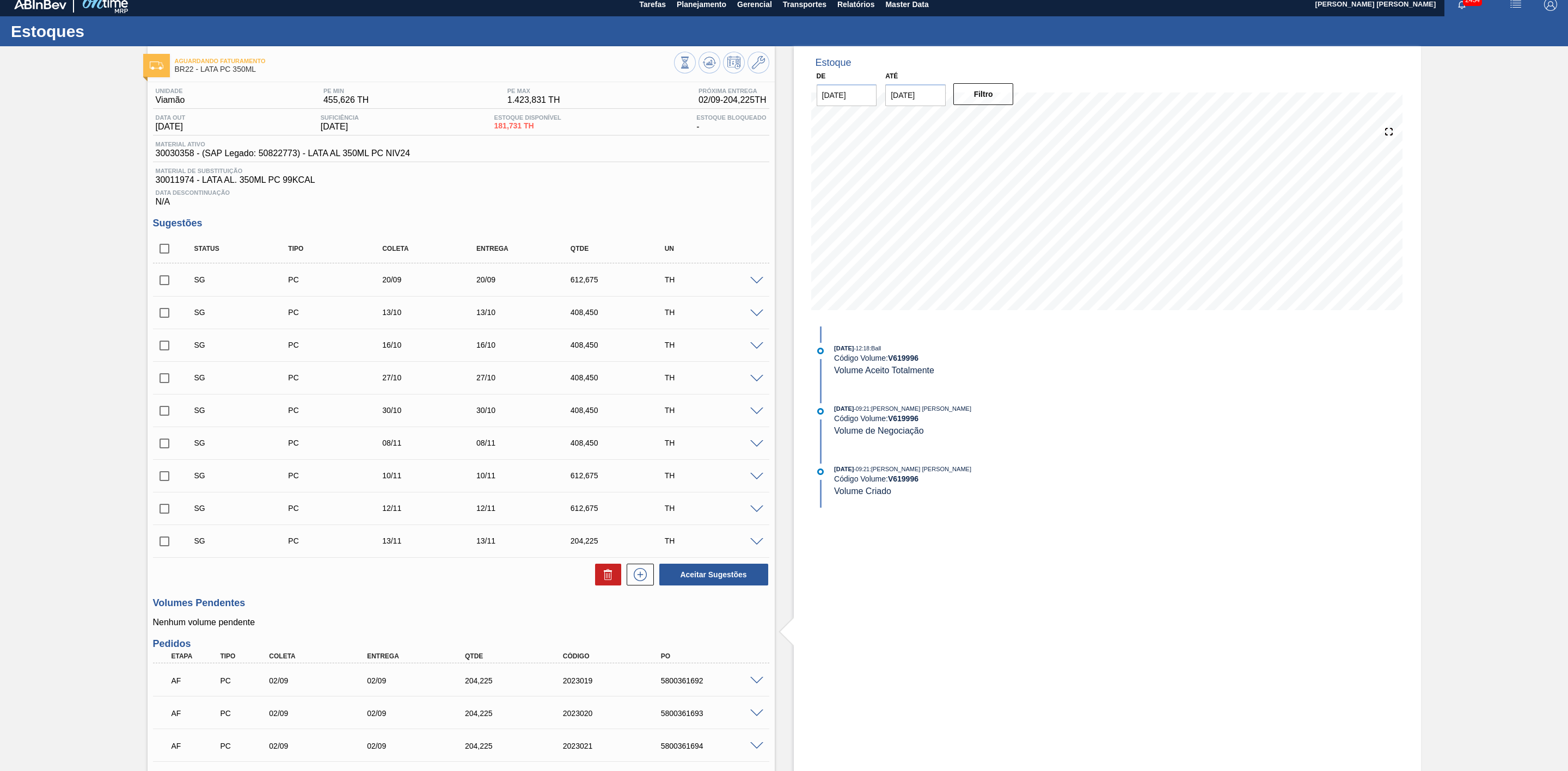
scroll to position [0, 0]
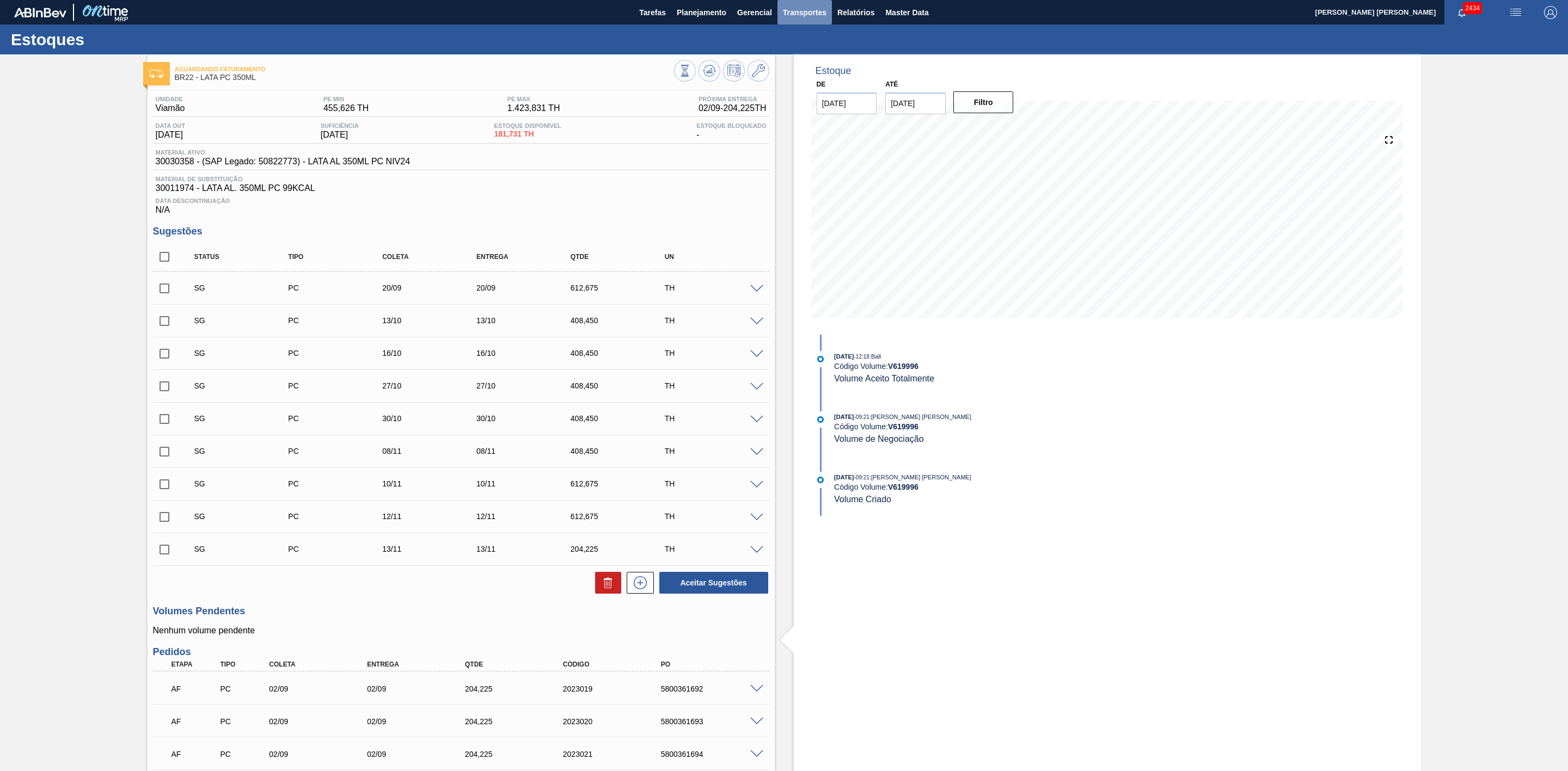
click at [804, 8] on span "Transportes" at bounding box center [805, 12] width 44 height 13
click at [802, 55] on li "Otimização de Carga" at bounding box center [803, 54] width 89 height 18
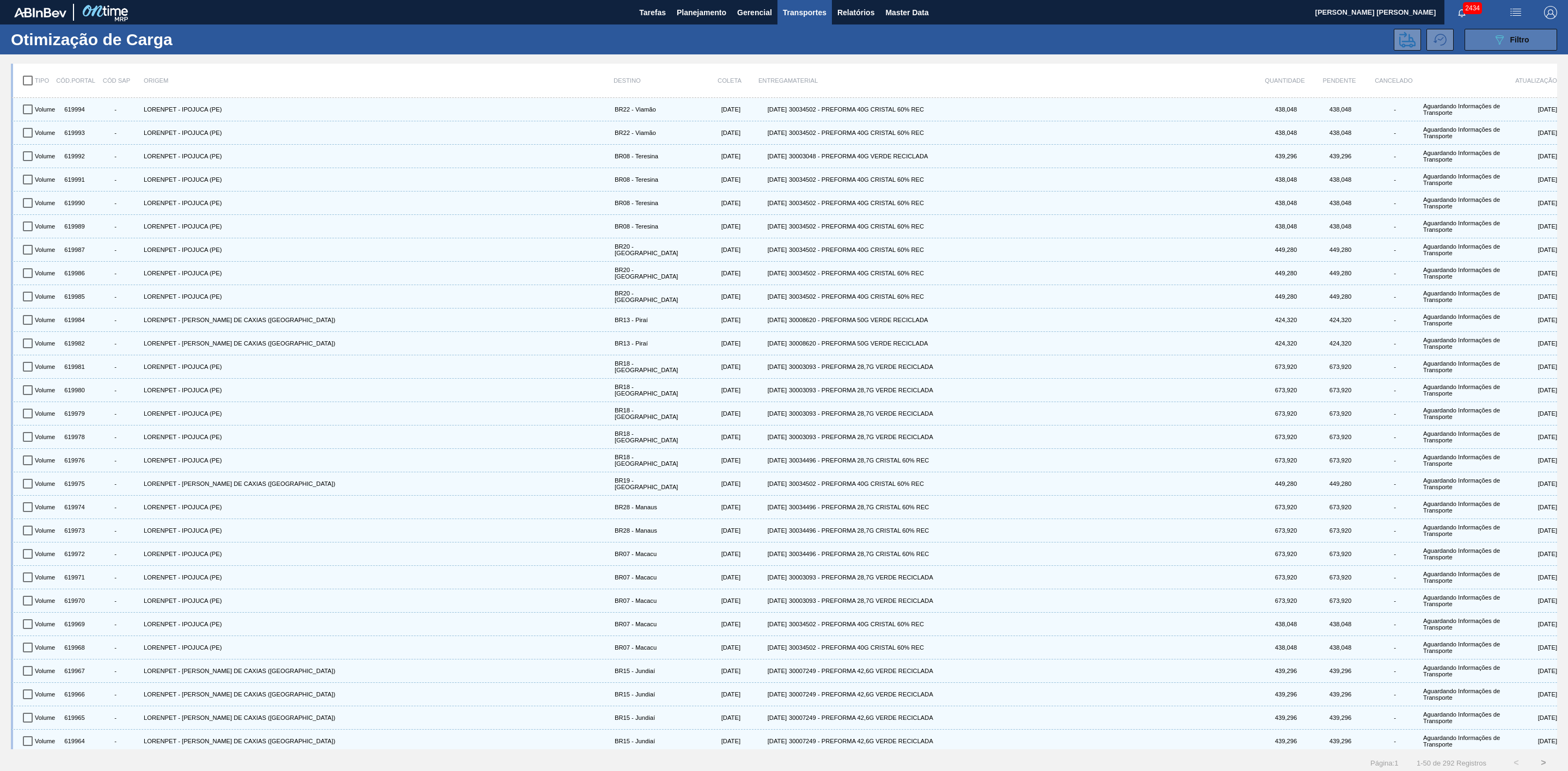
click at [1503, 43] on icon "089F7B8B-B2A5-4AFE-B5C0-19BA573D28AC" at bounding box center [1499, 40] width 13 height 13
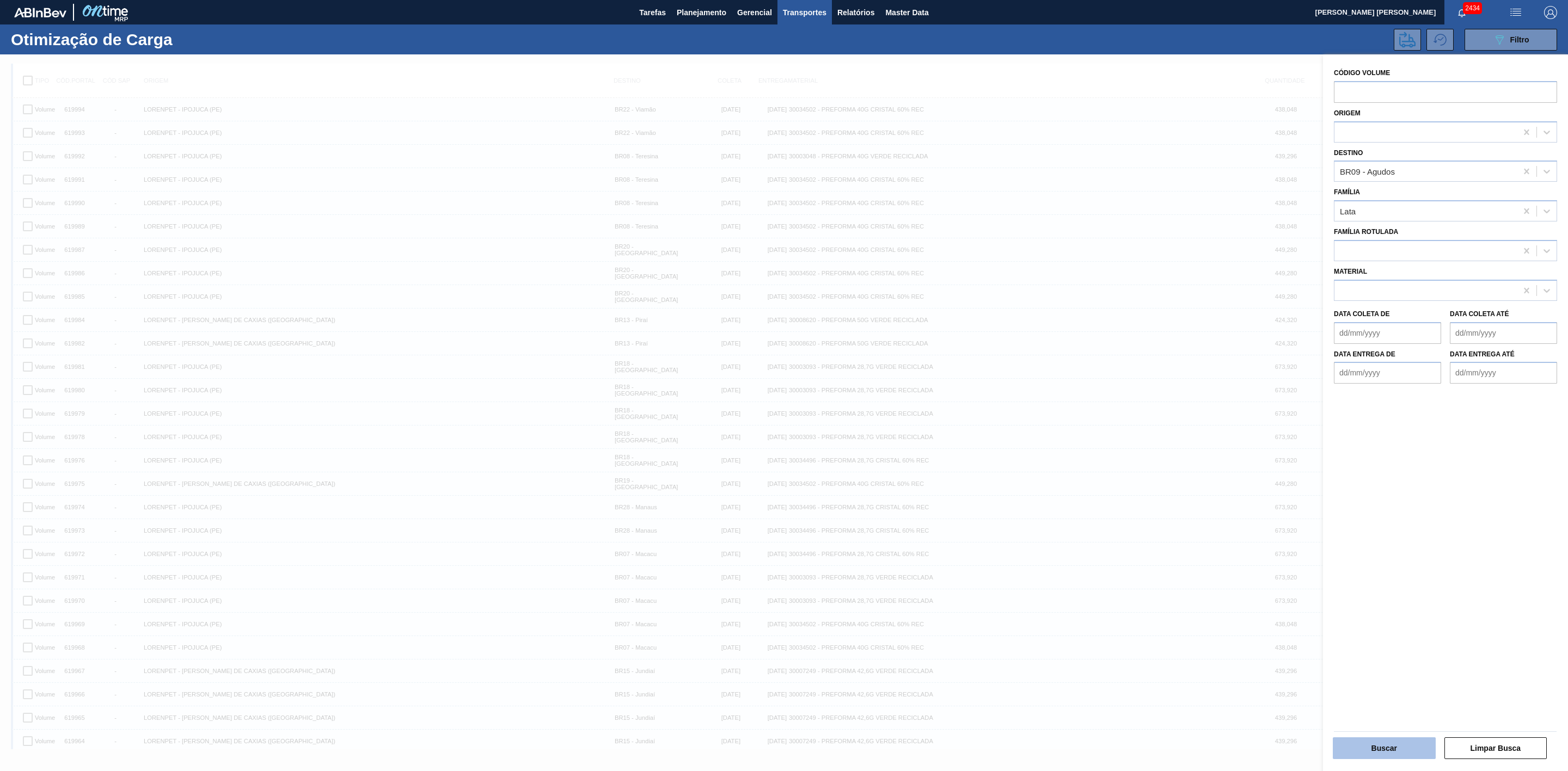
click at [1398, 752] on button "Buscar" at bounding box center [1384, 748] width 103 height 22
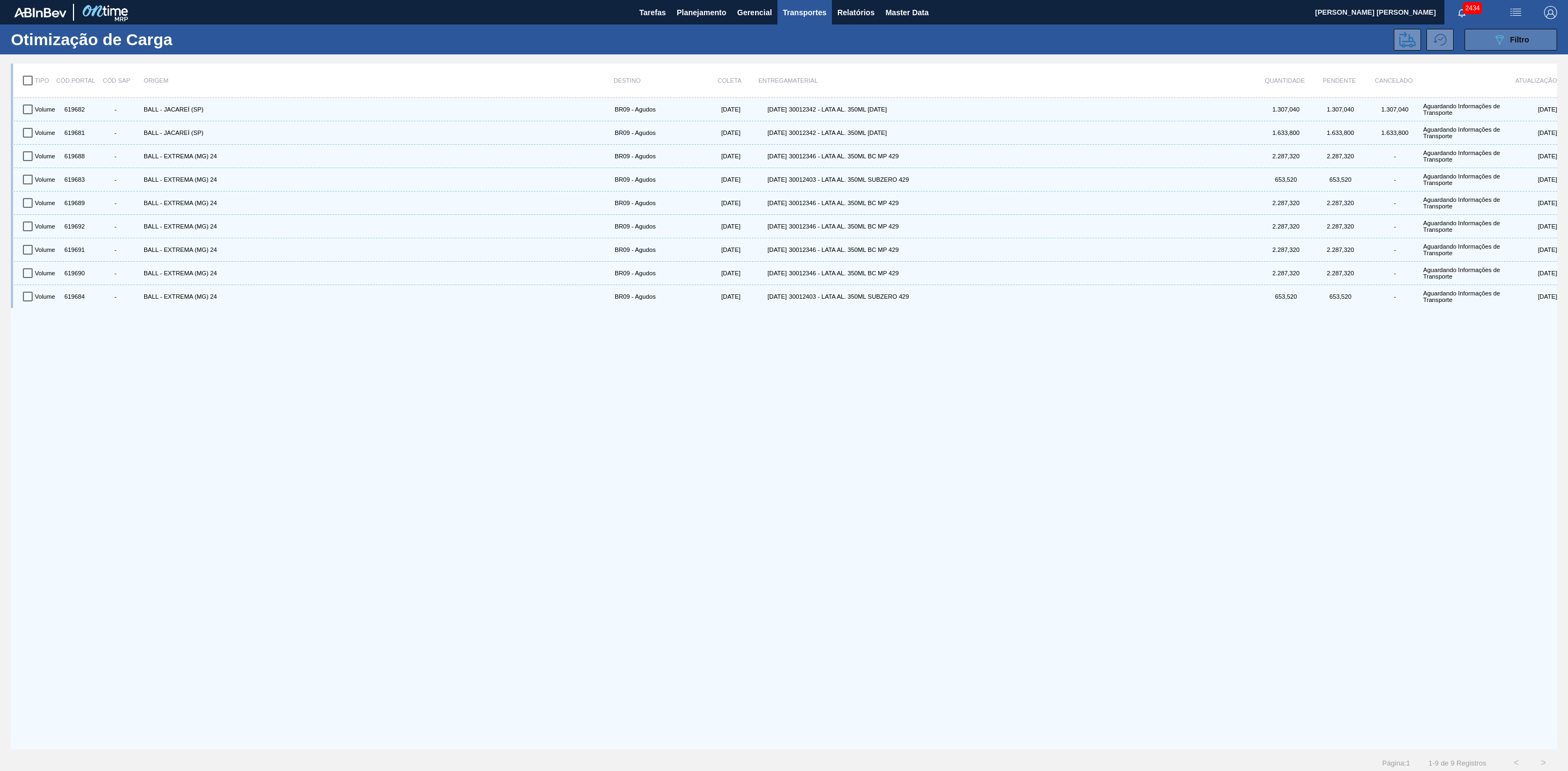
click at [1521, 33] on div "089F7B8B-B2A5-4AFE-B5C0-19BA573D28AC Filtro" at bounding box center [1511, 40] width 37 height 13
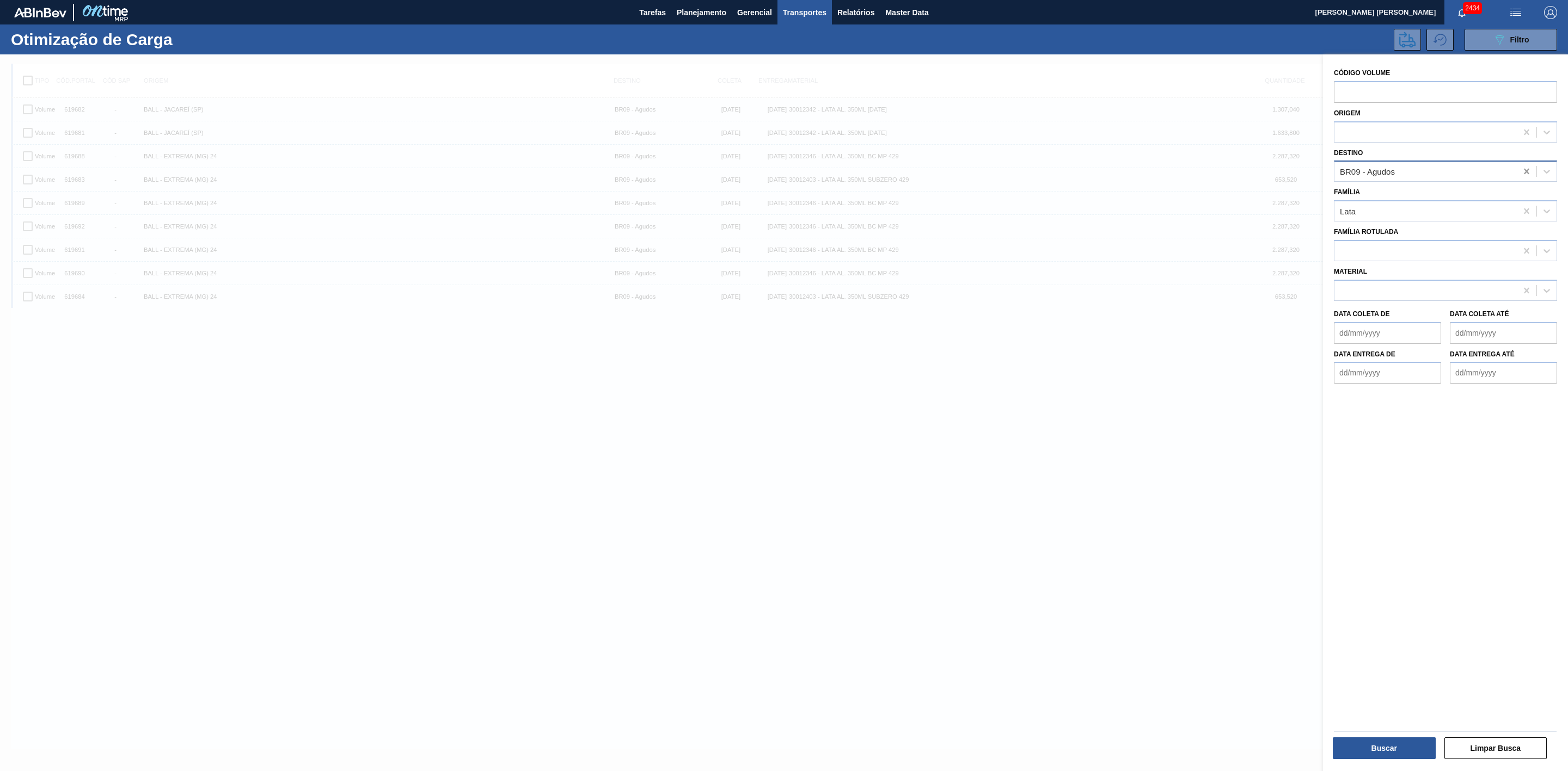
click at [1525, 169] on icon at bounding box center [1527, 172] width 11 height 11
type input "21"
click at [1385, 192] on div "BR21 - Lages" at bounding box center [1445, 198] width 223 height 20
click at [1384, 741] on button "Buscar" at bounding box center [1384, 748] width 103 height 22
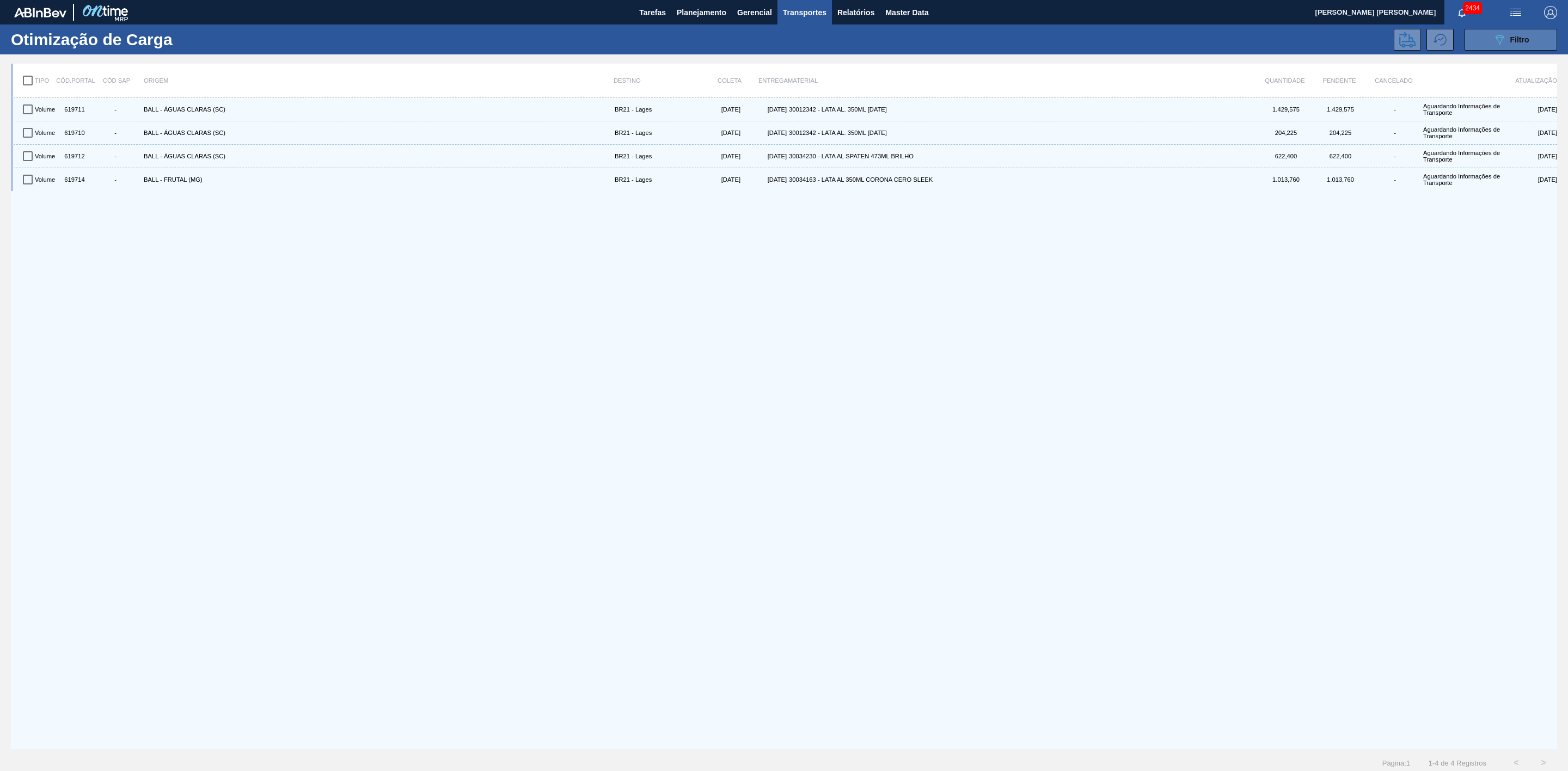
click at [1502, 32] on button "089F7B8B-B2A5-4AFE-B5C0-19BA573D28AC Filtro" at bounding box center [1511, 40] width 93 height 22
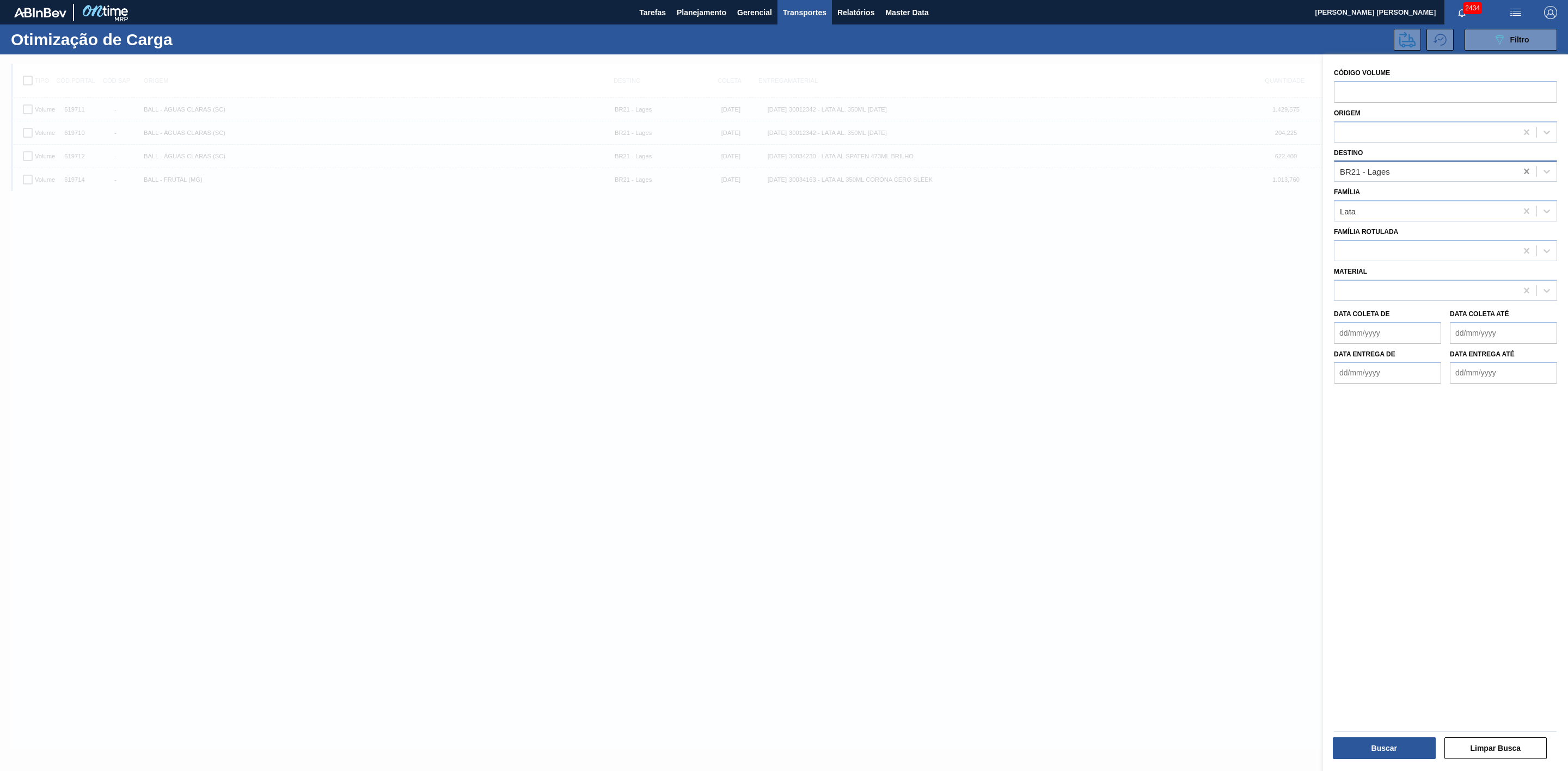
click at [1521, 172] on icon at bounding box center [1527, 172] width 11 height 11
type input "22"
click at [1413, 199] on div "BR22 - Viamão" at bounding box center [1445, 198] width 223 height 20
click at [1390, 748] on button "Buscar" at bounding box center [1384, 748] width 103 height 22
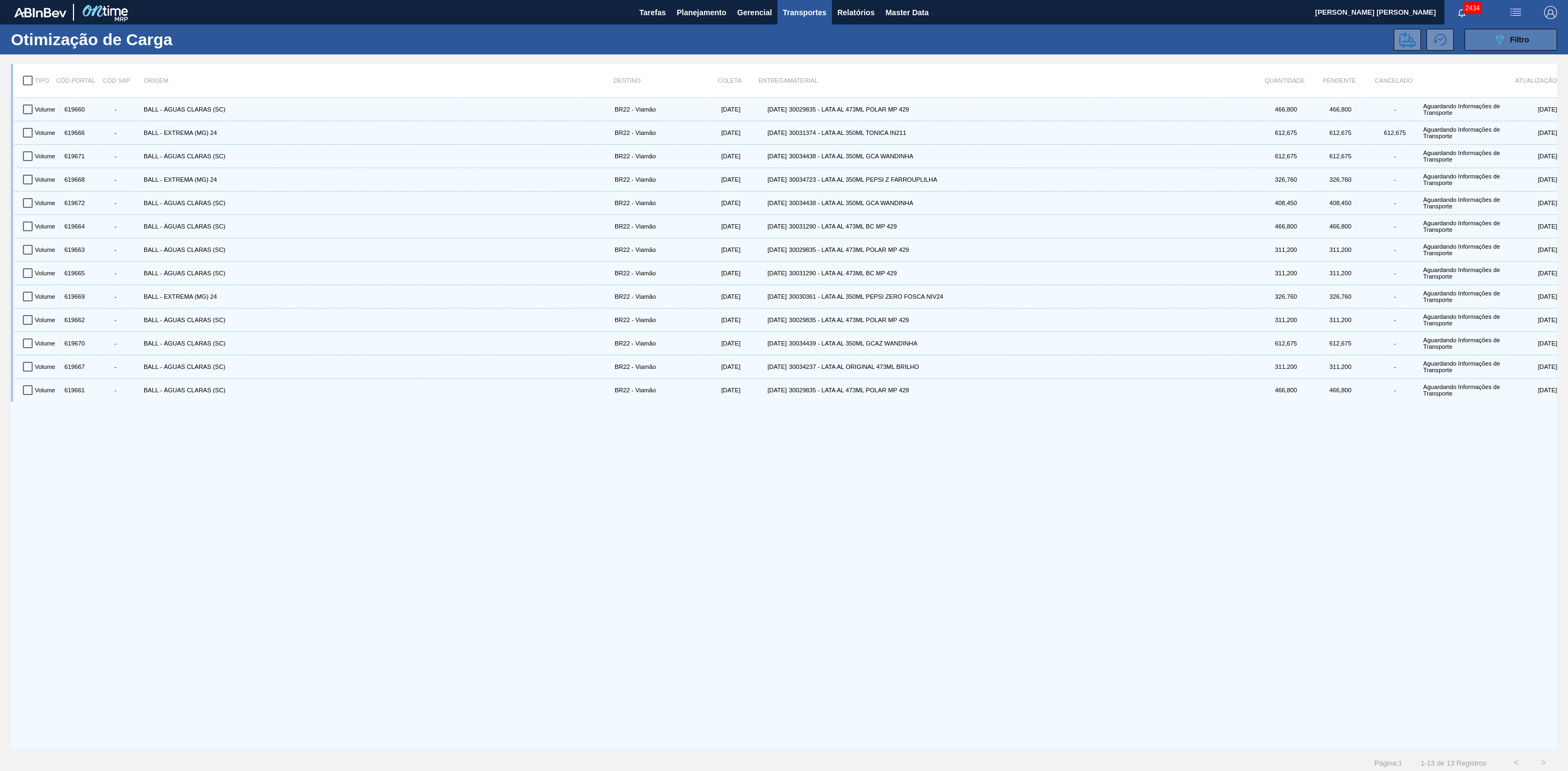
click at [1483, 44] on button "089F7B8B-B2A5-4AFE-B5C0-19BA573D28AC Filtro" at bounding box center [1511, 40] width 93 height 22
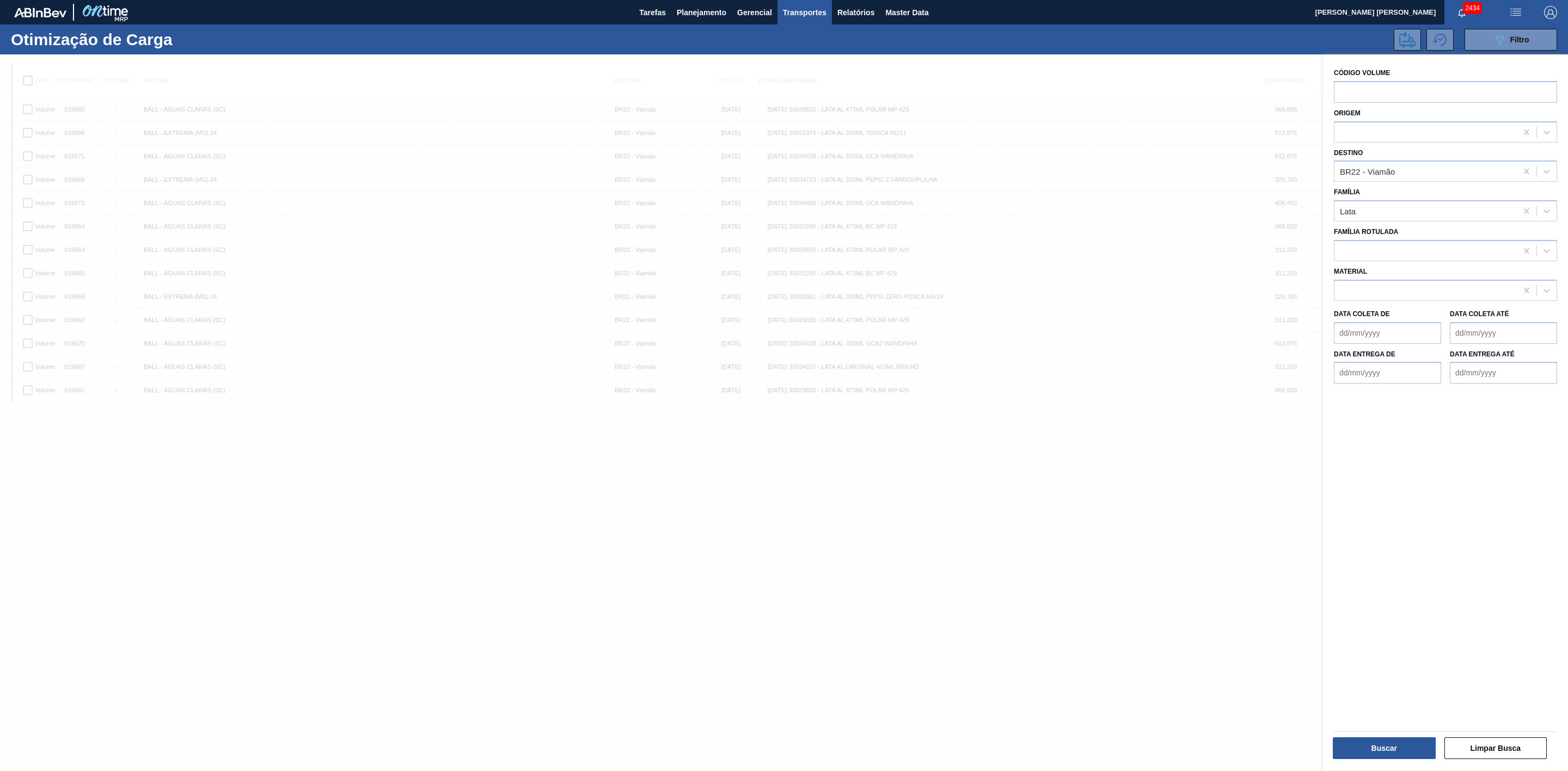
click at [1152, 479] on div at bounding box center [784, 439] width 1568 height 771
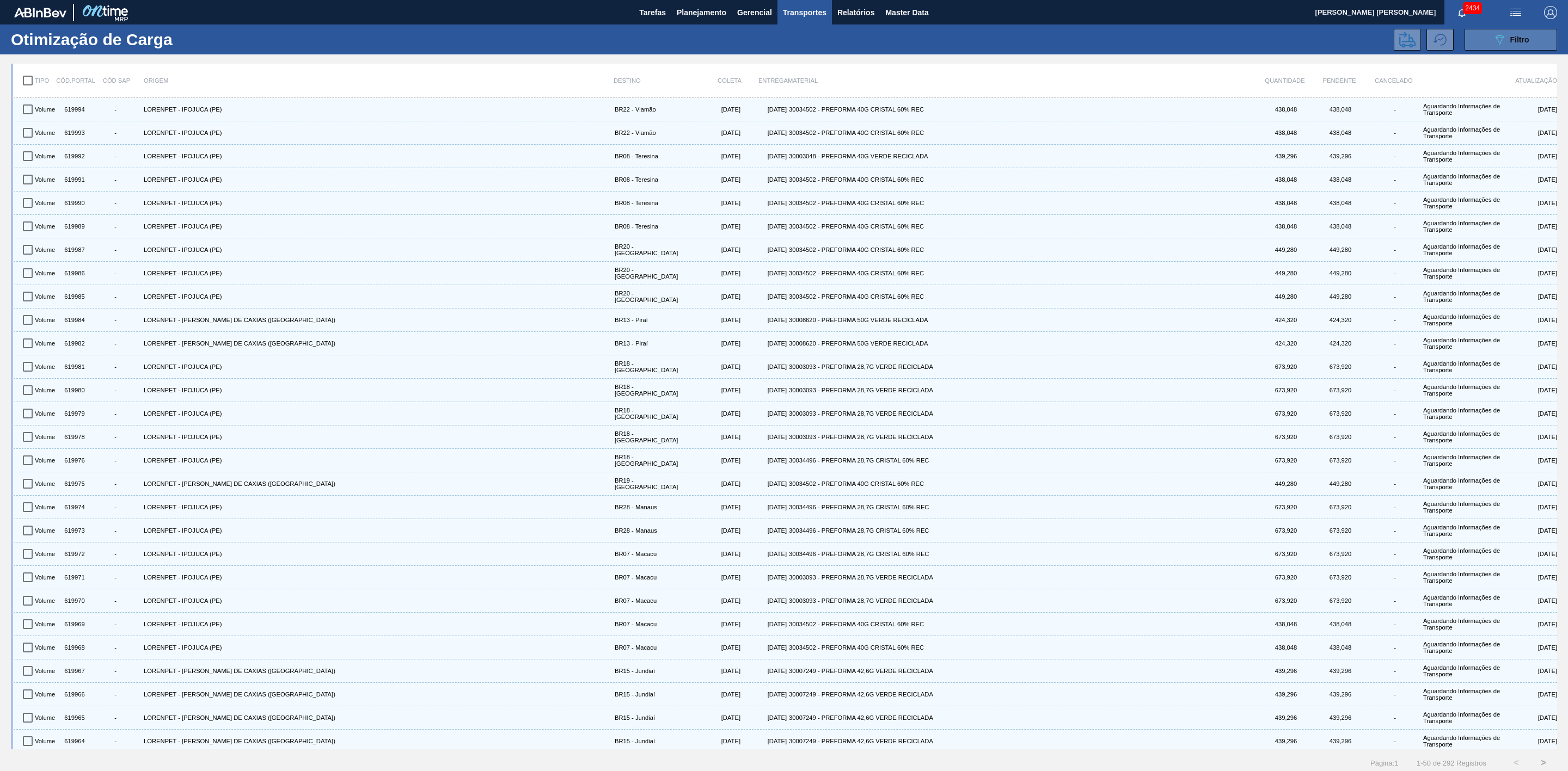
click at [1508, 35] on div "089F7B8B-B2A5-4AFE-B5C0-19BA573D28AC Filtro" at bounding box center [1511, 40] width 37 height 13
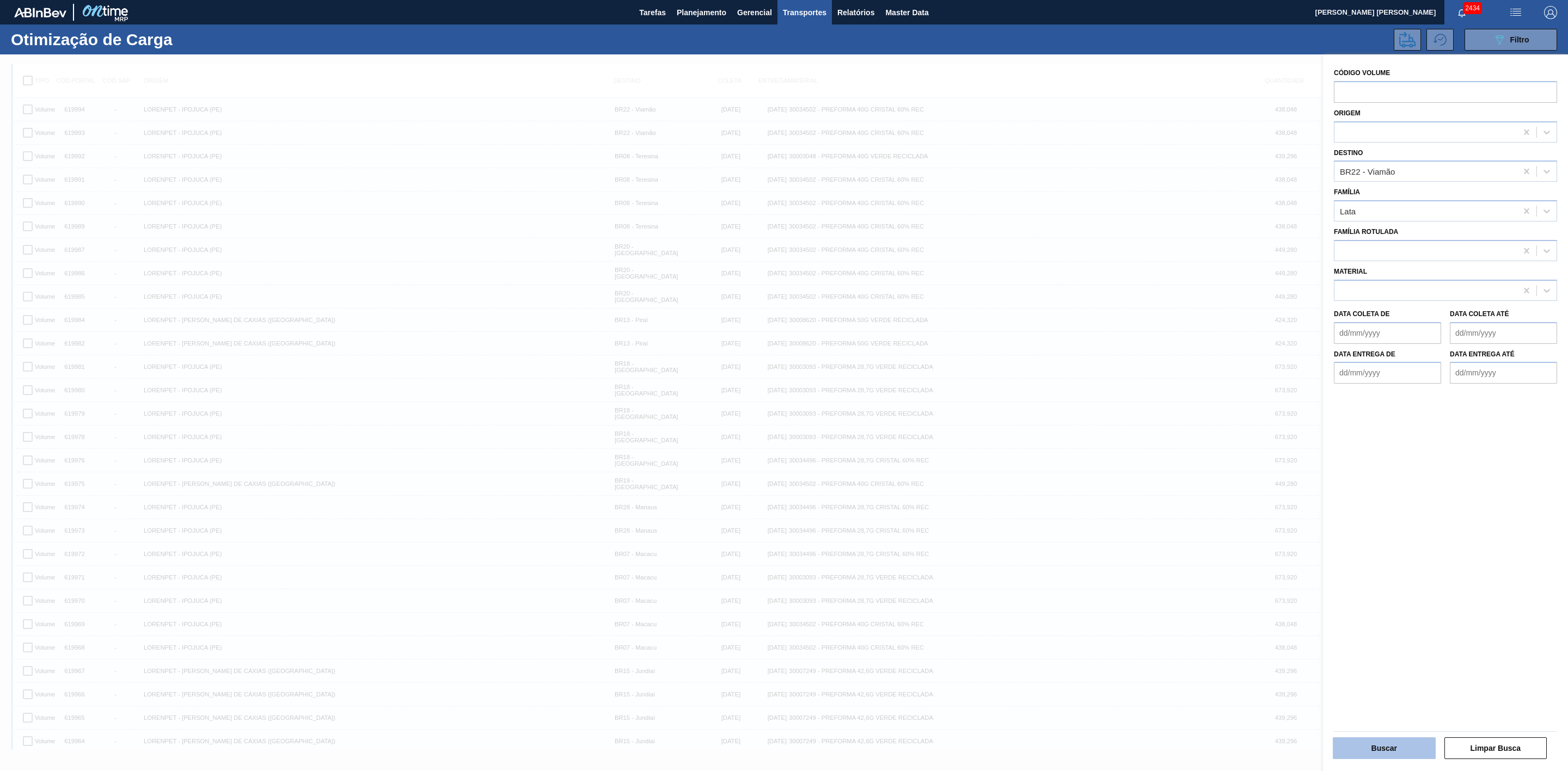
click at [1381, 748] on button "Buscar" at bounding box center [1384, 748] width 103 height 22
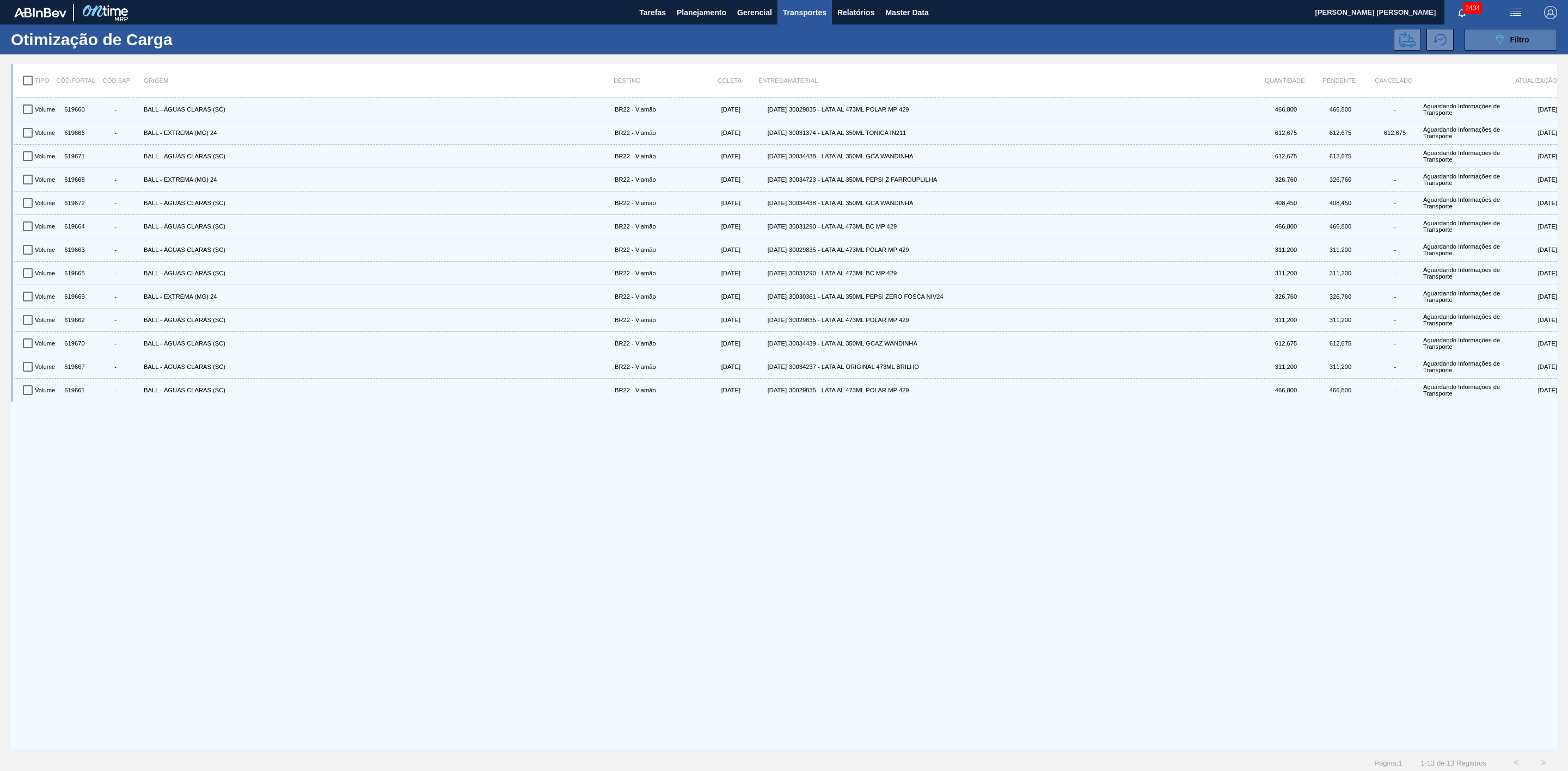
click at [1480, 43] on button "089F7B8B-B2A5-4AFE-B5C0-19BA573D28AC Filtro" at bounding box center [1511, 40] width 93 height 22
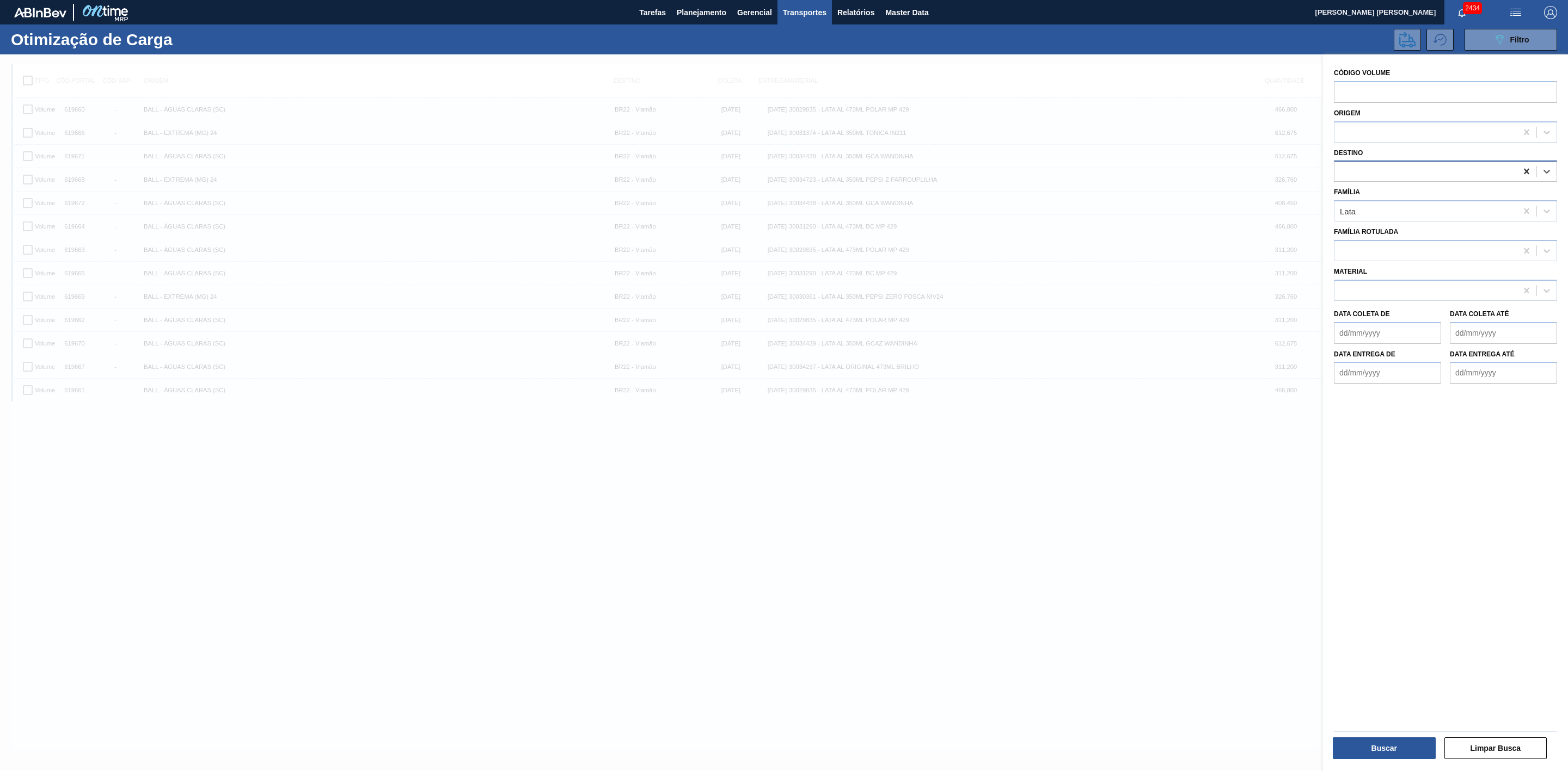
click at [1525, 173] on icon at bounding box center [1527, 171] width 5 height 5
type input "21"
click at [1415, 198] on div "BR21 - Lages" at bounding box center [1445, 198] width 223 height 20
click at [1384, 750] on button "Buscar" at bounding box center [1384, 748] width 103 height 22
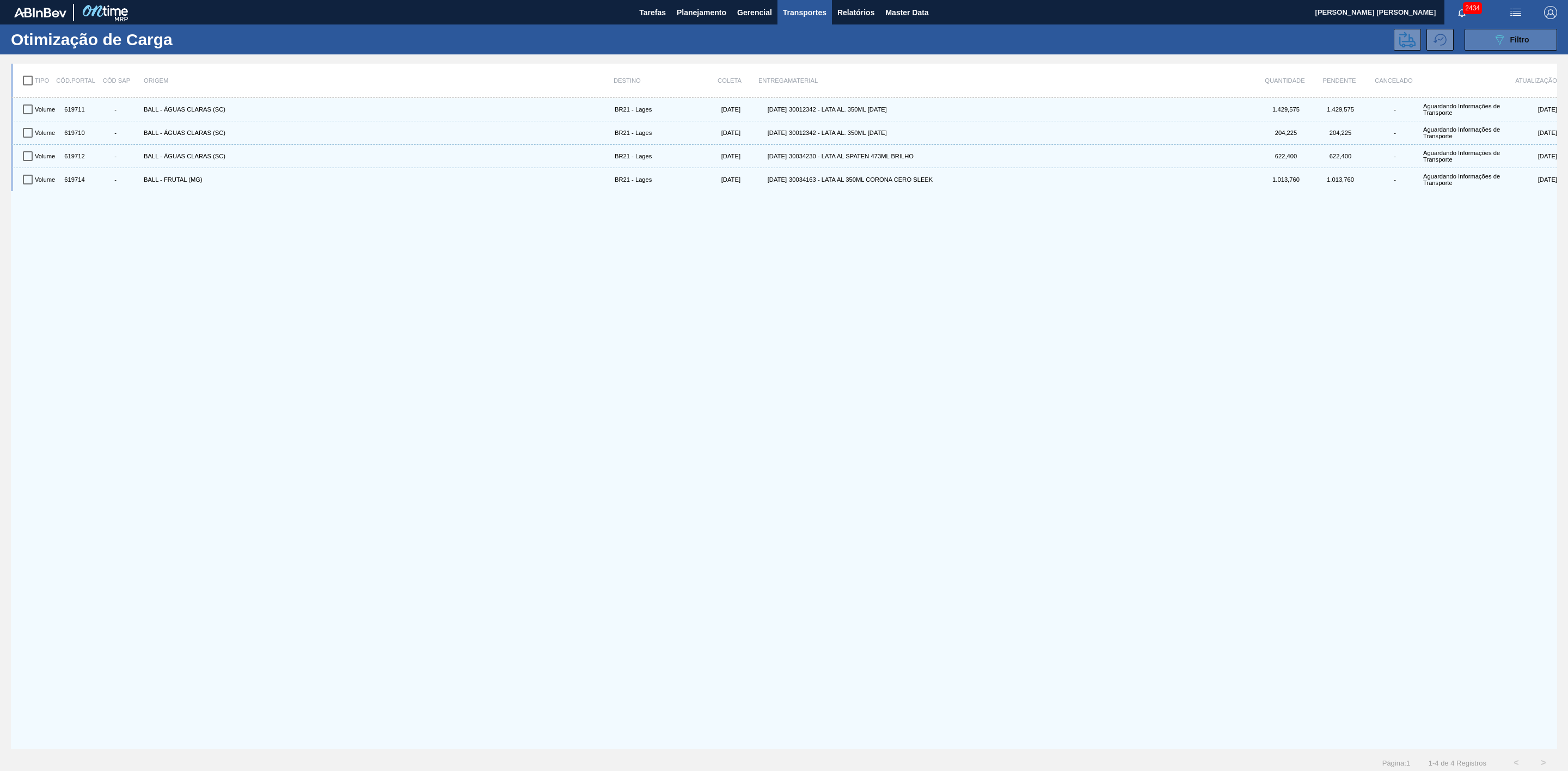
click at [1534, 38] on button "089F7B8B-B2A5-4AFE-B5C0-19BA573D28AC Filtro" at bounding box center [1511, 40] width 93 height 22
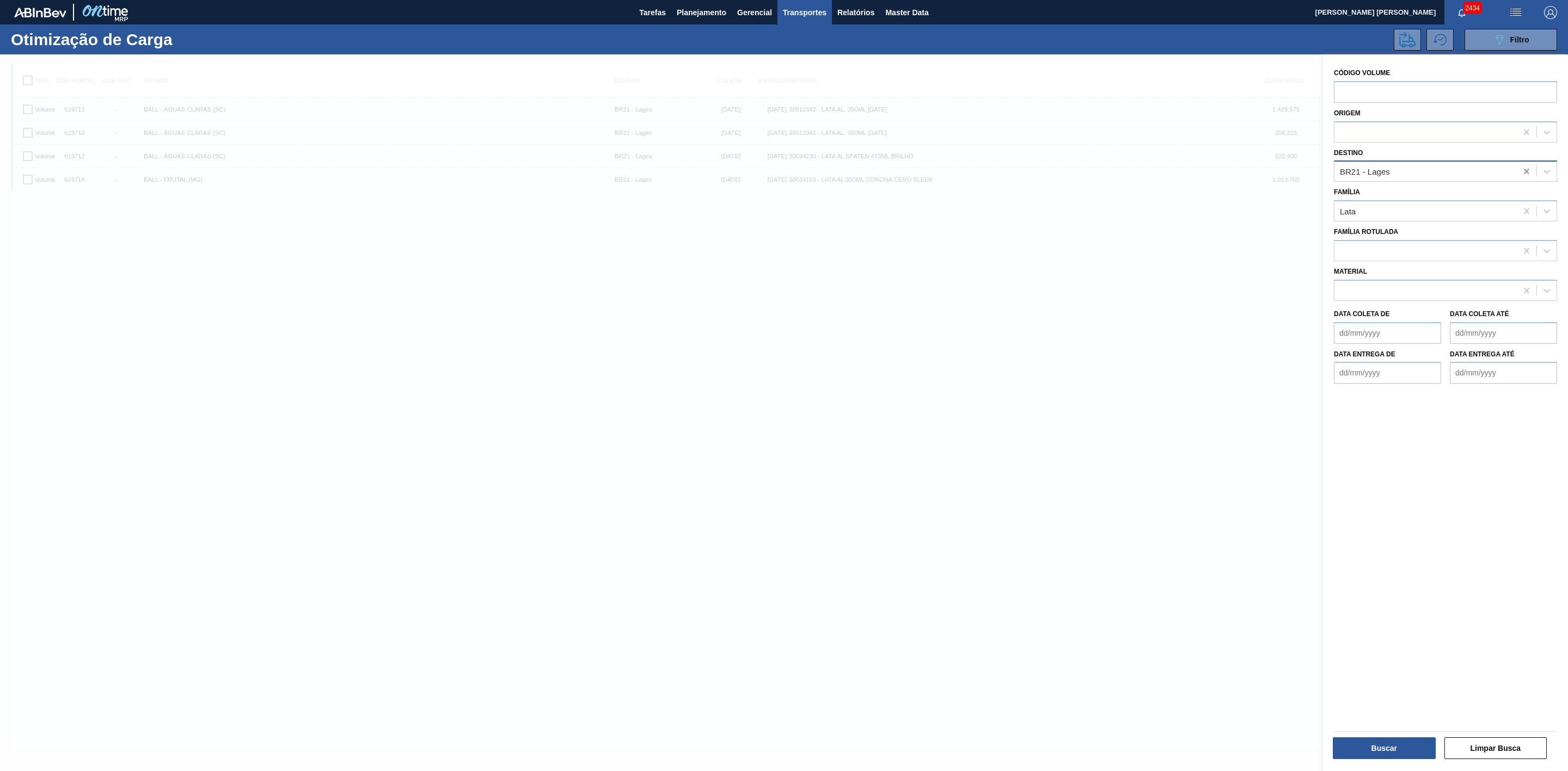
click at [1523, 172] on icon at bounding box center [1527, 172] width 11 height 11
type input "09"
click at [1451, 192] on div "BR09 - Agudos" at bounding box center [1445, 198] width 223 height 20
click at [1391, 739] on button "Buscar" at bounding box center [1384, 748] width 103 height 22
